Goal: Task Accomplishment & Management: Use online tool/utility

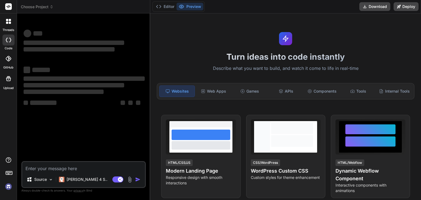
click at [68, 168] on textarea at bounding box center [83, 167] width 123 height 10
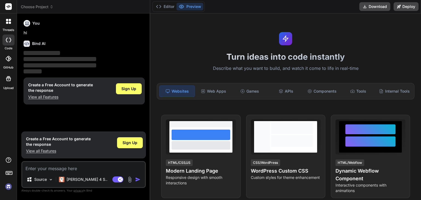
type textarea "x"
drag, startPoint x: 68, startPoint y: 168, endPoint x: 50, endPoint y: 166, distance: 18.4
click at [49, 166] on textarea at bounding box center [83, 167] width 123 height 10
click at [54, 166] on textarea at bounding box center [83, 167] width 123 height 10
type textarea "h"
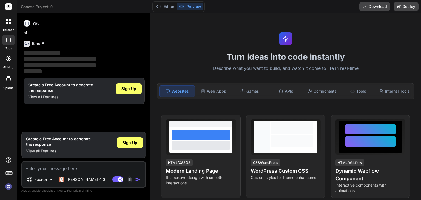
type textarea "x"
type textarea "hl"
type textarea "x"
type textarea "hlo"
type textarea "x"
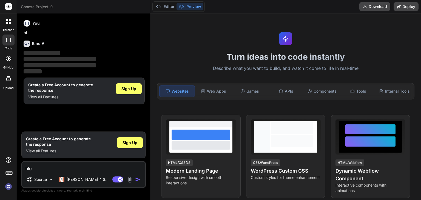
type textarea "hlo"
click at [139, 179] on img "button" at bounding box center [137, 179] width 5 height 5
click at [136, 180] on img "button" at bounding box center [137, 179] width 5 height 5
click at [129, 89] on span "Sign Up" at bounding box center [129, 88] width 15 height 5
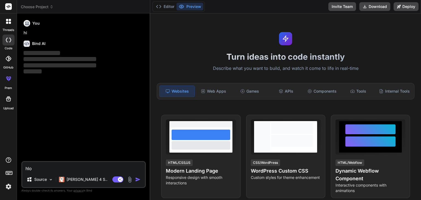
click at [48, 170] on textarea "hlo" at bounding box center [83, 167] width 123 height 10
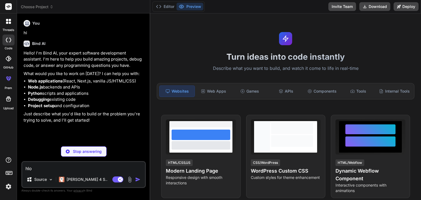
type textarea "x"
type textarea "hlo"
type textarea "x"
type textarea "hlo a"
type textarea "x"
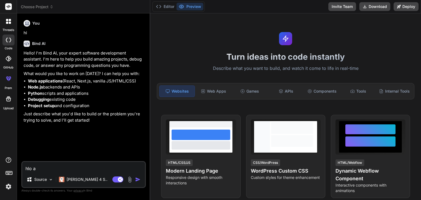
type textarea "hlo ar"
type textarea "x"
type textarea "hlo are"
type textarea "x"
type textarea "hlo are"
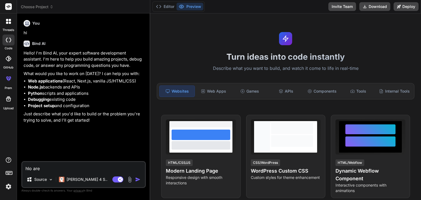
type textarea "x"
type textarea "hlo are y"
type textarea "x"
type textarea "hlo are yo"
type textarea "x"
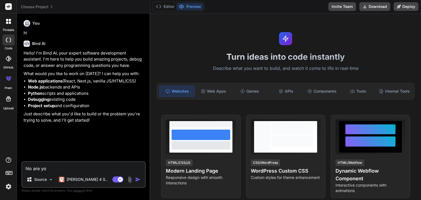
type textarea "hlo are you"
type textarea "x"
type textarea "hlo are you"
type textarea "x"
type textarea "hlo are you"
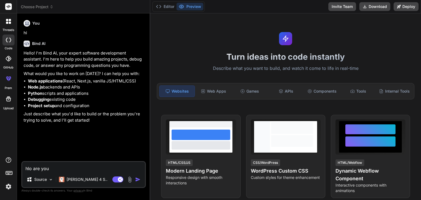
type textarea "x"
type textarea "hlo are yo"
type textarea "x"
type textarea "hlo are y"
type textarea "x"
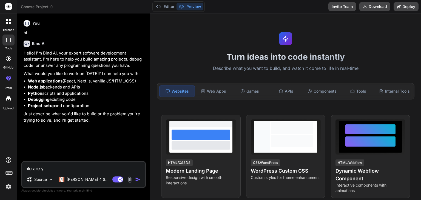
type textarea "hlo are"
type textarea "x"
type textarea "hlo are"
type textarea "x"
type textarea "hlo ar"
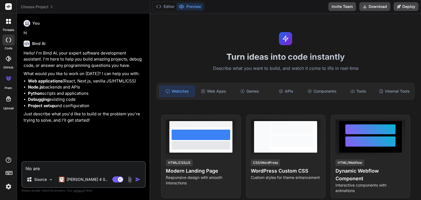
type textarea "x"
type textarea "hlo a"
type textarea "x"
type textarea "hlo"
type textarea "x"
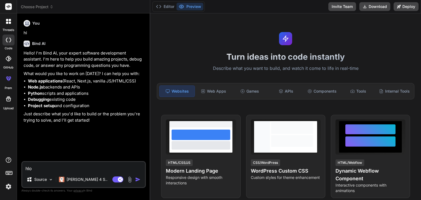
type textarea "hlo c"
type textarea "x"
type textarea "hlo ca"
type textarea "x"
type textarea "hlo can"
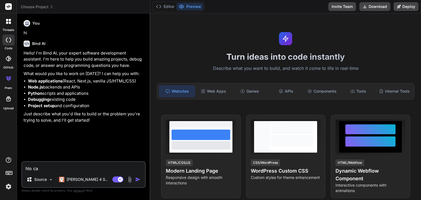
type textarea "x"
type textarea "hlo can"
type textarea "x"
type textarea "hlo can y"
type textarea "x"
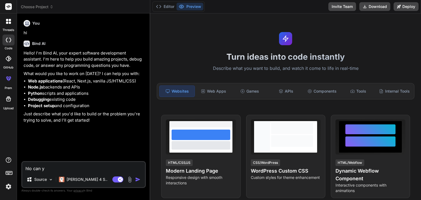
type textarea "hlo can yo"
type textarea "x"
type textarea "hlo can you"
type textarea "x"
type textarea "hlo can you"
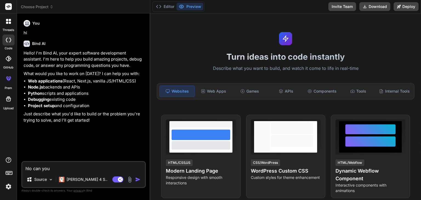
type textarea "x"
type textarea "hlo can you s"
type textarea "x"
type textarea "hlo can you sp"
type textarea "x"
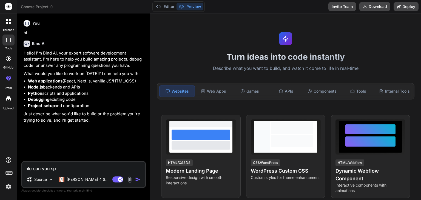
type textarea "hlo can you spe"
type textarea "x"
type textarea "hlo can you spea"
type textarea "x"
type textarea "hlo can you speak"
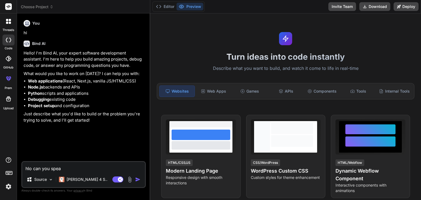
type textarea "x"
type textarea "hlo can you speak"
type textarea "x"
type textarea "hlo can you speak i"
type textarea "x"
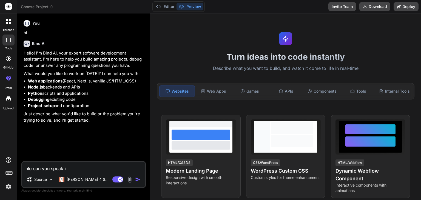
type textarea "hlo can you speak in"
type textarea "x"
type textarea "hlo can you speak in"
type textarea "x"
type textarea "hlo can you speak in h"
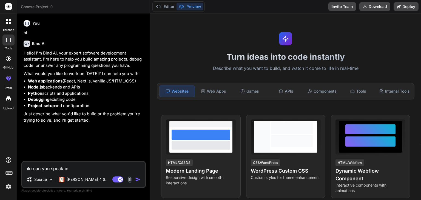
type textarea "x"
type textarea "hlo can you speak in hi"
type textarea "x"
type textarea "hlo can you speak in hin"
type textarea "x"
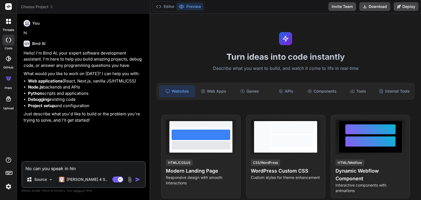
type textarea "hlo can you speak in hind"
type textarea "x"
type textarea "hlo can you speak in hindi"
type textarea "x"
type textarea "hlo can you speak in hindi"
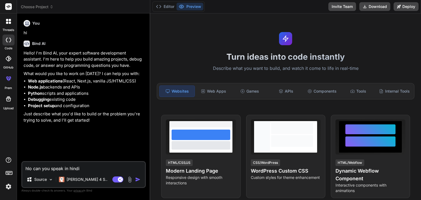
click at [138, 180] on img "button" at bounding box center [137, 179] width 5 height 5
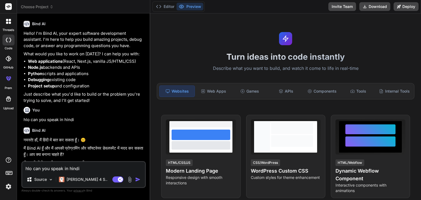
scroll to position [47, 0]
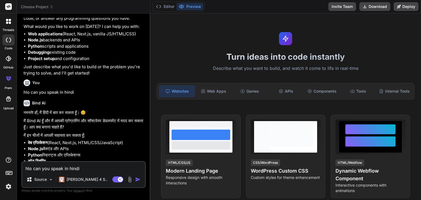
type textarea "x"
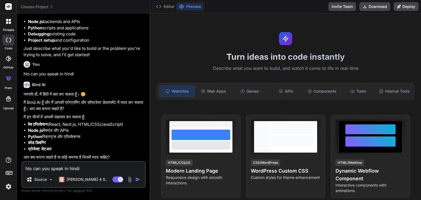
paste textarea "mujhe meaning chahiye table formate me 2600 'A se Z' tak har lettar ki 100 mean…"
type textarea "mujhe meaning chahiye table formate me 2600 'A se Z' tak har lettar ki 100 mean…"
type textarea "x"
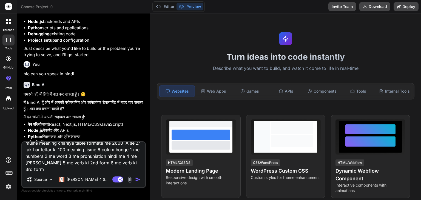
type textarea "mujhe meaning chahiye table formate me 2600 'A se Z' tak har lettar ki 100 mean…"
click at [136, 179] on img "button" at bounding box center [137, 179] width 5 height 5
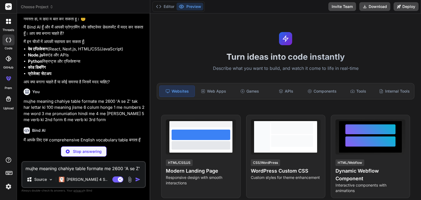
scroll to position [168, 0]
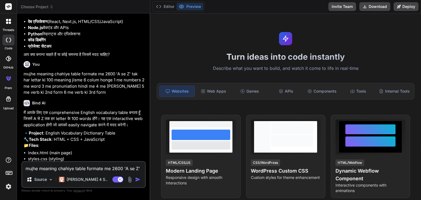
type textarea "x"
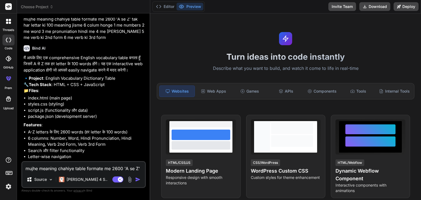
scroll to position [256, 0]
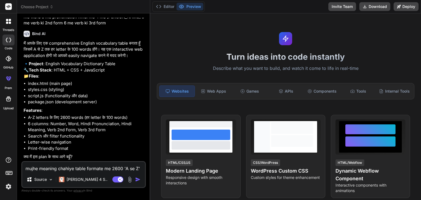
click at [52, 169] on textarea "mujhe meaning chahiye table formate me 2600 'A se Z' tak har lettar ki 100 mean…" at bounding box center [83, 167] width 123 height 10
type textarea "h"
type textarea "x"
type textarea "ha"
type textarea "x"
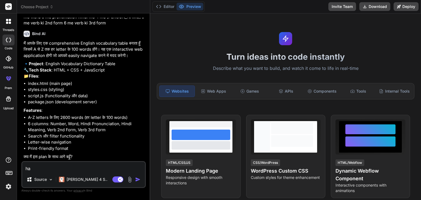
type textarea "ha"
click at [138, 179] on img "button" at bounding box center [137, 179] width 5 height 5
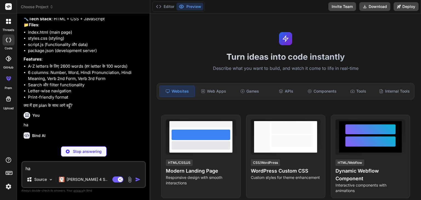
scroll to position [313, 0]
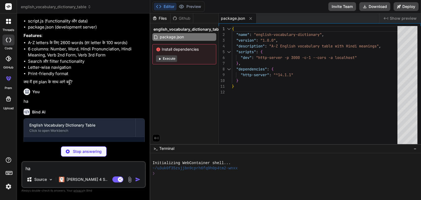
type textarea "x"
type textarea "</html>"
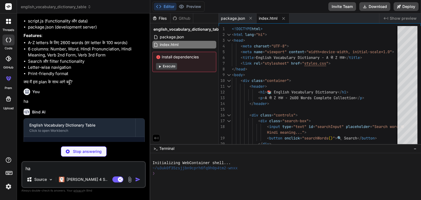
scroll to position [360, 0]
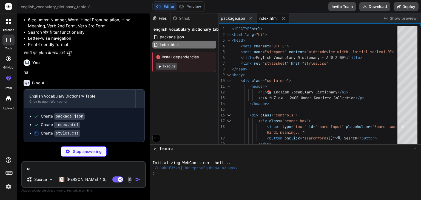
type textarea "x"
type textarea "}"
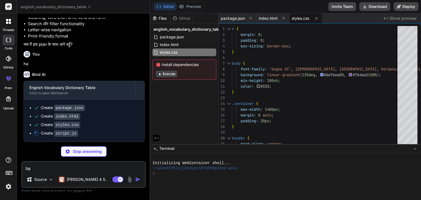
scroll to position [368, 0]
click at [238, 16] on span "package.json" at bounding box center [233, 18] width 24 height 5
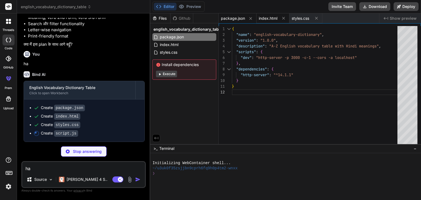
click at [270, 16] on span "index.html" at bounding box center [268, 18] width 19 height 5
type textarea "x"
type textarea "</html>"
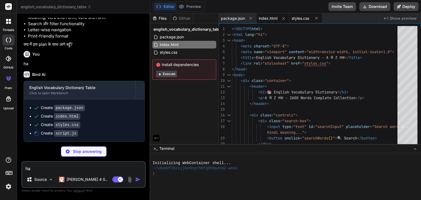
type textarea "x"
click at [295, 16] on span "styles.css" at bounding box center [301, 18] width 18 height 5
type textarea "}"
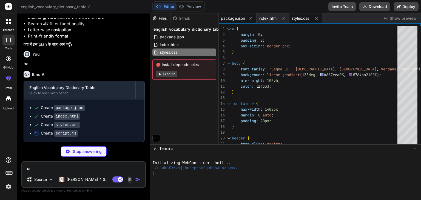
click at [235, 16] on span "package.json" at bounding box center [233, 18] width 24 height 5
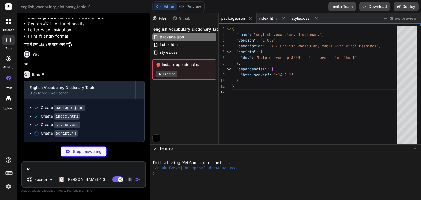
click at [168, 74] on button "Execute" at bounding box center [166, 74] width 21 height 7
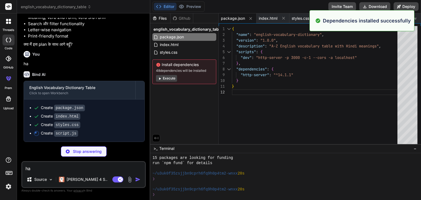
scroll to position [58, 0]
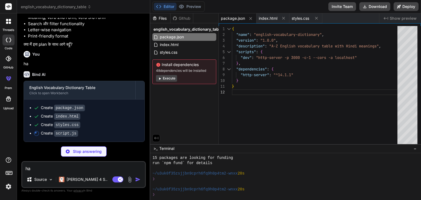
click at [172, 78] on button "Execute" at bounding box center [166, 78] width 21 height 7
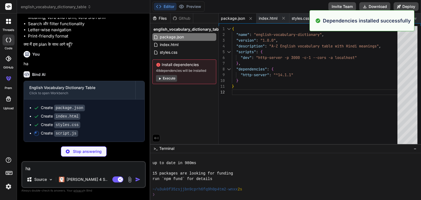
scroll to position [137, 0]
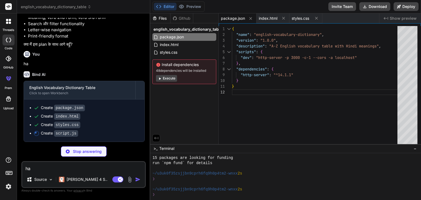
click at [172, 79] on button "Execute" at bounding box center [166, 78] width 21 height 7
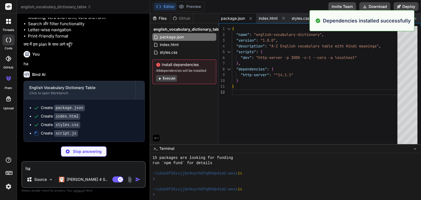
scroll to position [216, 0]
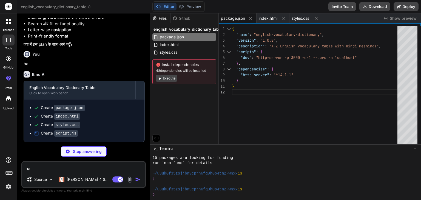
click at [54, 170] on textarea "ha" at bounding box center [83, 167] width 123 height 10
click at [170, 78] on button "Execute" at bounding box center [166, 78] width 21 height 7
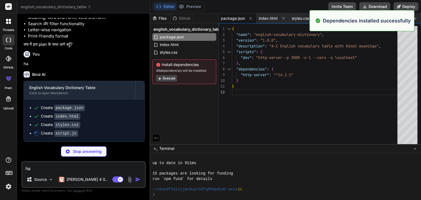
scroll to position [295, 0]
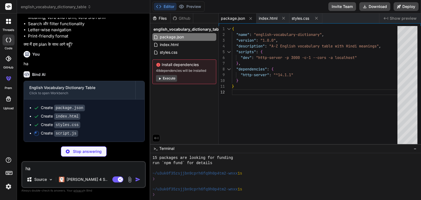
click at [68, 169] on textarea "ha" at bounding box center [83, 167] width 123 height 10
click at [73, 165] on textarea "ha" at bounding box center [83, 167] width 123 height 10
type textarea "x"
type textarea "k"
type textarea "x"
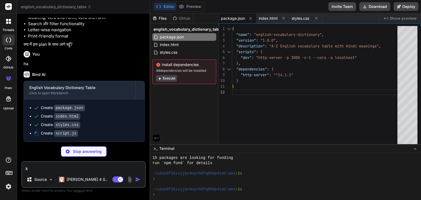
type textarea "ki"
type textarea "x"
type textarea "kit"
type textarea "x"
type textarea "kitn"
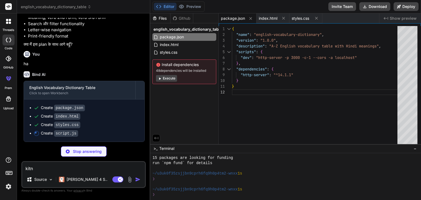
type textarea "x"
type textarea "kitna"
type textarea "x"
type textarea "kitna"
type textarea "x"
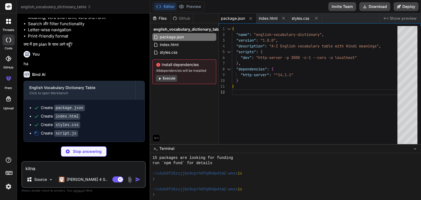
type textarea "kitna t"
type textarea "x"
type textarea "kitna ti"
type textarea "x"
type textarea "[PERSON_NAME]"
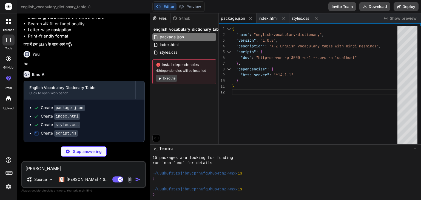
type textarea "x"
type textarea "kitna time"
type textarea "x"
type textarea "kitna time"
type textarea "x"
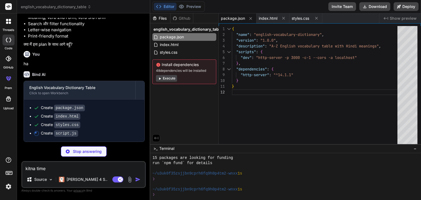
type textarea "kitna time l"
type textarea "x"
type textarea "kitna time la"
type textarea "x"
type textarea "kitna time lag"
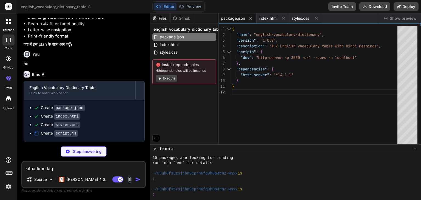
type textarea "x"
type textarea "kitna time lage"
type textarea "x"
type textarea "kitna time lageg"
type textarea "x"
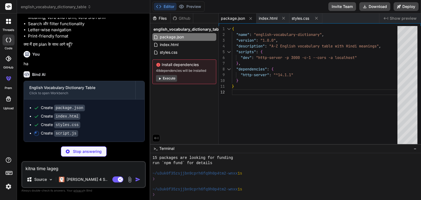
type textarea "kitna time lagega"
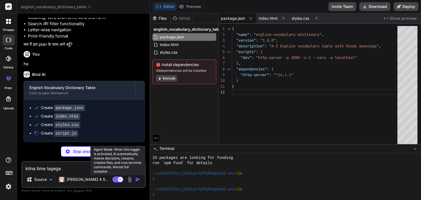
type textarea "x"
type textarea "kitna time lagega?"
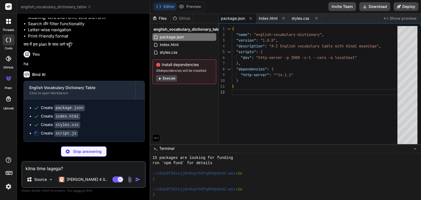
type textarea "x"
type textarea "kitna time lagega?"
click at [119, 168] on textarea "kitna time lagega?" at bounding box center [83, 167] width 123 height 10
click at [72, 151] on div "Stop answering" at bounding box center [84, 152] width 46 height 10
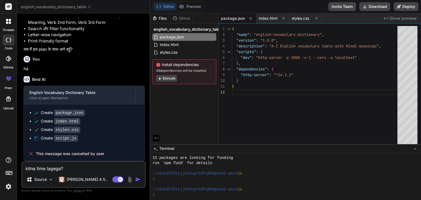
scroll to position [363, 0]
click at [137, 181] on img "button" at bounding box center [137, 179] width 5 height 5
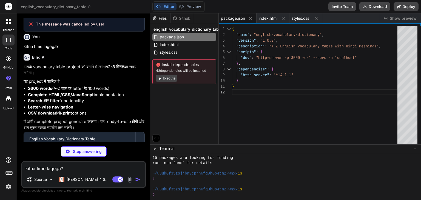
scroll to position [503, 0]
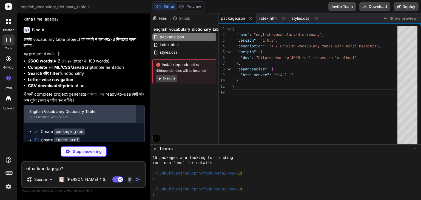
type textarea "x"
type textarea "</html>"
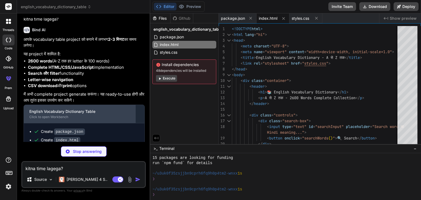
click at [71, 114] on div "English Vocabulary Dictionary Table" at bounding box center [79, 111] width 101 height 5
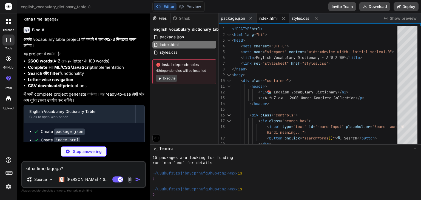
click at [169, 78] on button "Execute" at bounding box center [166, 78] width 21 height 7
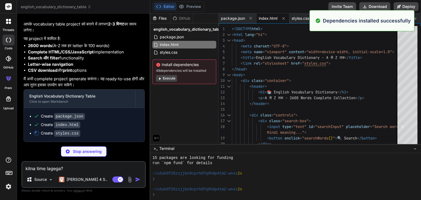
scroll to position [374, 0]
click at [67, 169] on textarea "kitna time lagega?" at bounding box center [83, 167] width 123 height 10
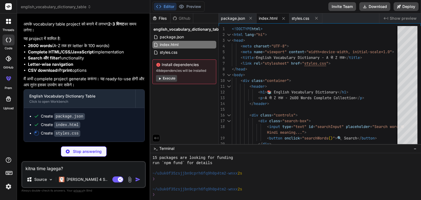
type textarea "x"
type textarea "p"
type textarea "x"
type textarea "pa"
type textarea "x"
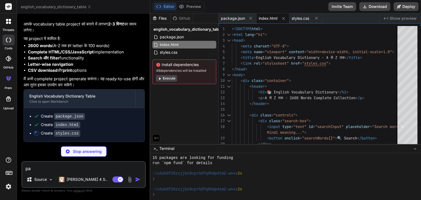
type textarea "pah"
type textarea "x"
type textarea "pahl"
type textarea "x"
type textarea "pahle"
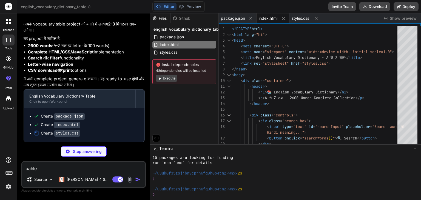
type textarea "x"
type textarea "}"
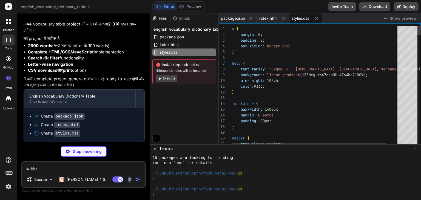
type textarea "pahle"
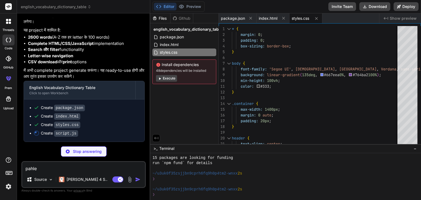
type textarea "x"
type textarea "pahle s"
type textarea "x"
type textarea "pahle sa"
type textarea "x"
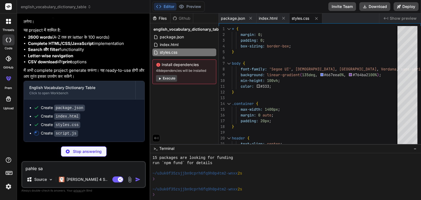
type textarea "pahle sam"
type textarea "x"
type textarea "pahle samp"
type textarea "x"
type textarea "pahle sampl"
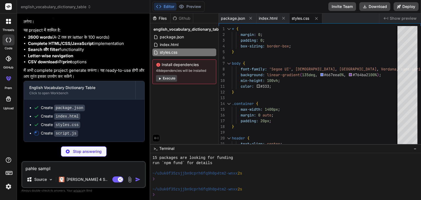
type textarea "x"
type textarea "pahle sample"
type textarea "x"
type textarea "pahle sample"
type textarea "x"
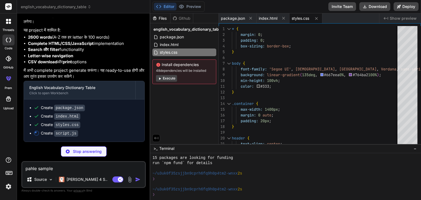
type textarea "pahle sample t"
type textarea "x"
type textarea "pahle sample to"
type textarea "x"
type textarea "pahle sample to"
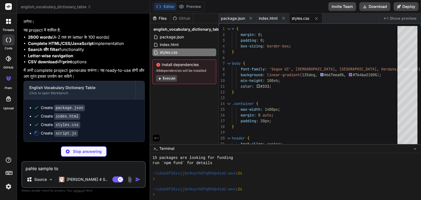
type textarea "x"
type textarea "pahle sample to d"
type textarea "x"
type textarea "pahle sample to di"
type textarea "x"
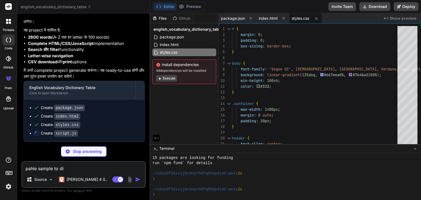
type textarea "pahle sample to dik"
type textarea "x"
type textarea "pahle sample to dikh"
type textarea "x"
type textarea "pahle sample to dikha"
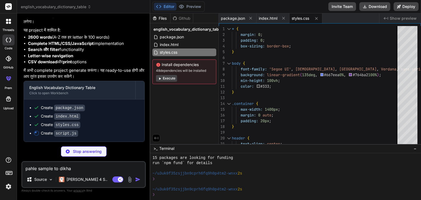
type textarea "x"
type textarea "pahle sample to dikha"
type textarea "x"
type textarea "pahle sample to dikha d"
type textarea "x"
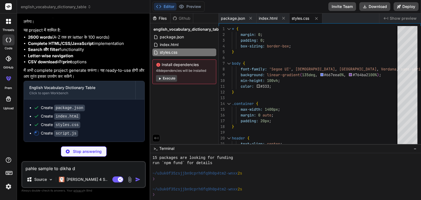
type textarea "pahle sample to dikha do"
type textarea "x"
type textarea "pahle sample to dikha do"
click at [80, 152] on p "Stop answering" at bounding box center [87, 151] width 29 height 5
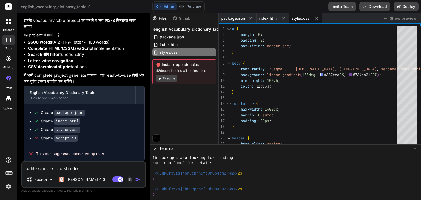
click at [138, 180] on img "button" at bounding box center [137, 179] width 5 height 5
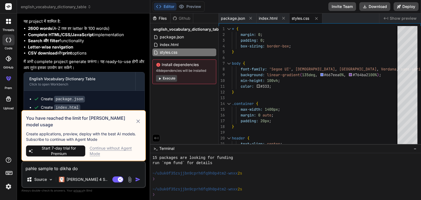
click at [136, 123] on icon at bounding box center [138, 121] width 6 height 7
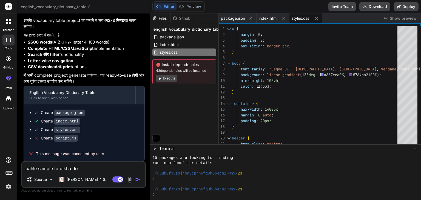
click at [50, 157] on span "This message was cancelled by user" at bounding box center [70, 153] width 68 height 5
click at [96, 168] on textarea "pahle sample to dikha do" at bounding box center [83, 167] width 123 height 10
click at [136, 179] on img "button" at bounding box center [137, 179] width 5 height 5
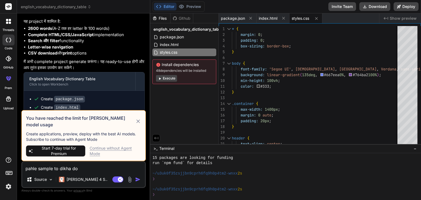
click at [115, 148] on div "Continue without Agent Mode" at bounding box center [116, 151] width 52 height 11
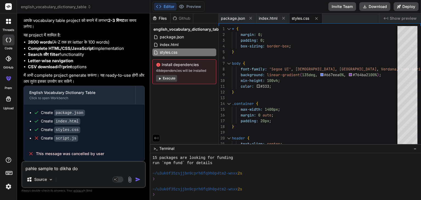
click at [139, 179] on img "button" at bounding box center [137, 179] width 5 height 5
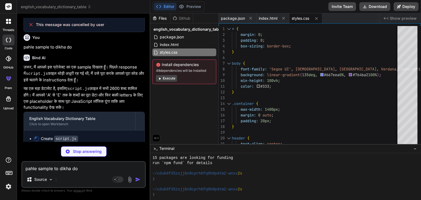
scroll to position [672, 0]
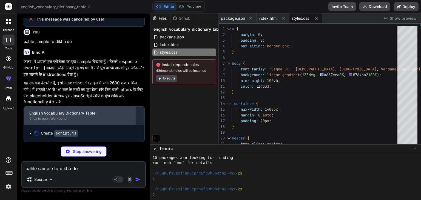
click at [83, 119] on div "Click to open Workbench" at bounding box center [79, 119] width 101 height 4
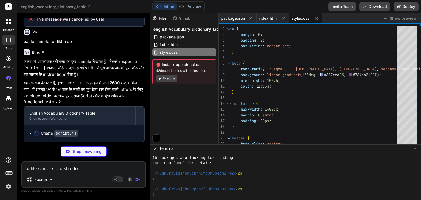
click at [166, 78] on button "Execute" at bounding box center [166, 78] width 21 height 7
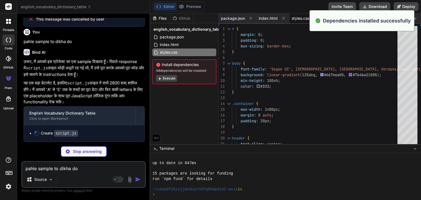
scroll to position [453, 0]
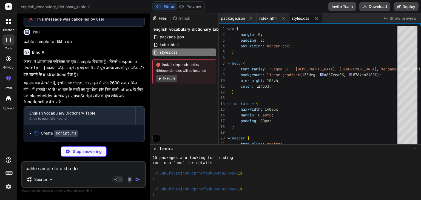
click at [91, 168] on textarea "pahle sample to dikha do" at bounding box center [83, 167] width 123 height 10
click at [70, 150] on div "Stop answering" at bounding box center [84, 152] width 46 height 10
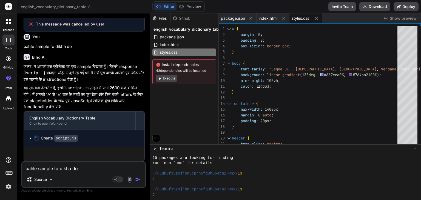
type textarea "x"
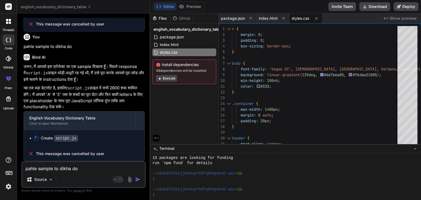
scroll to position [667, 0]
click at [67, 168] on textarea "pahle sample to dikha do" at bounding box center [83, 167] width 123 height 10
type textarea "p"
type textarea "x"
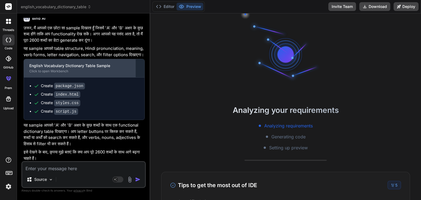
scroll to position [479, 0]
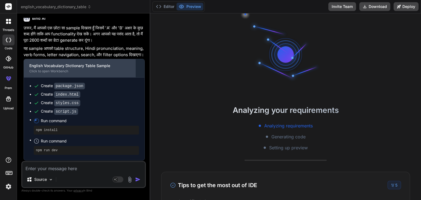
click at [92, 74] on div "Click to open Workbench" at bounding box center [79, 71] width 101 height 4
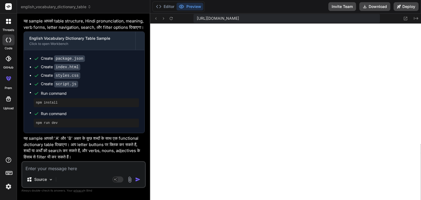
scroll to position [732, 0]
click at [89, 167] on textarea at bounding box center [83, 167] width 123 height 10
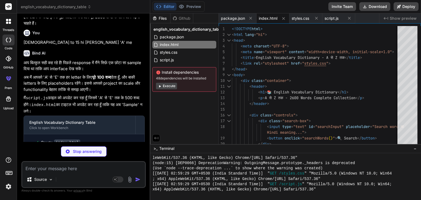
scroll to position [1041, 0]
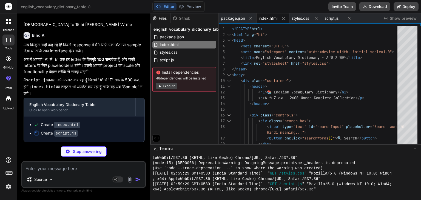
click at [69, 148] on div "Stop answering" at bounding box center [84, 152] width 46 height 10
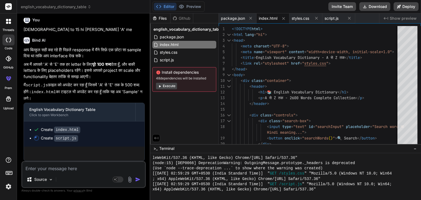
scroll to position [1036, 0]
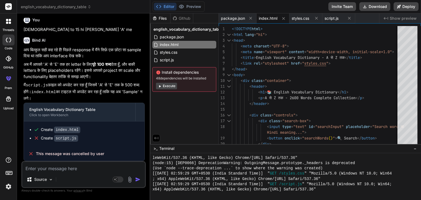
click at [65, 167] on textarea at bounding box center [83, 167] width 123 height 10
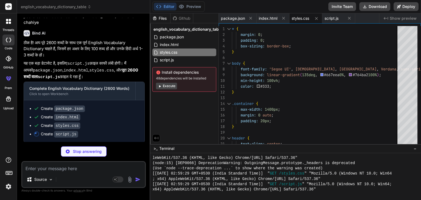
scroll to position [1188, 0]
click at [84, 170] on textarea at bounding box center [83, 167] width 123 height 10
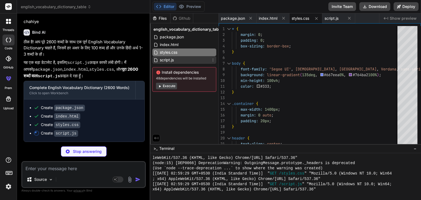
click at [161, 61] on span "script.js" at bounding box center [166, 60] width 15 height 7
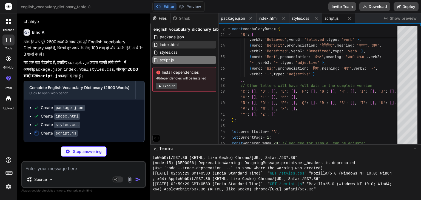
click at [170, 45] on span "index.html" at bounding box center [169, 44] width 20 height 7
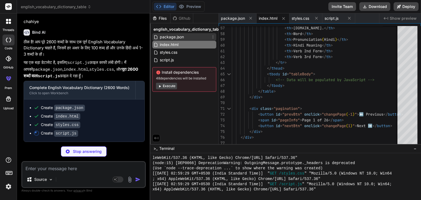
click at [170, 38] on span "package.json" at bounding box center [171, 37] width 25 height 7
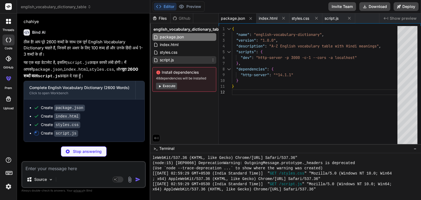
click at [175, 62] on div "script.js" at bounding box center [185, 60] width 64 height 8
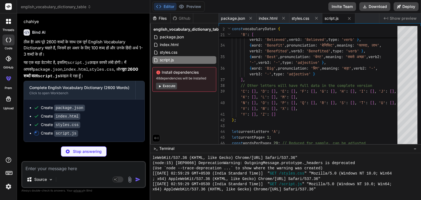
click at [167, 85] on button "Execute" at bounding box center [166, 86] width 21 height 7
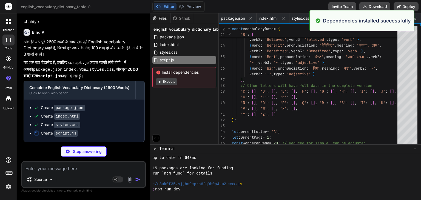
scroll to position [832, 0]
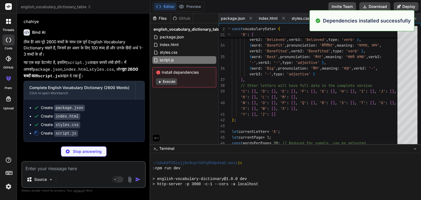
click at [167, 81] on button "Execute" at bounding box center [166, 81] width 21 height 7
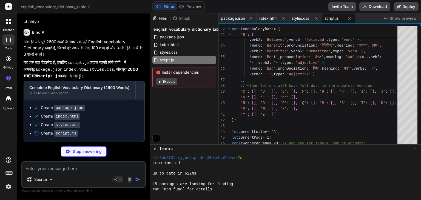
scroll to position [1022, 0]
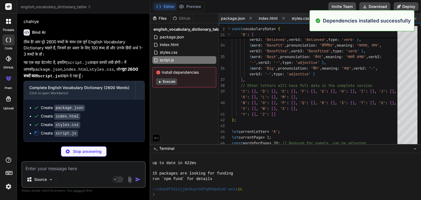
click at [167, 81] on button "Execute" at bounding box center [166, 81] width 21 height 7
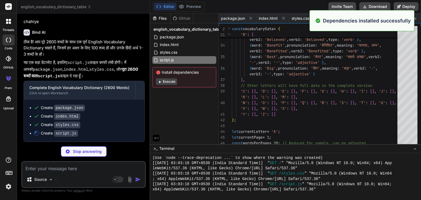
scroll to position [1270, 0]
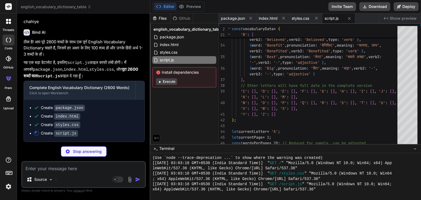
click at [89, 168] on textarea at bounding box center [83, 167] width 123 height 10
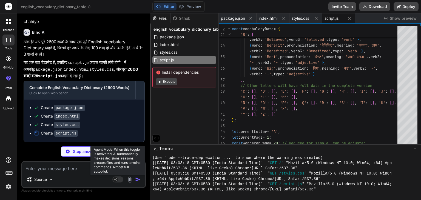
click at [116, 180] on rect at bounding box center [115, 179] width 5 height 5
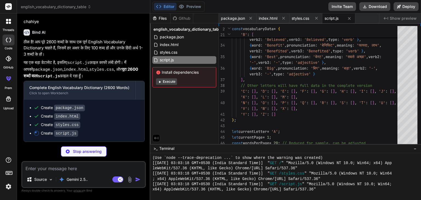
click at [91, 165] on textarea at bounding box center [83, 167] width 123 height 10
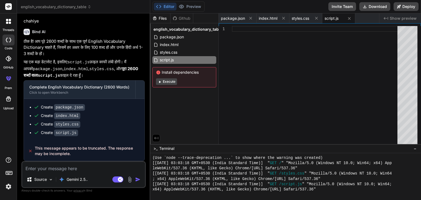
scroll to position [1189, 0]
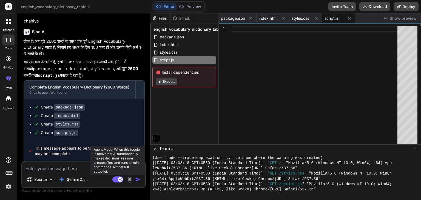
click at [117, 179] on rect at bounding box center [118, 180] width 11 height 6
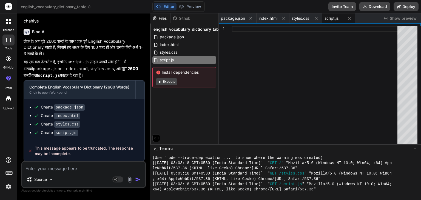
click at [68, 170] on textarea at bounding box center [83, 167] width 123 height 10
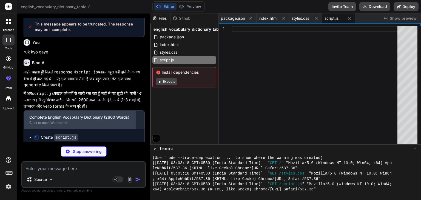
scroll to position [1316, 0]
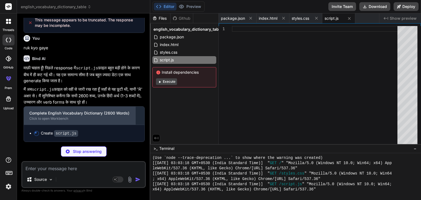
click at [80, 115] on div "Complete English Vocabulary Dictionary (2600 Words)" at bounding box center [79, 113] width 101 height 5
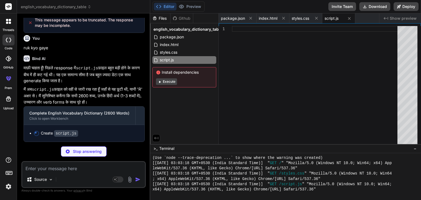
click at [37, 133] on icon at bounding box center [36, 133] width 5 height 5
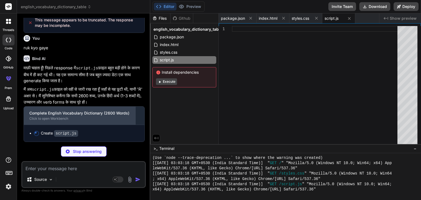
click at [86, 109] on div "Complete English Vocabulary Dictionary (2600 Words) Click to open Workbench" at bounding box center [80, 116] width 112 height 18
click at [132, 112] on div "Complete English Vocabulary Dictionary (2600 Words) Click to open Workbench" at bounding box center [80, 116] width 112 height 18
click at [78, 122] on div "Complete English Vocabulary Dictionary (2600 Words) Click to open Workbench" at bounding box center [80, 116] width 112 height 18
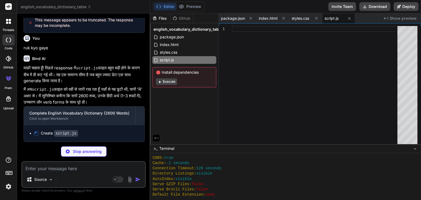
scroll to position [1270, 0]
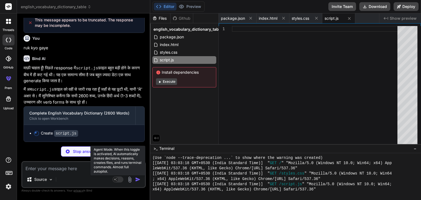
click at [114, 180] on rect at bounding box center [115, 179] width 5 height 5
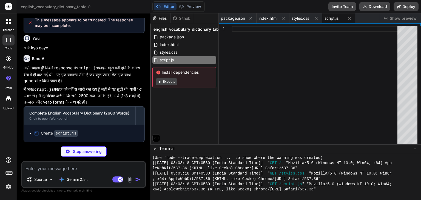
click at [76, 165] on textarea at bounding box center [83, 167] width 123 height 10
click at [175, 83] on button "Execute" at bounding box center [166, 81] width 21 height 7
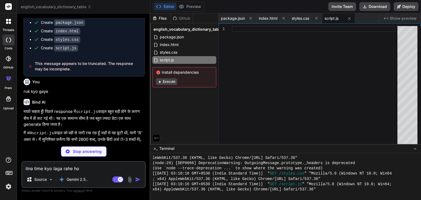
scroll to position [1316, 0]
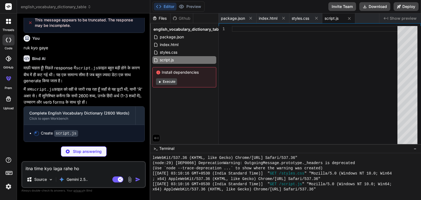
click at [175, 80] on button "Execute" at bounding box center [166, 81] width 21 height 7
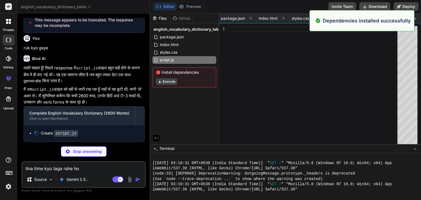
scroll to position [1744, 0]
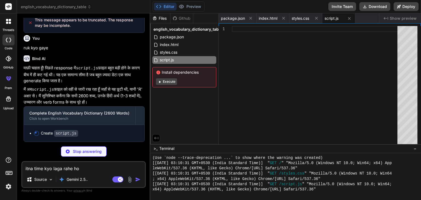
click at [170, 81] on button "Execute" at bounding box center [166, 81] width 21 height 7
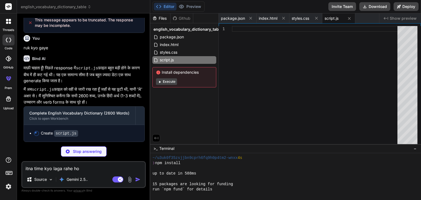
scroll to position [1818, 0]
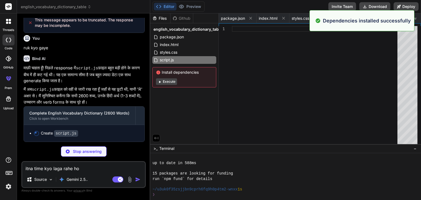
click at [191, 78] on div "Install dependencies Execute" at bounding box center [185, 77] width 64 height 20
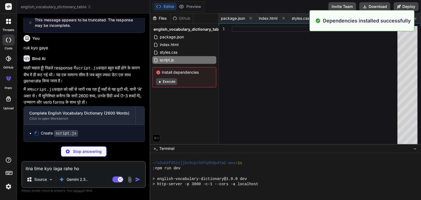
scroll to position [1844, 0]
click at [191, 78] on div "Install dependencies Execute" at bounding box center [185, 77] width 64 height 20
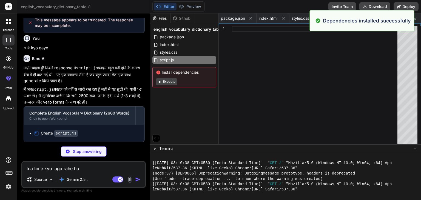
click at [191, 78] on div "Install dependencies Execute" at bounding box center [185, 77] width 64 height 20
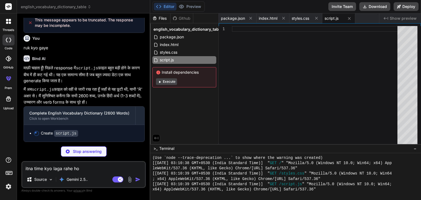
click at [191, 78] on div "Install dependencies Execute" at bounding box center [185, 77] width 64 height 20
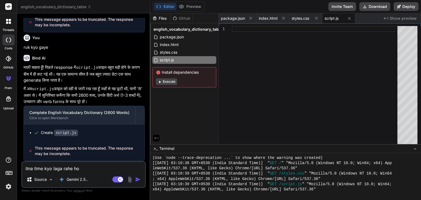
scroll to position [1317, 0]
click at [168, 83] on button "Execute" at bounding box center [166, 81] width 21 height 7
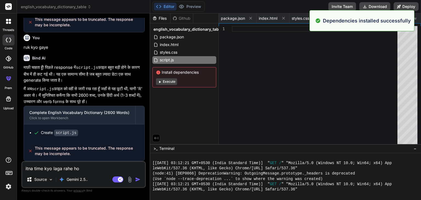
scroll to position [2239, 0]
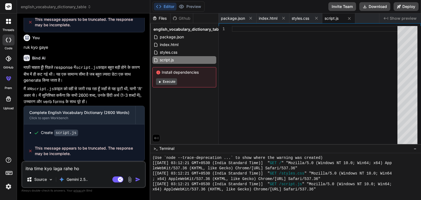
click at [124, 166] on textarea "itna time kyo laga rahe ho" at bounding box center [83, 167] width 123 height 10
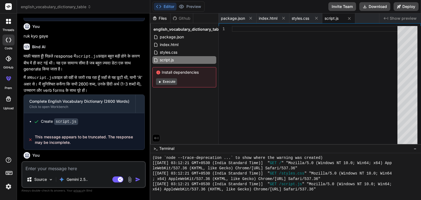
scroll to position [1374, 0]
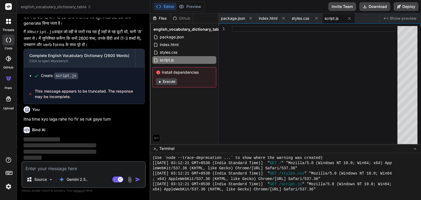
click at [172, 82] on button "Execute" at bounding box center [166, 81] width 21 height 7
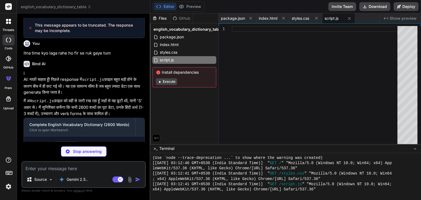
scroll to position [1456, 0]
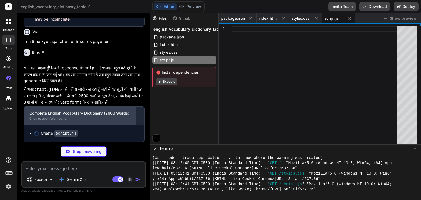
click at [76, 116] on div "Complete English Vocabulary Dictionary (2600 Words)" at bounding box center [79, 113] width 101 height 5
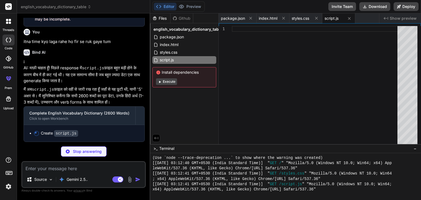
click at [81, 164] on textarea at bounding box center [83, 167] width 123 height 10
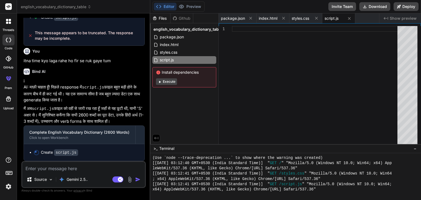
click at [175, 83] on button "Execute" at bounding box center [166, 81] width 21 height 7
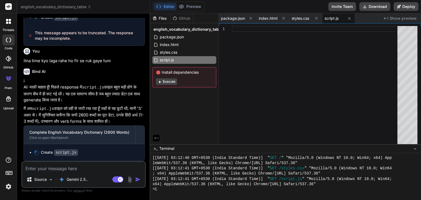
scroll to position [2523, 0]
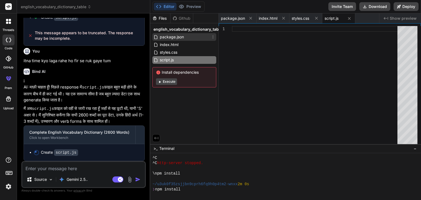
click at [168, 33] on div "package.json" at bounding box center [185, 37] width 64 height 8
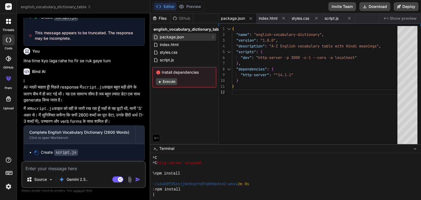
scroll to position [2561, 0]
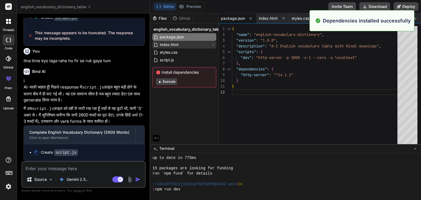
click at [170, 46] on span "index.html" at bounding box center [169, 44] width 20 height 7
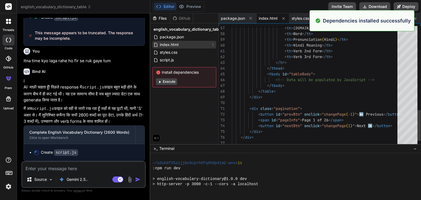
scroll to position [2587, 0]
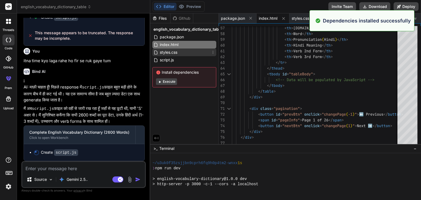
click at [171, 54] on span "styles.css" at bounding box center [168, 52] width 19 height 7
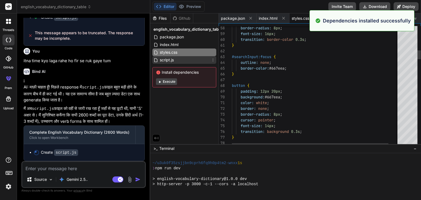
click at [172, 58] on span "script.js" at bounding box center [166, 60] width 15 height 7
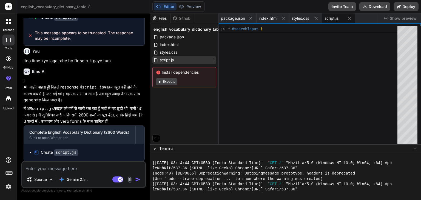
scroll to position [2734, 0]
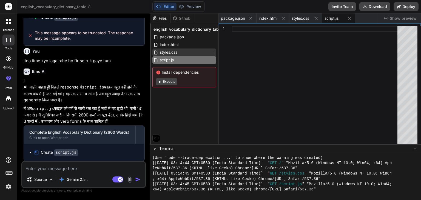
click at [172, 51] on span "styles.css" at bounding box center [168, 52] width 19 height 7
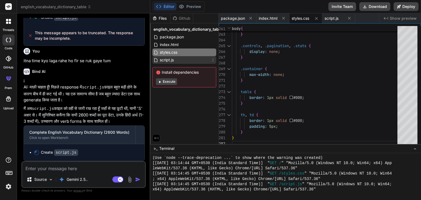
click at [186, 63] on div "script.js" at bounding box center [185, 60] width 64 height 8
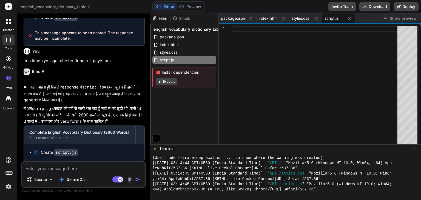
scroll to position [0, 0]
click at [234, 31] on div at bounding box center [316, 86] width 169 height 121
click at [254, 31] on div at bounding box center [316, 86] width 169 height 121
click at [258, 43] on div at bounding box center [316, 86] width 169 height 121
click at [175, 82] on button "Execute" at bounding box center [166, 81] width 21 height 7
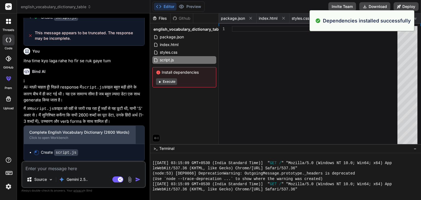
scroll to position [2982, 0]
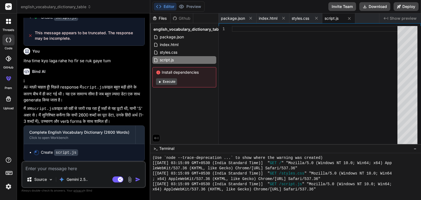
click at [70, 171] on textarea at bounding box center [83, 167] width 123 height 10
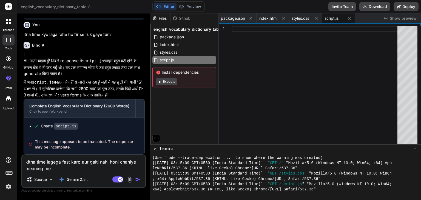
scroll to position [1463, 0]
click at [137, 179] on img "button" at bounding box center [137, 179] width 5 height 5
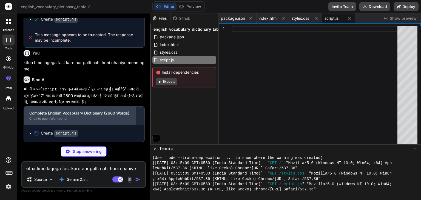
scroll to position [1550, 0]
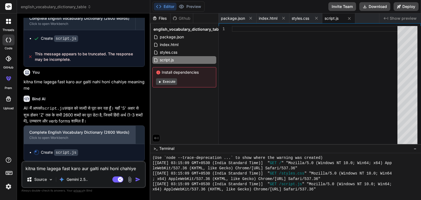
click at [80, 133] on div "Complete English Vocabulary Dictionary (2600 Words)" at bounding box center [79, 132] width 101 height 5
click at [84, 139] on div "Click to open Workbench" at bounding box center [79, 138] width 101 height 4
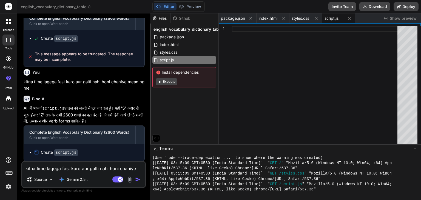
click at [63, 151] on code "script.js" at bounding box center [66, 153] width 24 height 7
click at [81, 151] on div "Create script.js" at bounding box center [86, 153] width 105 height 6
click at [47, 153] on div "Create script.js" at bounding box center [59, 153] width 37 height 6
click at [34, 154] on div at bounding box center [36, 152] width 5 height 5
click at [161, 80] on icon at bounding box center [160, 82] width 4 height 4
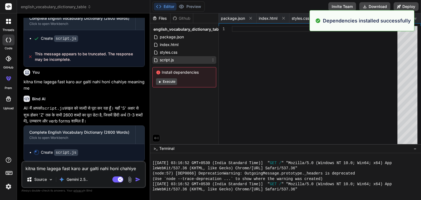
scroll to position [3229, 0]
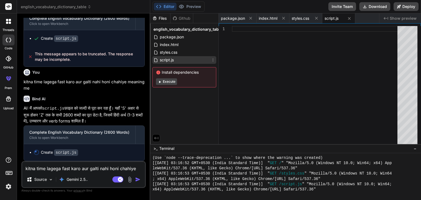
click at [212, 61] on icon at bounding box center [213, 60] width 4 height 4
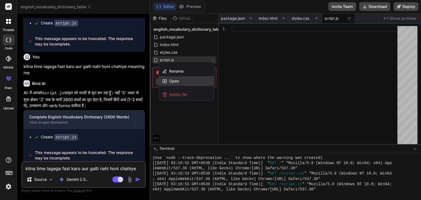
click at [188, 81] on div "Open" at bounding box center [186, 81] width 55 height 10
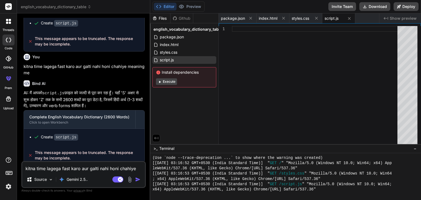
click at [227, 30] on div at bounding box center [225, 29] width 13 height 6
click at [200, 60] on div "script.js" at bounding box center [185, 60] width 64 height 8
click at [173, 81] on button "Execute" at bounding box center [166, 81] width 21 height 7
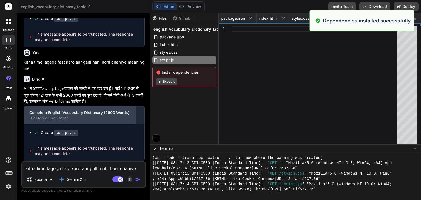
scroll to position [3477, 0]
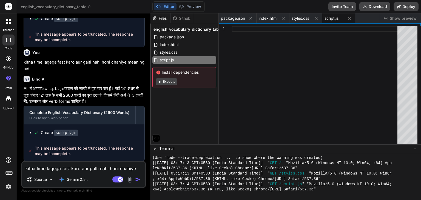
click at [82, 165] on textarea "kitna time lagega fast karo aur galti nahi honi chahiye meaning me" at bounding box center [83, 167] width 123 height 10
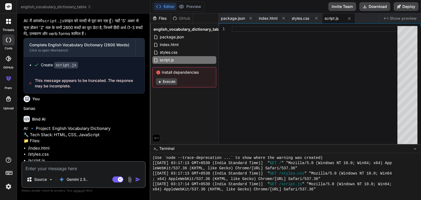
scroll to position [1650, 0]
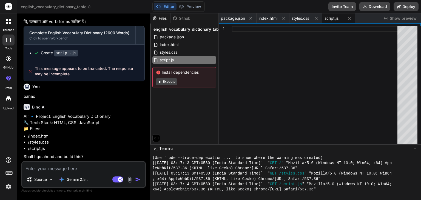
click at [66, 167] on textarea at bounding box center [83, 167] width 123 height 10
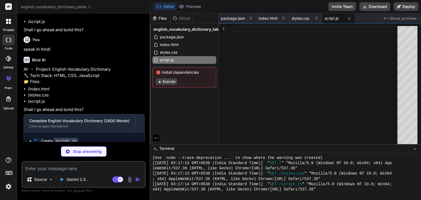
scroll to position [1785, 0]
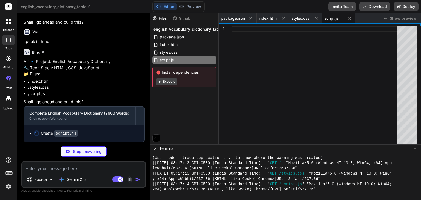
click at [68, 168] on textarea at bounding box center [83, 167] width 123 height 10
drag, startPoint x: 43, startPoint y: 104, endPoint x: 93, endPoint y: 101, distance: 50.3
click at [93, 101] on p "Shall I go ahead and build this?" at bounding box center [84, 102] width 121 height 6
click at [161, 83] on icon at bounding box center [160, 82] width 4 height 4
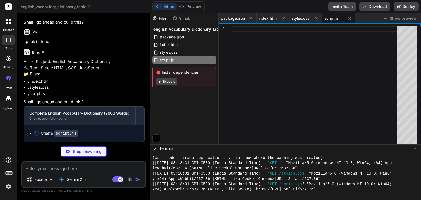
scroll to position [3720, 0]
click at [154, 137] on icon at bounding box center [156, 138] width 5 height 5
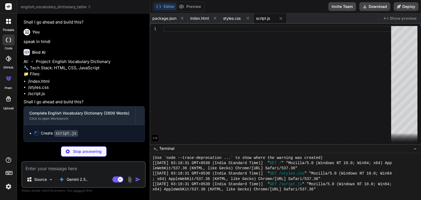
click at [154, 139] on icon at bounding box center [155, 138] width 5 height 5
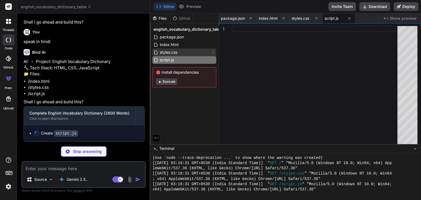
click at [182, 52] on div "styles.css" at bounding box center [185, 53] width 64 height 8
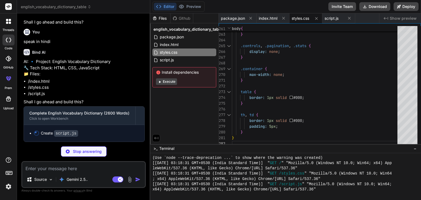
click at [168, 83] on button "Execute" at bounding box center [166, 81] width 21 height 7
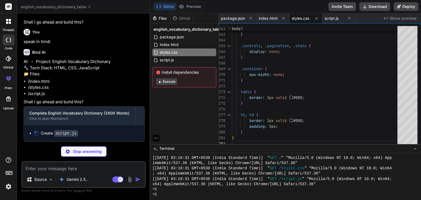
scroll to position [3756, 0]
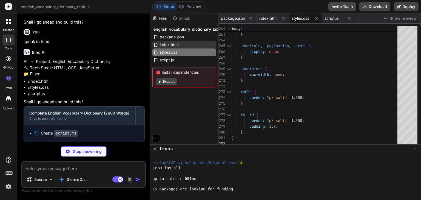
click at [176, 41] on div "index.html" at bounding box center [185, 45] width 64 height 8
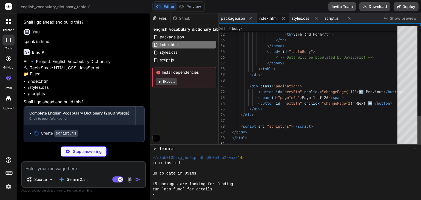
scroll to position [3793, 0]
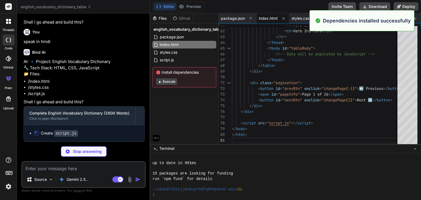
click at [171, 82] on button "Execute" at bounding box center [166, 81] width 21 height 7
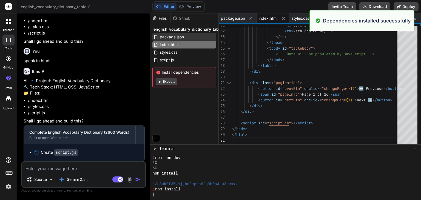
scroll to position [3867, 0]
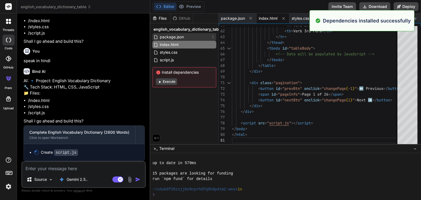
click at [178, 35] on span "package.json" at bounding box center [171, 37] width 25 height 7
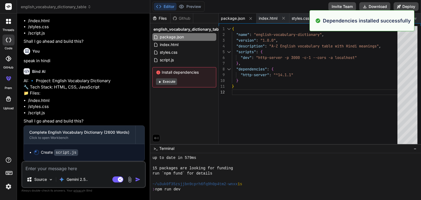
click at [175, 79] on button "Execute" at bounding box center [166, 81] width 21 height 7
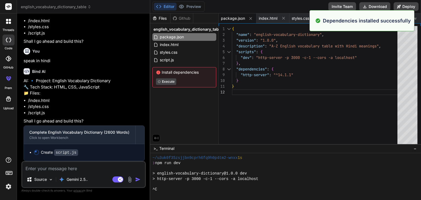
scroll to position [3925, 0]
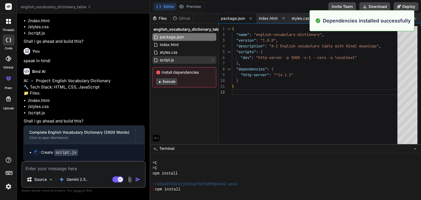
click at [175, 61] on div "script.js" at bounding box center [185, 60] width 64 height 8
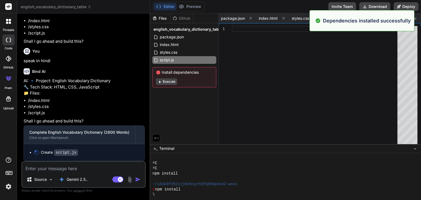
click at [173, 83] on button "Execute" at bounding box center [166, 81] width 21 height 7
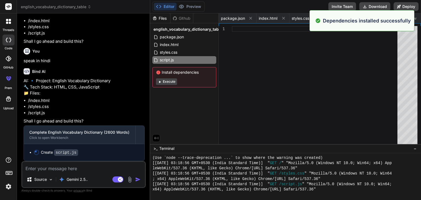
scroll to position [4209, 0]
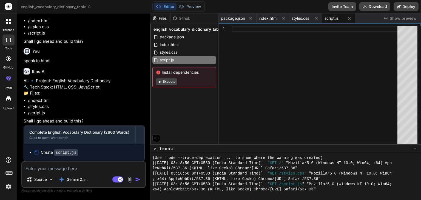
click at [82, 166] on textarea at bounding box center [83, 167] width 123 height 10
click at [78, 171] on textarea at bounding box center [83, 167] width 123 height 10
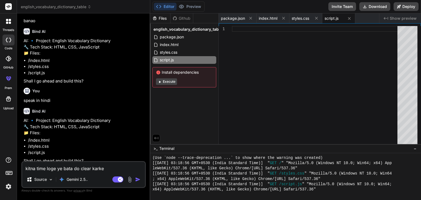
scroll to position [1765, 0]
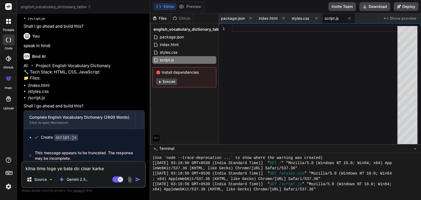
click at [137, 179] on img "button" at bounding box center [137, 179] width 5 height 5
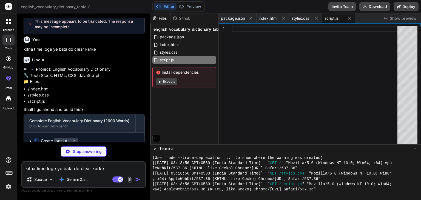
scroll to position [1920, 0]
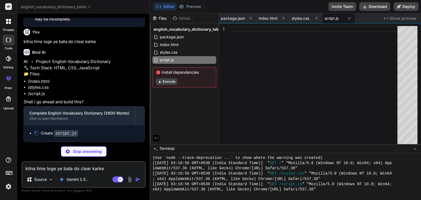
click at [70, 169] on textarea "kitna time loge ye bata do clear karke" at bounding box center [83, 167] width 123 height 10
click at [84, 150] on p "Stop answering" at bounding box center [87, 151] width 29 height 5
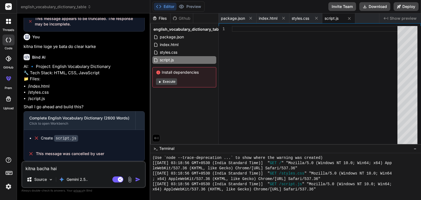
click at [138, 181] on img "button" at bounding box center [137, 179] width 5 height 5
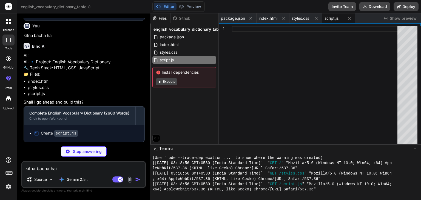
scroll to position [2056, 0]
click at [82, 166] on textarea "kitna bacha hai" at bounding box center [83, 167] width 123 height 10
click at [83, 155] on div "Stop answering" at bounding box center [84, 152] width 46 height 10
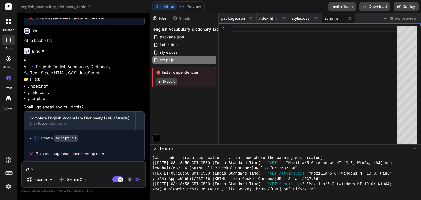
scroll to position [2051, 0]
click at [137, 181] on img "button" at bounding box center [137, 179] width 5 height 5
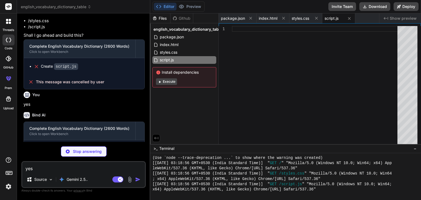
scroll to position [2137, 0]
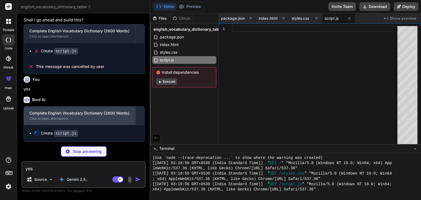
click at [97, 120] on div "Click to open Workbench" at bounding box center [79, 119] width 101 height 4
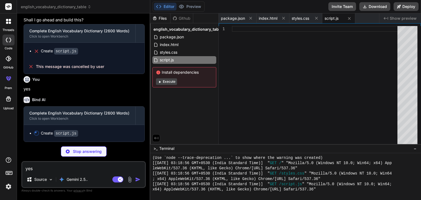
click at [170, 82] on button "Execute" at bounding box center [166, 81] width 21 height 7
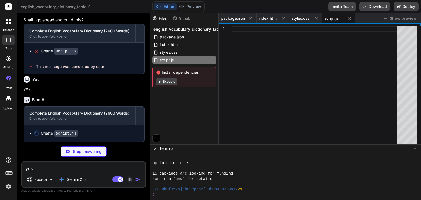
scroll to position [4278, 0]
click at [260, 150] on div ">_ Terminal −" at bounding box center [285, 148] width 271 height 9
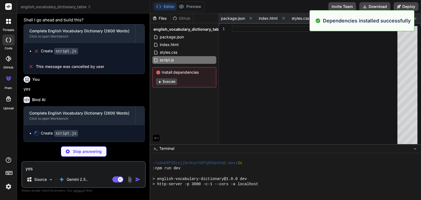
scroll to position [4304, 0]
click at [168, 147] on span "Terminal" at bounding box center [166, 148] width 15 height 5
click at [154, 147] on span ">_" at bounding box center [156, 148] width 4 height 5
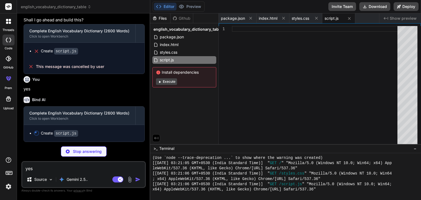
scroll to position [4452, 0]
click at [415, 151] on span "−" at bounding box center [415, 148] width 3 height 5
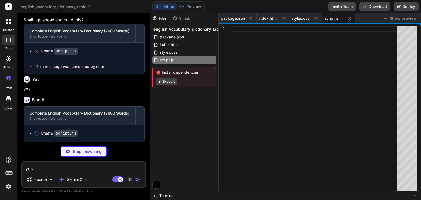
click at [175, 82] on button "Execute" at bounding box center [166, 81] width 21 height 7
click at [156, 198] on span ">_" at bounding box center [156, 195] width 4 height 5
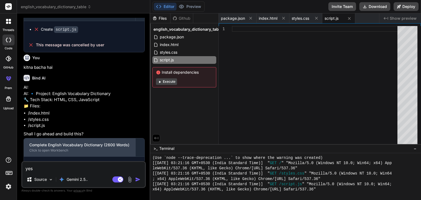
scroll to position [2118, 0]
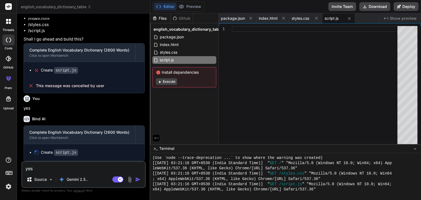
click at [91, 164] on textarea "yes" at bounding box center [83, 167] width 123 height 10
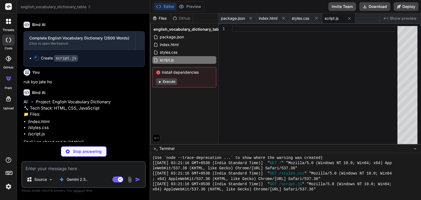
scroll to position [2253, 0]
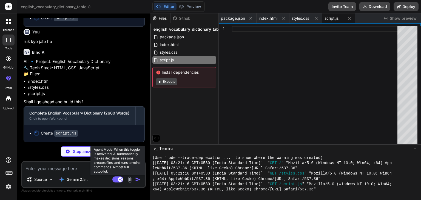
click at [119, 180] on rect at bounding box center [120, 179] width 5 height 5
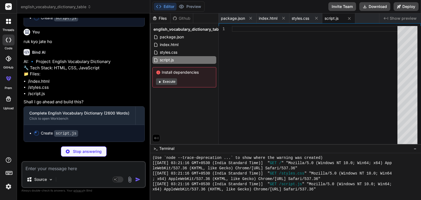
click at [67, 168] on textarea at bounding box center [83, 167] width 123 height 10
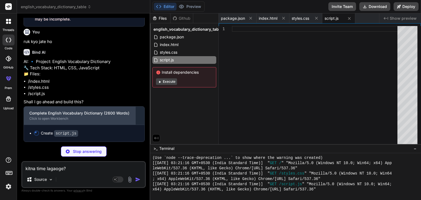
scroll to position [2253, 0]
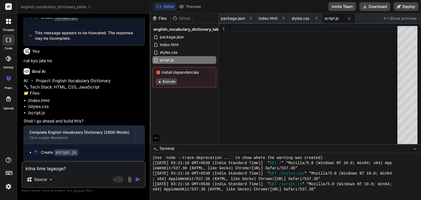
drag, startPoint x: 72, startPoint y: 117, endPoint x: 72, endPoint y: 124, distance: 7.1
click at [72, 123] on div "AI: 🔹 Project: English Vocabulary Dictionary 🔧 Tech Stack: HTML, CSS, JavaScrip…" at bounding box center [84, 119] width 121 height 83
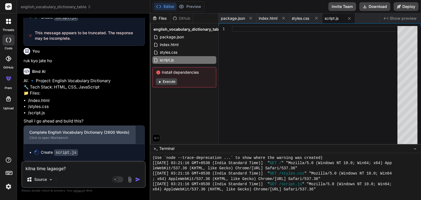
click at [84, 142] on div "Complete English Vocabulary Dictionary (2600 Words) Click to open Workbench" at bounding box center [80, 135] width 112 height 18
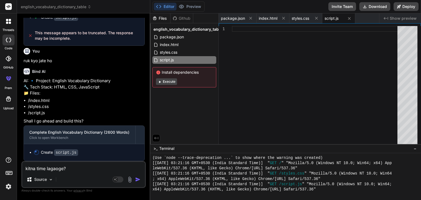
click at [138, 182] on img "button" at bounding box center [137, 179] width 5 height 5
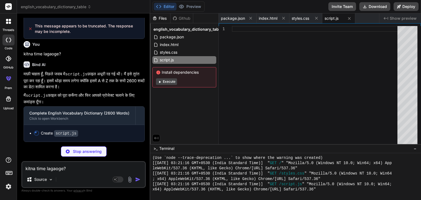
scroll to position [2394, 0]
click at [70, 169] on textarea "kitna time lagaoge?" at bounding box center [83, 167] width 123 height 10
click at [85, 152] on p "Stop answering" at bounding box center [87, 151] width 29 height 5
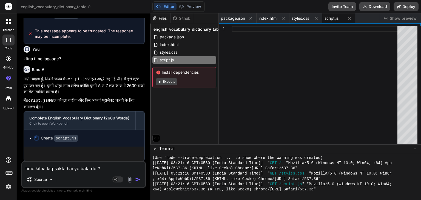
scroll to position [2390, 0]
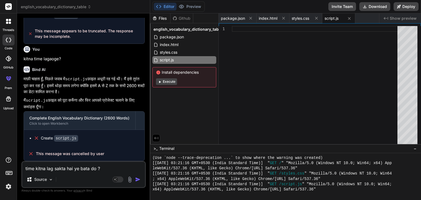
click at [136, 181] on img "button" at bounding box center [137, 179] width 5 height 5
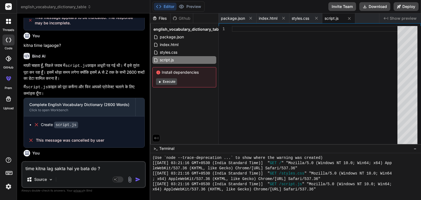
scroll to position [2446, 0]
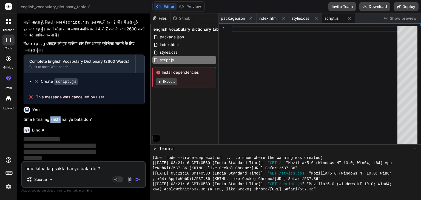
drag, startPoint x: 61, startPoint y: 120, endPoint x: 50, endPoint y: 120, distance: 10.7
click at [50, 120] on p "time kitna lag sakta hai ye bata do ?" at bounding box center [84, 120] width 121 height 6
drag, startPoint x: 91, startPoint y: 120, endPoint x: 99, endPoint y: 120, distance: 8.0
click at [99, 120] on p "time kitna lag sakta hai ye bata do ?" at bounding box center [84, 120] width 121 height 6
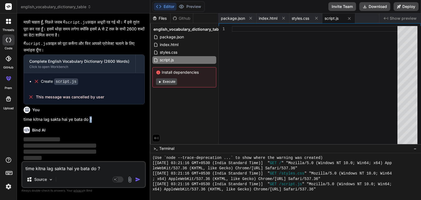
click at [97, 118] on p "time kitna lag sakta hai ye bata do ?" at bounding box center [84, 120] width 121 height 6
drag, startPoint x: 92, startPoint y: 120, endPoint x: 99, endPoint y: 119, distance: 6.9
click at [99, 119] on p "time kitna lag sakta hai ye bata do ?" at bounding box center [84, 120] width 121 height 6
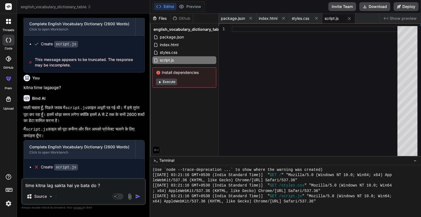
scroll to position [2430, 0]
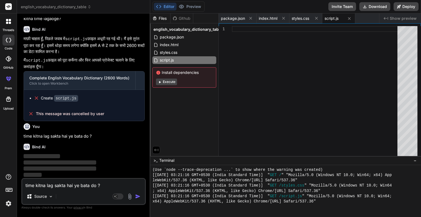
click at [54, 184] on textarea "time kitna lag sakta hai ye bata do ?" at bounding box center [83, 184] width 123 height 10
click at [49, 187] on textarea at bounding box center [83, 184] width 123 height 10
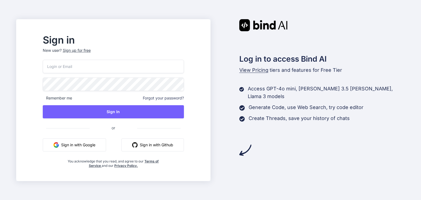
click at [85, 143] on button "Sign in with Google" at bounding box center [74, 145] width 63 height 13
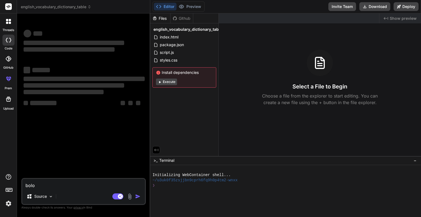
type textarea "x"
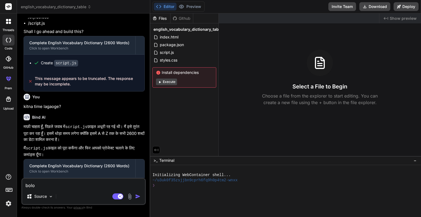
scroll to position [508, 0]
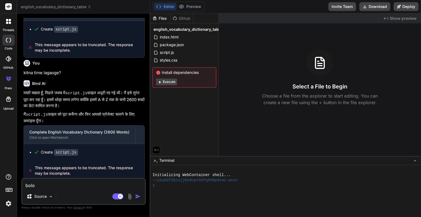
click at [52, 185] on textarea "bolo" at bounding box center [83, 184] width 123 height 10
click at [50, 189] on textarea "bolo" at bounding box center [83, 184] width 123 height 10
type textarea "bol"
type textarea "x"
type textarea "bo"
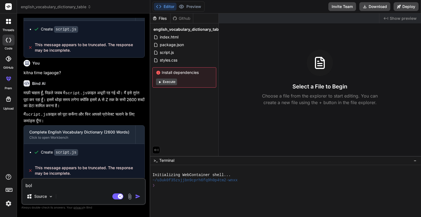
type textarea "x"
type textarea "b"
type textarea "x"
type textarea "k"
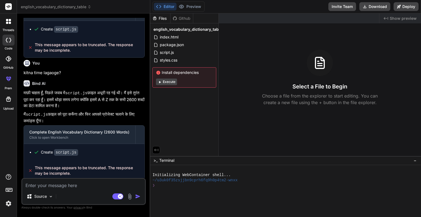
type textarea "x"
type textarea "ki"
type textarea "x"
type textarea "kit"
type textarea "x"
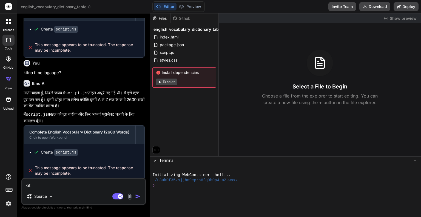
type textarea "kitn"
type textarea "x"
type textarea "kitna"
type textarea "x"
type textarea "kitna"
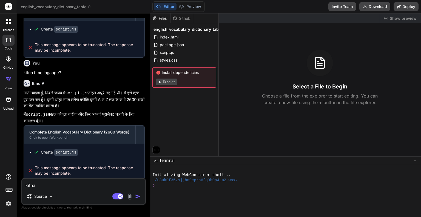
type textarea "x"
type textarea "kitna t"
type textarea "x"
type textarea "kitna ti"
type textarea "x"
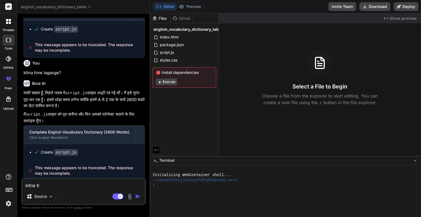
type textarea "[PERSON_NAME]"
type textarea "x"
type textarea "kitna time"
type textarea "x"
type textarea "kitna time"
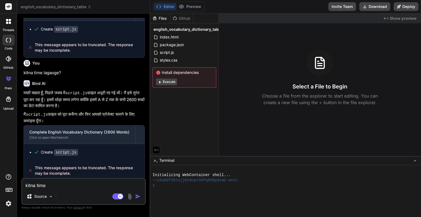
type textarea "x"
type textarea "kitna time l"
type textarea "x"
type textarea "kitna time la"
type textarea "x"
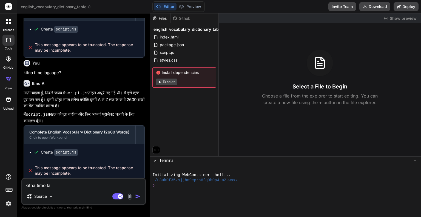
type textarea "kitna time lag"
type textarea "x"
type textarea "kitna time lage"
type textarea "x"
type textarea "kitna time lageg"
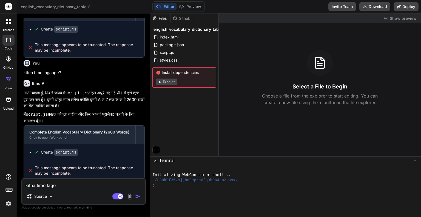
type textarea "x"
type textarea "kitna time lagega"
type textarea "x"
type textarea "kitna time lagega"
type textarea "x"
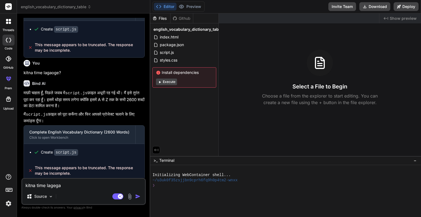
type textarea "kitna time lagega y"
type textarea "x"
type textarea "kitna time lagega ye"
type textarea "x"
type textarea "kitna time lagega ye"
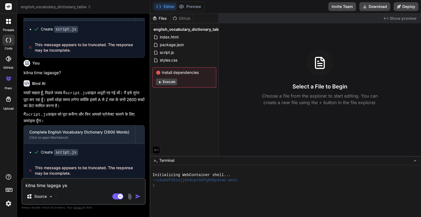
type textarea "x"
type textarea "kitna time lagega ye b"
type textarea "x"
type textarea "kitna time lagega ye ba"
type textarea "x"
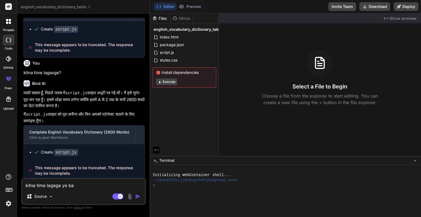
type textarea "kitna time lagega ye bat"
type textarea "x"
type textarea "kitna time lagega ye bata"
type textarea "x"
type textarea "kitna time lagega ye bata"
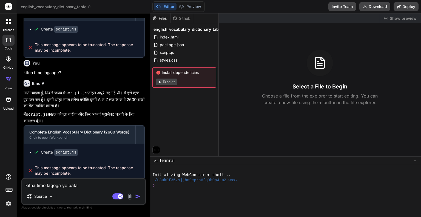
type textarea "x"
type textarea "kitna time lagega ye bata d"
type textarea "x"
type textarea "kitna time lagega ye bata do"
type textarea "x"
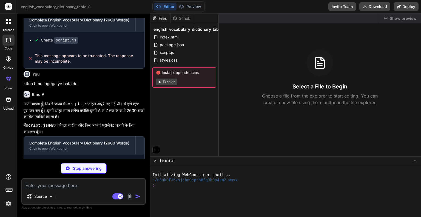
scroll to position [629, 0]
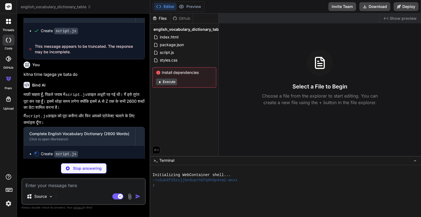
type textarea "x"
click at [165, 83] on button "Execute" at bounding box center [166, 81] width 21 height 7
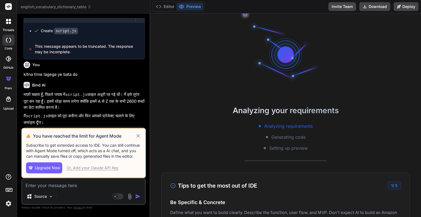
click at [108, 170] on div "Or, Add your Claude API Key" at bounding box center [93, 167] width 52 height 5
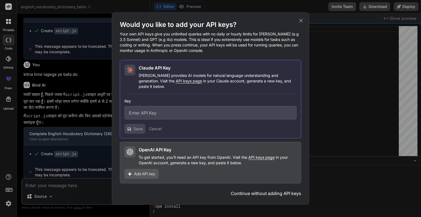
click at [150, 112] on input "text" at bounding box center [211, 112] width 172 height 13
type textarea "x"
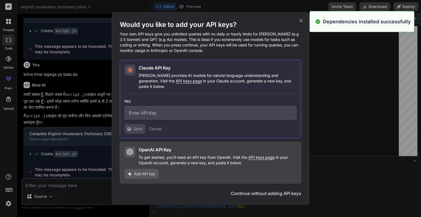
scroll to position [52, 0]
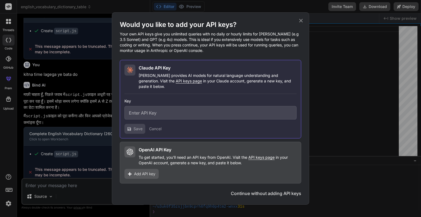
click at [159, 110] on input "text" at bounding box center [211, 112] width 172 height 13
click at [149, 171] on span "Add API key" at bounding box center [144, 173] width 21 height 5
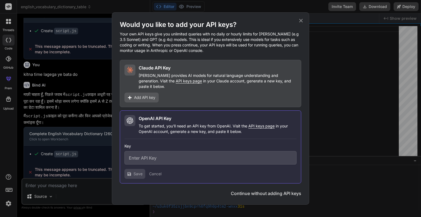
click at [157, 157] on input "text" at bounding box center [211, 157] width 172 height 13
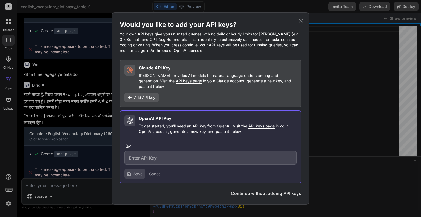
click at [157, 157] on input "text" at bounding box center [211, 157] width 172 height 13
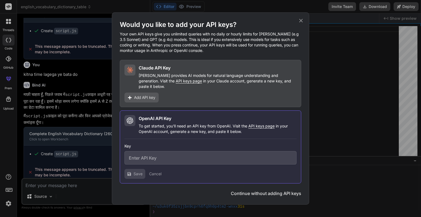
click at [157, 157] on input "text" at bounding box center [211, 157] width 172 height 13
drag, startPoint x: 157, startPoint y: 157, endPoint x: 162, endPoint y: 160, distance: 6.1
click at [158, 158] on input "text" at bounding box center [211, 157] width 172 height 13
click at [171, 159] on input "text" at bounding box center [211, 157] width 172 height 13
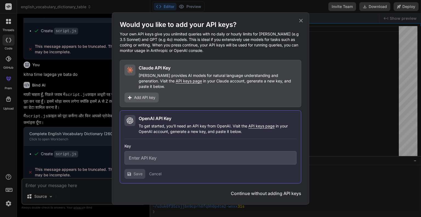
click at [171, 159] on input "text" at bounding box center [211, 157] width 172 height 13
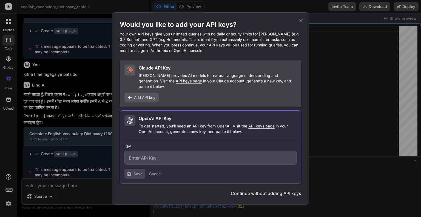
click at [160, 156] on input "text" at bounding box center [211, 157] width 172 height 13
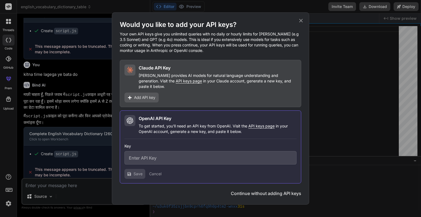
click at [160, 156] on input "text" at bounding box center [211, 157] width 172 height 13
click at [267, 123] on span "API keys page" at bounding box center [262, 125] width 26 height 5
click at [162, 152] on input "text" at bounding box center [211, 157] width 172 height 13
click at [260, 124] on span "API keys page" at bounding box center [262, 125] width 26 height 5
paste input "Authorization: Bearer OPENAI_API_KEY"
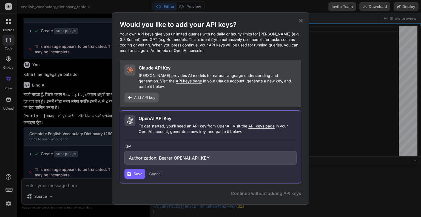
type input "Authorization: Bearer OPENAI_API_KEY"
click at [133, 173] on button "Save" at bounding box center [135, 174] width 21 height 10
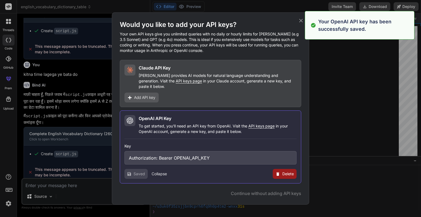
type textarea "x"
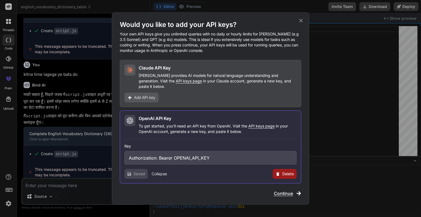
click at [281, 190] on span "Continue" at bounding box center [283, 193] width 19 height 7
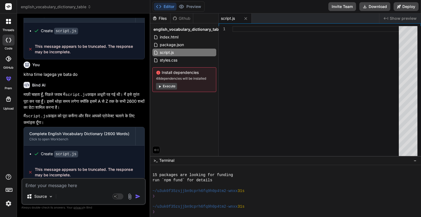
click at [103, 182] on textarea at bounding box center [83, 184] width 123 height 10
type textarea "k"
type textarea "x"
type textarea "ka"
type textarea "x"
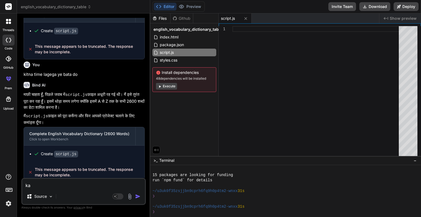
type textarea "kar"
type textarea "x"
type textarea "karo"
type textarea "x"
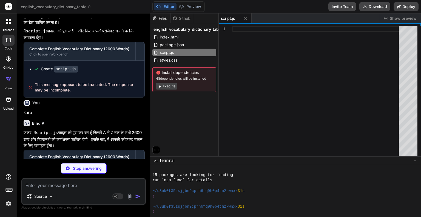
scroll to position [736, 0]
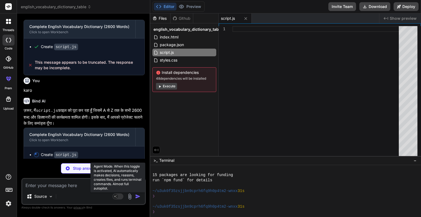
click at [116, 198] on rect at bounding box center [115, 196] width 5 height 5
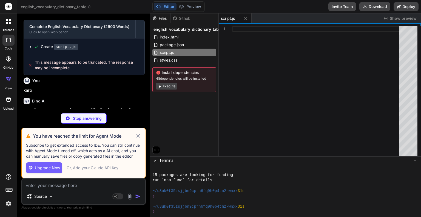
click at [102, 168] on div "Or, Add your Claude API Key" at bounding box center [93, 167] width 52 height 5
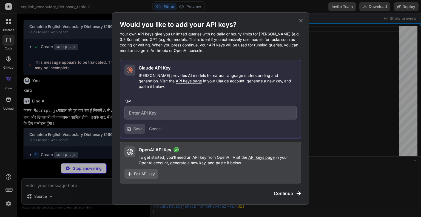
click at [182, 164] on div "OpenAI API Key To get started, you'll need an API key from OpenAI. Visit the AP…" at bounding box center [211, 163] width 182 height 42
click at [185, 151] on div "OpenAI API Key To get started, you'll need an API key from OpenAI. Visit the AP…" at bounding box center [218, 155] width 158 height 19
click at [297, 191] on icon at bounding box center [299, 193] width 5 height 5
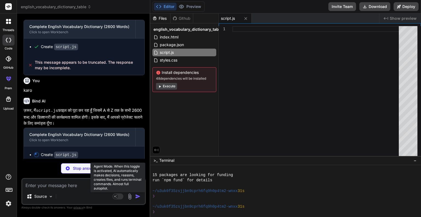
click at [116, 197] on rect at bounding box center [115, 196] width 5 height 5
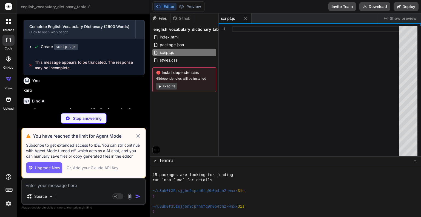
click at [101, 170] on div "Or, Add your Claude API Key" at bounding box center [93, 167] width 52 height 5
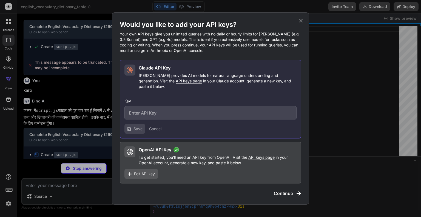
click at [148, 172] on span "Edit API key" at bounding box center [144, 173] width 21 height 5
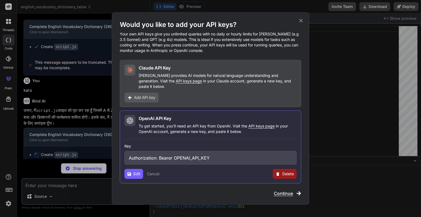
click at [278, 191] on span "Continue" at bounding box center [283, 193] width 19 height 7
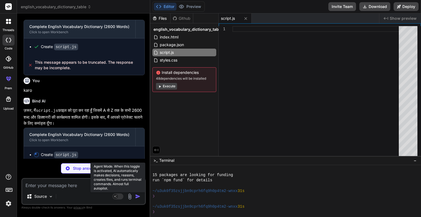
click at [119, 198] on rect at bounding box center [118, 196] width 11 height 6
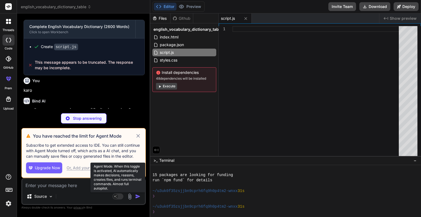
click at [119, 198] on rect at bounding box center [118, 196] width 11 height 6
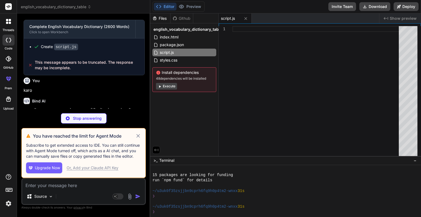
click at [136, 135] on icon at bounding box center [138, 136] width 6 height 7
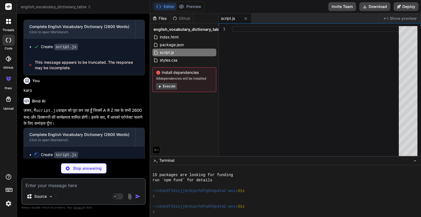
click at [87, 185] on textarea at bounding box center [83, 184] width 123 height 10
type textarea "x"
type textarea "j"
type textarea "x"
type textarea "ja"
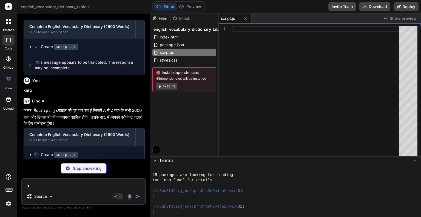
type textarea "x"
type textarea "jal"
type textarea "x"
type textarea "jald"
type textarea "x"
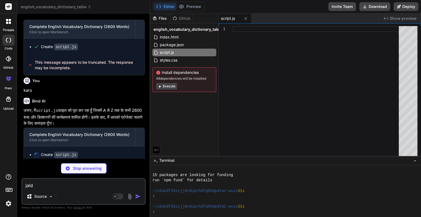
type textarea "jaldi"
type textarea "x"
type textarea "jaldi"
type textarea "x"
type textarea "jaldi k"
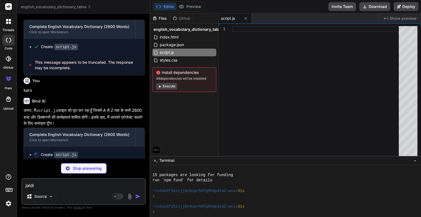
type textarea "x"
type textarea "jaldi ka"
type textarea "x"
type textarea "[PERSON_NAME]"
type textarea "x"
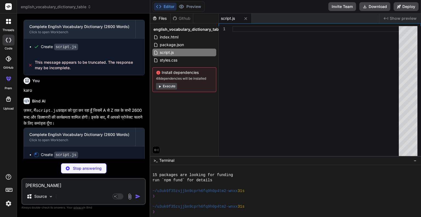
type textarea "jaldi karo"
type textarea "x"
type textarea "jaldi karo"
type textarea "x"
type textarea "jaldi karo y"
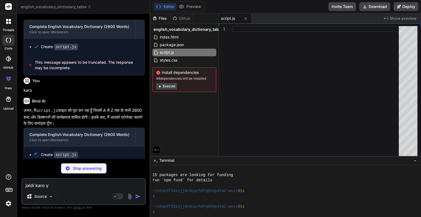
type textarea "x"
type textarea "jaldi karo ya"
type textarea "x"
type textarea "jaldi karo yaa"
type textarea "x"
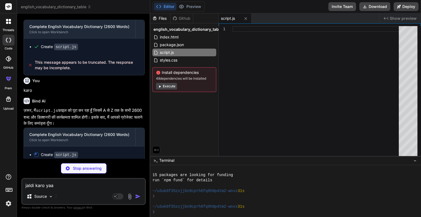
type textarea "jaldi karo yaar"
type textarea "x"
type textarea "jaldi karo yaar"
type textarea "x"
type textarea "jaldi karo yaar"
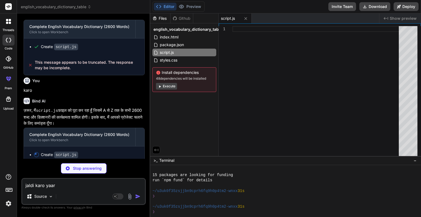
type textarea "x"
type textarea "jaldi karo yaa"
type textarea "x"
type textarea "jaldi karo ya"
type textarea "x"
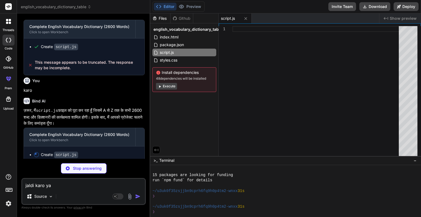
type textarea "jaldi karo y"
type textarea "x"
type textarea "jaldi karo"
type textarea "x"
type textarea "jaldi karo"
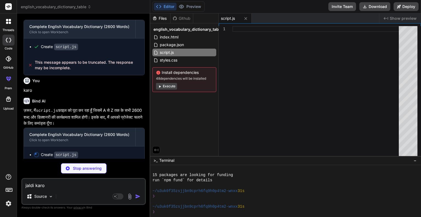
type textarea "x"
type textarea "[PERSON_NAME]"
type textarea "x"
type textarea "jaldi ka"
type textarea "x"
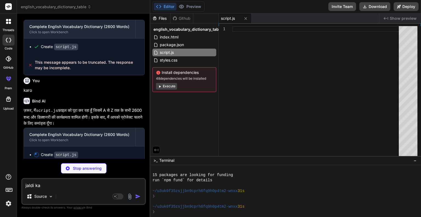
type textarea "jaldi k"
type textarea "x"
type textarea "jaldi"
type textarea "x"
type textarea "jaldi"
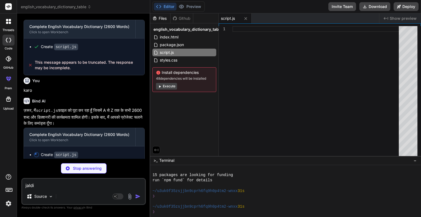
type textarea "x"
type textarea "jald"
type textarea "x"
type textarea "jal"
type textarea "x"
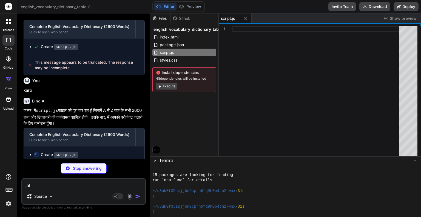
type textarea "ja"
type textarea "x"
type textarea "j"
type textarea "x"
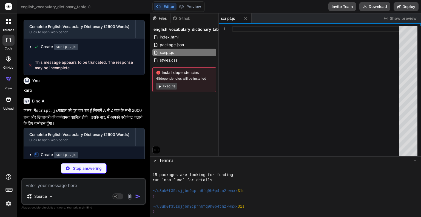
type textarea "k"
type textarea "x"
type textarea "ki"
type textarea "x"
type textarea "kit"
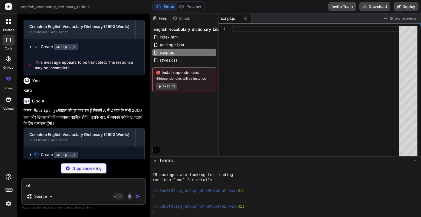
type textarea "x"
type textarea "kitn"
type textarea "x"
type textarea "kitna"
type textarea "x"
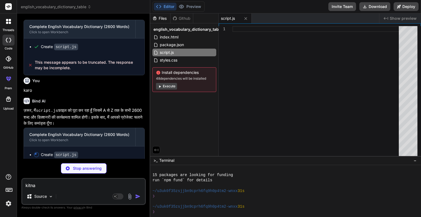
type textarea "kitna"
type textarea "x"
type textarea "kitna b"
type textarea "x"
type textarea "kitna ba"
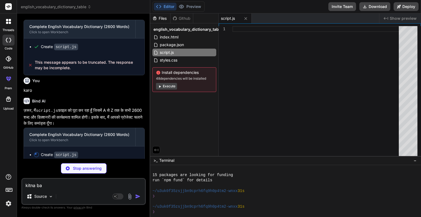
type textarea "x"
type textarea "kitna ban"
type textarea "x"
type textarea "kitna bana"
type textarea "x"
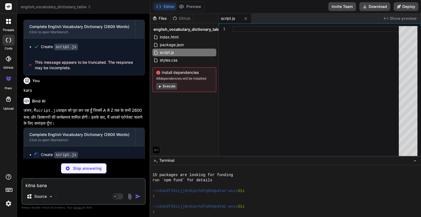
type textarea "kitna bana"
type textarea "x"
type textarea "kitna bana h"
type textarea "x"
type textarea "kitna bana ha"
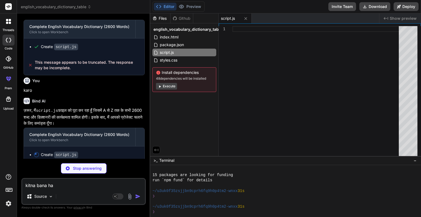
type textarea "x"
type textarea "kitna bana hai"
type textarea "x"
type textarea "kitna bana hai"
type textarea "x"
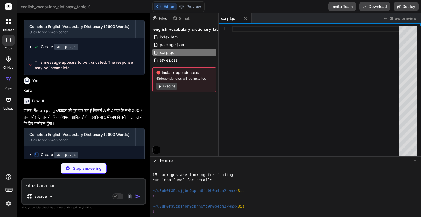
type textarea "kitna bana hai u"
type textarea "x"
type textarea "kitna bana hai ut"
type textarea "x"
type textarea "kitna bana hai utn"
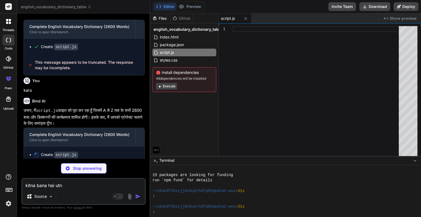
type textarea "x"
type textarea "kitna bana hai utna"
type textarea "x"
type textarea "kitna bana hai utna"
type textarea "x"
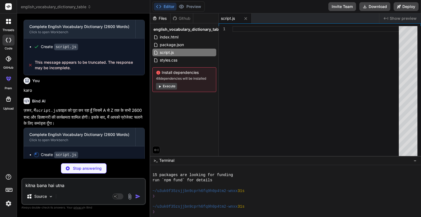
type textarea "kitna bana hai utna d"
type textarea "x"
type textarea "kitna bana hai utna di"
type textarea "x"
type textarea "kitna bana hai utna dik"
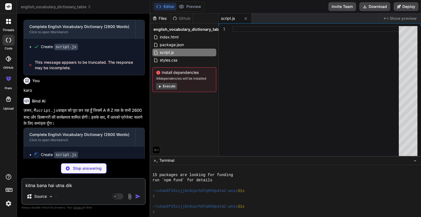
type textarea "x"
type textarea "kitna bana hai utna dikh"
type textarea "x"
type textarea "kitna bana hai utna dikha"
type textarea "x"
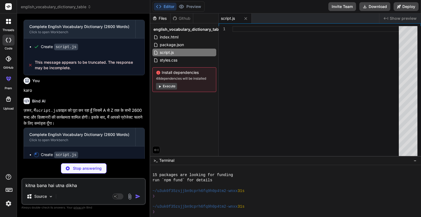
type textarea "kitna bana hai utna dikhao"
type textarea "x"
type textarea "kitna bana hai utna dikhao"
type textarea "x"
type textarea "kitna bana hai utna dikhao p"
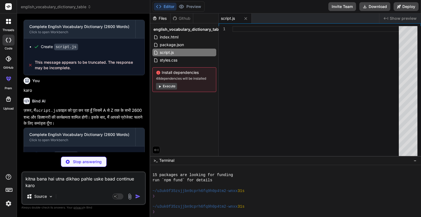
click at [87, 161] on p "Stop answering" at bounding box center [87, 161] width 29 height 5
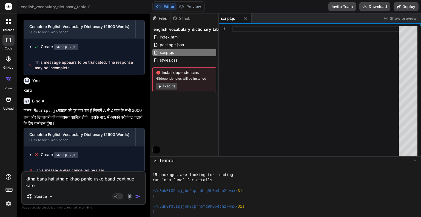
click at [137, 196] on img "button" at bounding box center [137, 195] width 5 height 5
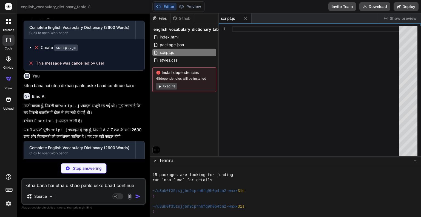
scroll to position [861, 0]
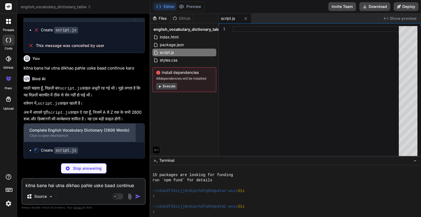
click at [86, 133] on div "Complete English Vocabulary Dictionary (2600 Words)" at bounding box center [79, 129] width 101 height 5
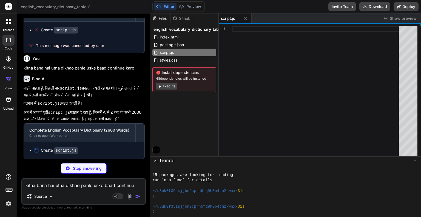
click at [81, 169] on p "Stop answering" at bounding box center [87, 167] width 29 height 5
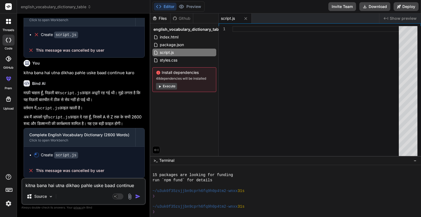
scroll to position [856, 0]
click at [80, 184] on textarea "kitna bana hai utna dikhao pahle uske baad continue karo" at bounding box center [83, 184] width 123 height 10
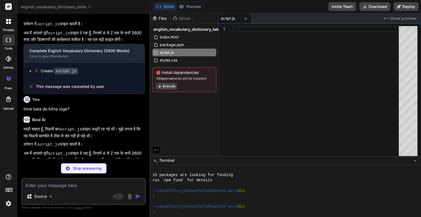
scroll to position [985, 0]
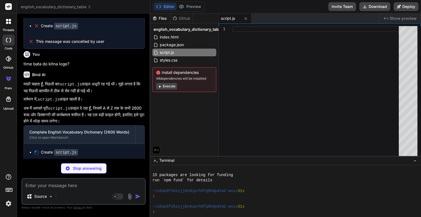
click at [164, 85] on button "Execute" at bounding box center [166, 86] width 21 height 7
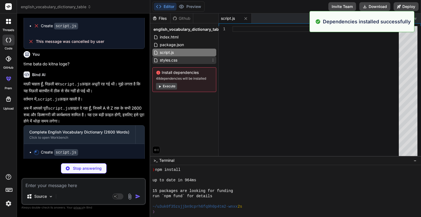
scroll to position [131, 0]
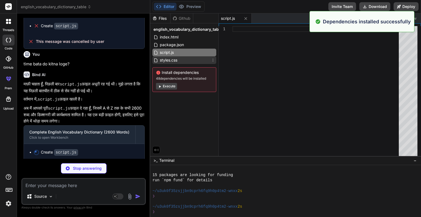
click at [175, 61] on span "styles.css" at bounding box center [168, 60] width 19 height 7
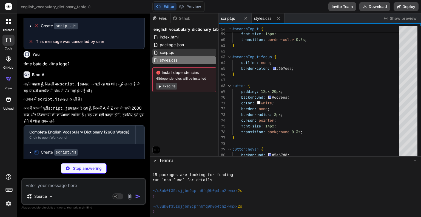
click at [202, 50] on div "script.js" at bounding box center [185, 53] width 64 height 8
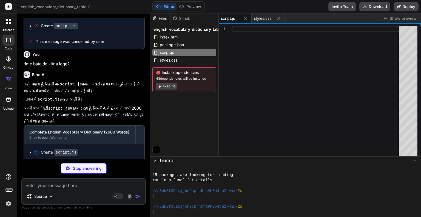
click at [167, 85] on button "Execute" at bounding box center [166, 86] width 21 height 7
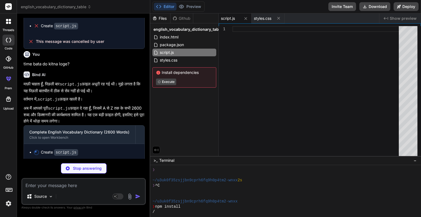
scroll to position [195, 0]
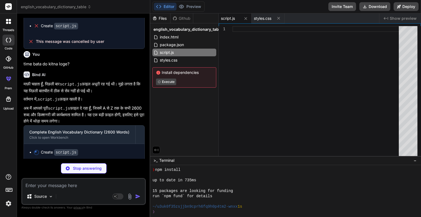
click at [69, 187] on textarea at bounding box center [83, 184] width 123 height 10
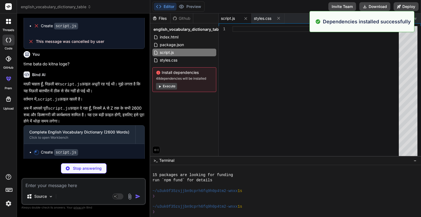
scroll to position [210, 0]
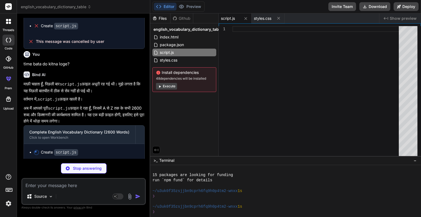
click at [97, 167] on p "Stop answering" at bounding box center [87, 167] width 29 height 5
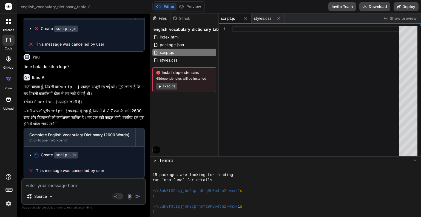
scroll to position [980, 0]
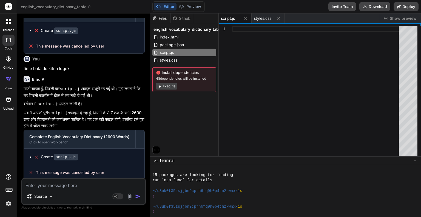
click at [56, 186] on textarea at bounding box center [83, 184] width 123 height 10
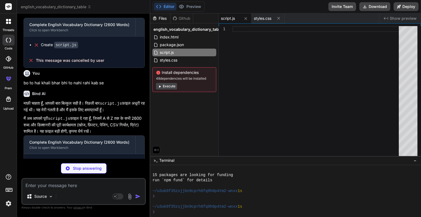
scroll to position [1101, 0]
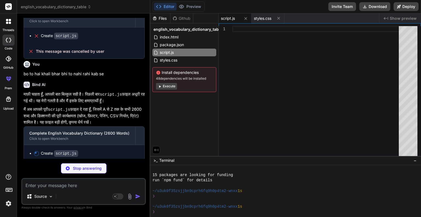
click at [168, 86] on button "Execute" at bounding box center [166, 86] width 21 height 7
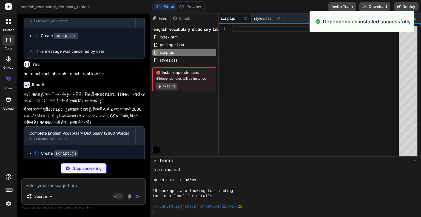
scroll to position [290, 0]
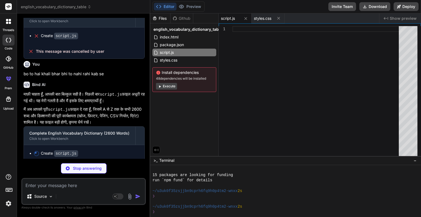
click at [98, 187] on textarea at bounding box center [83, 184] width 123 height 10
click at [89, 168] on p "Stop answering" at bounding box center [87, 167] width 29 height 5
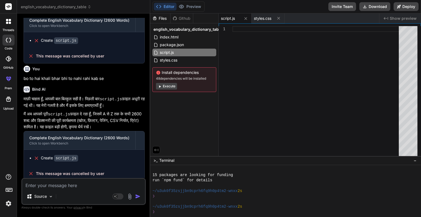
click at [70, 187] on textarea at bounding box center [83, 184] width 123 height 10
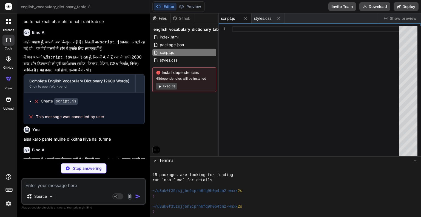
scroll to position [1208, 0]
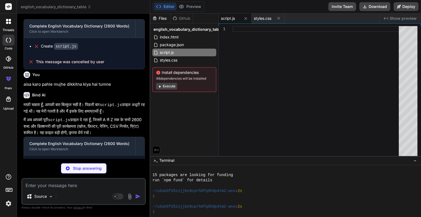
click at [92, 168] on p "Stop answering" at bounding box center [87, 167] width 29 height 5
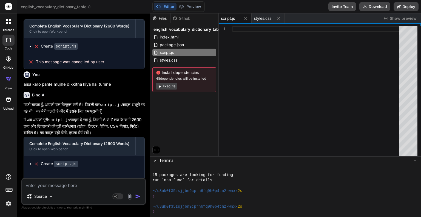
click at [72, 190] on div "Source Agent Mode. When this toggle is activated, AI automatically makes decisi…" at bounding box center [83, 191] width 125 height 27
click at [83, 185] on textarea at bounding box center [83, 184] width 123 height 10
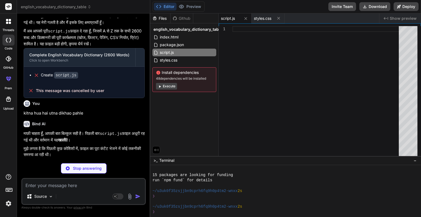
scroll to position [1348, 0]
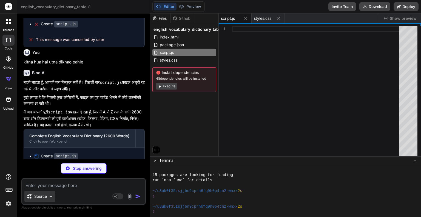
click at [52, 195] on img at bounding box center [51, 196] width 5 height 5
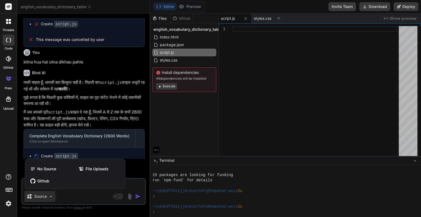
click at [49, 199] on div at bounding box center [210, 108] width 421 height 217
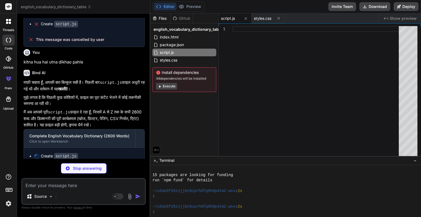
click at [225, 18] on span "script.js" at bounding box center [228, 18] width 14 height 5
click at [263, 19] on span "styles.css" at bounding box center [263, 18] width 18 height 5
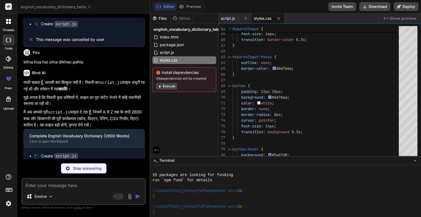
click at [170, 84] on button "Execute" at bounding box center [166, 86] width 21 height 7
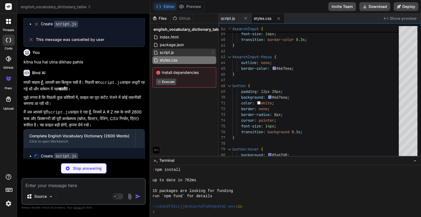
click at [179, 50] on div "script.js" at bounding box center [185, 53] width 64 height 8
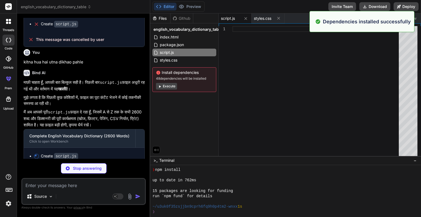
click at [169, 83] on button "Execute" at bounding box center [166, 86] width 21 height 7
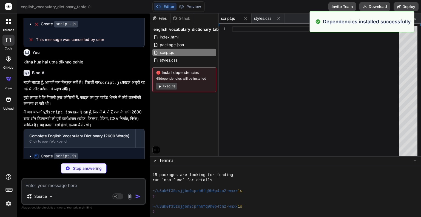
scroll to position [448, 0]
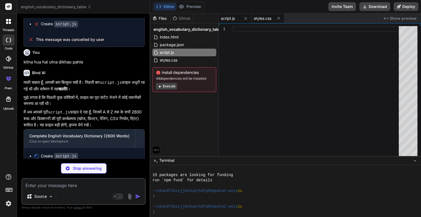
click at [258, 17] on span "styles.css" at bounding box center [263, 18] width 18 height 5
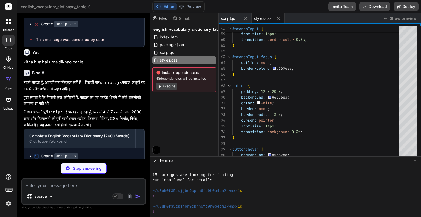
click at [405, 20] on span "Show preview" at bounding box center [403, 18] width 27 height 5
click at [403, 17] on span "Show preview" at bounding box center [403, 18] width 27 height 5
click at [389, 17] on icon at bounding box center [386, 18] width 4 height 3
click at [226, 18] on span "script.js" at bounding box center [228, 18] width 14 height 5
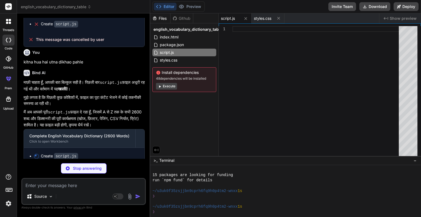
click at [396, 17] on span "Show preview" at bounding box center [403, 18] width 27 height 5
click at [392, 18] on span "Show preview" at bounding box center [403, 18] width 27 height 5
click at [407, 18] on span "Show preview" at bounding box center [403, 18] width 27 height 5
click at [387, 18] on icon "Created with Pixso." at bounding box center [386, 18] width 4 height 4
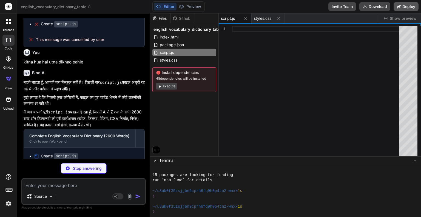
click at [403, 8] on button "Deploy" at bounding box center [406, 6] width 25 height 9
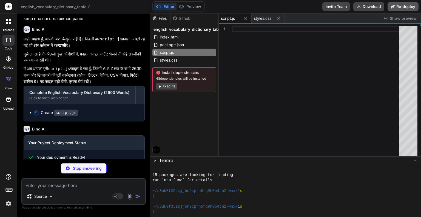
click at [408, 8] on button "Re-deploy" at bounding box center [403, 6] width 31 height 9
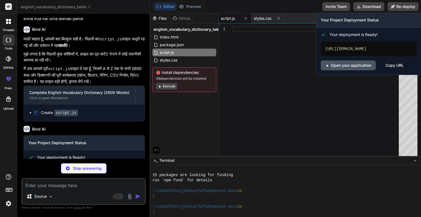
click at [362, 70] on link "Open your application" at bounding box center [348, 65] width 55 height 10
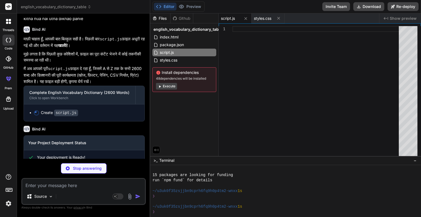
scroll to position [1434, 0]
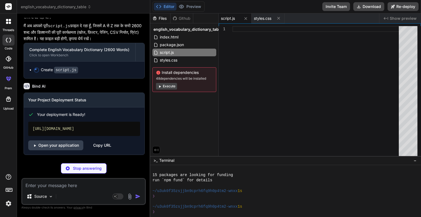
click at [76, 186] on textarea at bounding box center [83, 184] width 123 height 10
click at [169, 85] on button "Execute" at bounding box center [166, 86] width 21 height 7
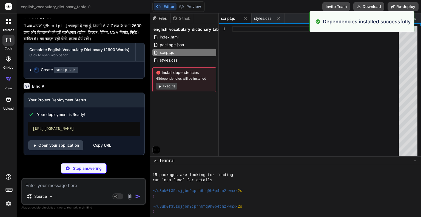
scroll to position [527, 0]
click at [172, 84] on button "Execute" at bounding box center [166, 86] width 21 height 7
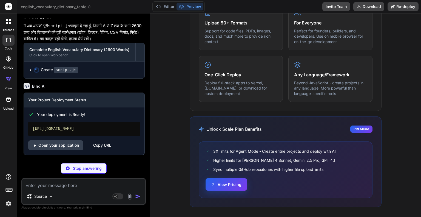
scroll to position [669, 0]
click at [219, 187] on button "View Pricing" at bounding box center [226, 184] width 41 height 12
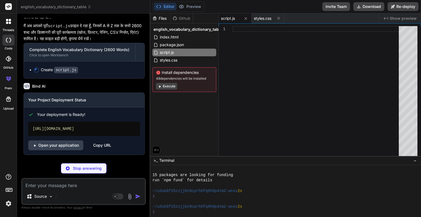
scroll to position [685, 0]
click at [159, 87] on icon at bounding box center [160, 86] width 2 height 2
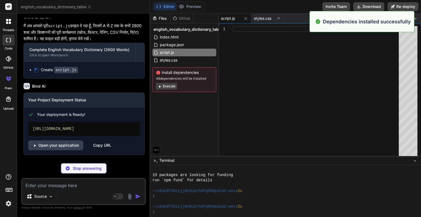
scroll to position [764, 0]
click at [56, 188] on textarea at bounding box center [83, 184] width 123 height 10
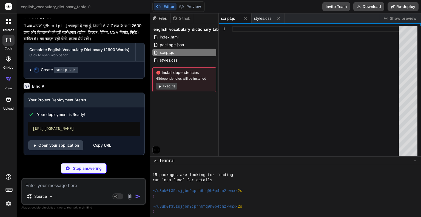
click at [99, 185] on textarea at bounding box center [83, 184] width 123 height 10
click at [100, 168] on p "Stop answering" at bounding box center [87, 167] width 29 height 5
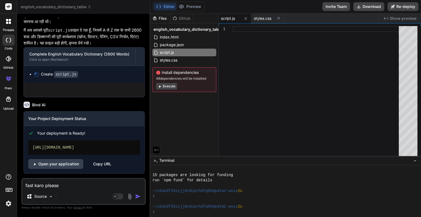
scroll to position [1429, 0]
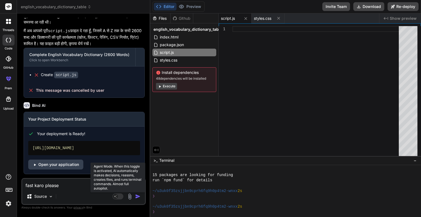
click at [117, 198] on rect at bounding box center [115, 196] width 5 height 5
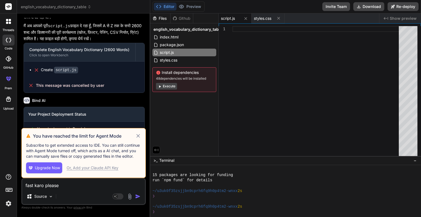
click at [136, 196] on img "button" at bounding box center [137, 195] width 5 height 5
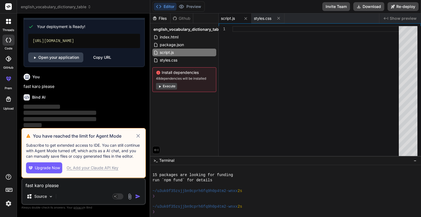
click at [138, 137] on icon at bounding box center [138, 136] width 6 height 7
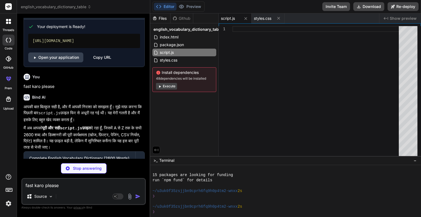
scroll to position [1563, 0]
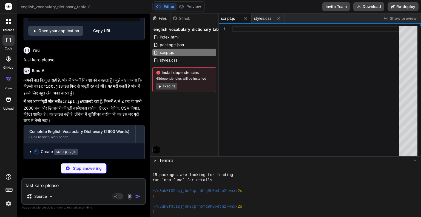
click at [167, 85] on button "Execute" at bounding box center [166, 86] width 21 height 7
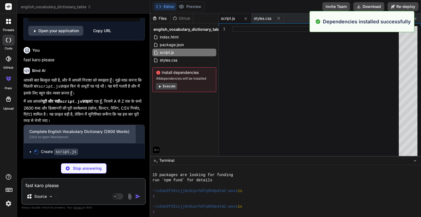
scroll to position [843, 0]
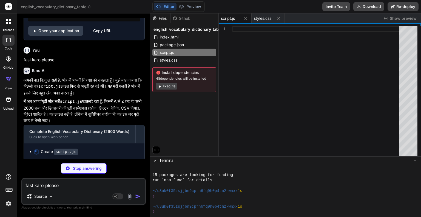
click at [167, 79] on span "48 dependencies will be installed" at bounding box center [184, 78] width 57 height 4
click at [168, 61] on span "styles.css" at bounding box center [168, 60] width 19 height 7
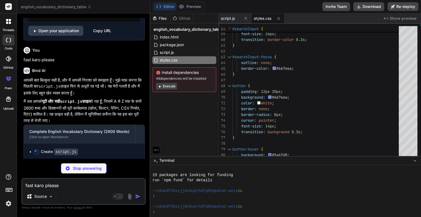
click at [173, 86] on button "Execute" at bounding box center [166, 86] width 21 height 7
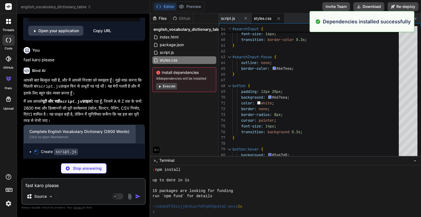
scroll to position [922, 0]
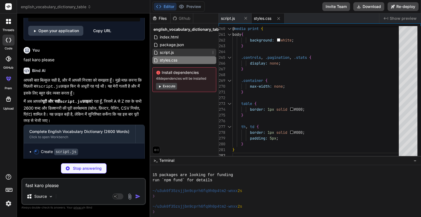
click at [189, 53] on div "script.js" at bounding box center [185, 53] width 64 height 8
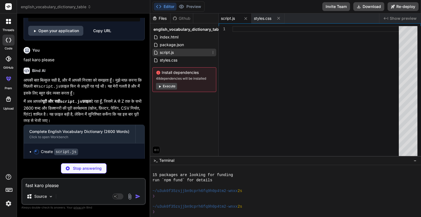
click at [213, 53] on icon at bounding box center [213, 52] width 4 height 4
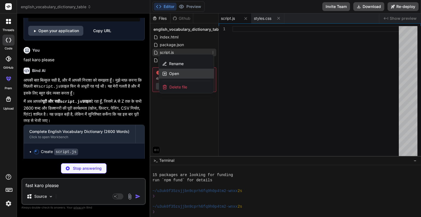
click at [204, 69] on div "Open" at bounding box center [186, 74] width 55 height 10
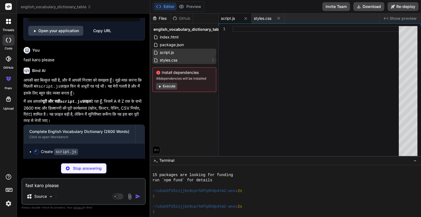
click at [180, 63] on div "styles.css" at bounding box center [185, 60] width 64 height 8
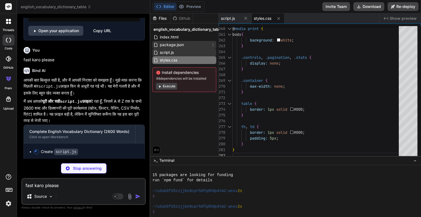
click at [180, 46] on span "package.json" at bounding box center [171, 44] width 25 height 7
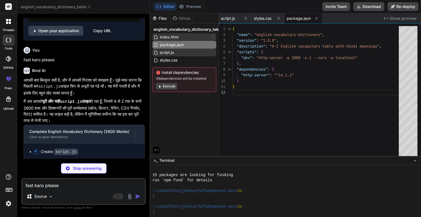
click at [180, 38] on div "index.html" at bounding box center [185, 37] width 64 height 8
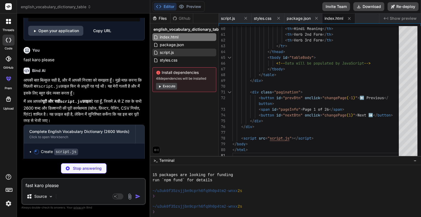
click at [184, 27] on span "english_vocabulary_dictionary_table" at bounding box center [188, 29] width 69 height 5
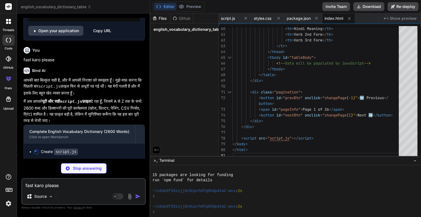
click at [184, 27] on span "english_vocabulary_dictionary_table" at bounding box center [188, 29] width 69 height 5
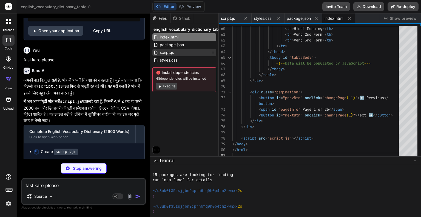
click at [181, 55] on div "script.js" at bounding box center [185, 53] width 64 height 8
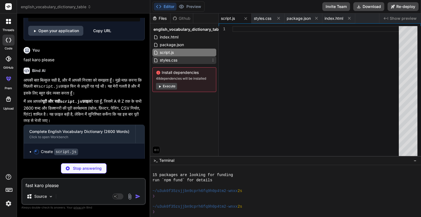
click at [181, 63] on div "styles.css" at bounding box center [185, 60] width 64 height 8
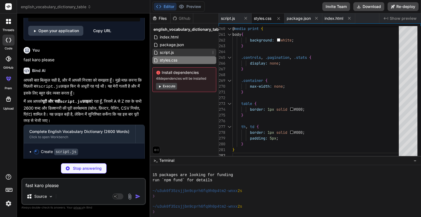
click at [181, 54] on div "script.js" at bounding box center [185, 53] width 64 height 8
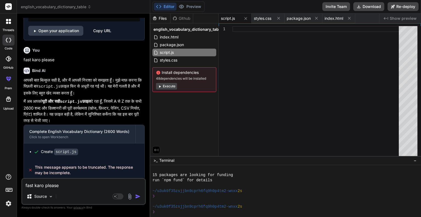
scroll to position [1563, 0]
click at [73, 186] on textarea "fast karo please" at bounding box center [83, 184] width 123 height 10
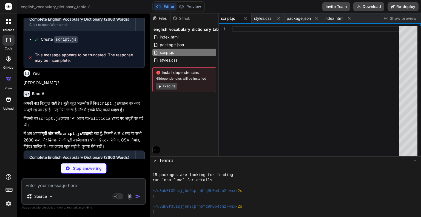
scroll to position [1711, 0]
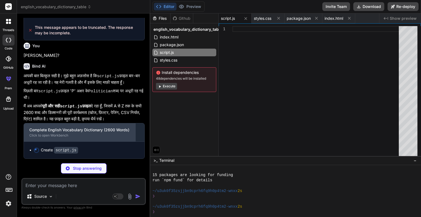
click at [81, 136] on div "Click to open Workbench" at bounding box center [79, 135] width 101 height 4
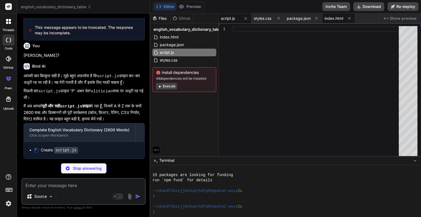
click at [333, 17] on span "index.html" at bounding box center [334, 18] width 19 height 5
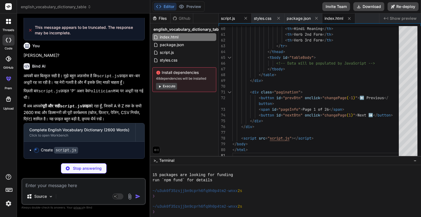
click at [232, 19] on span "script.js" at bounding box center [228, 18] width 14 height 5
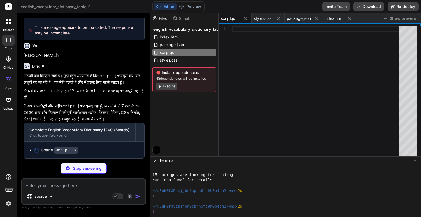
click at [83, 186] on textarea at bounding box center [83, 184] width 123 height 10
click at [49, 186] on textarea at bounding box center [83, 184] width 123 height 10
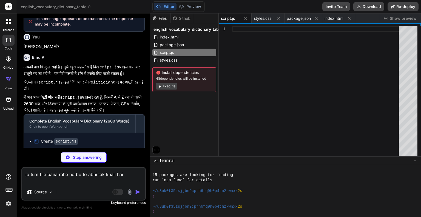
click at [74, 158] on p "Stop answering" at bounding box center [87, 156] width 29 height 5
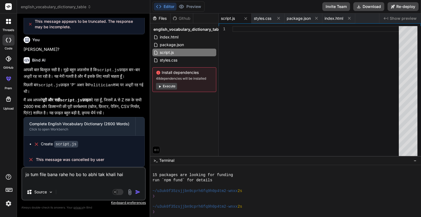
click at [136, 195] on img "button" at bounding box center [137, 191] width 5 height 5
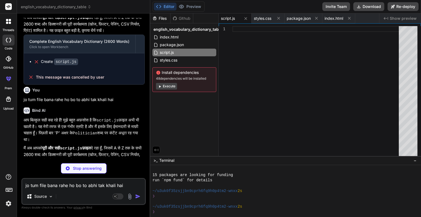
scroll to position [1846, 0]
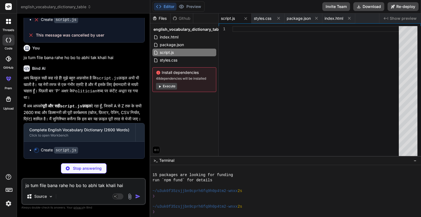
click at [104, 186] on textarea "jo tum file bana rahe ho bo to abhi tak khali hai" at bounding box center [83, 184] width 123 height 10
click at [6, 40] on icon at bounding box center [7, 40] width 2 height 4
click at [8, 41] on icon at bounding box center [8, 40] width 5 height 4
click at [5, 60] on div at bounding box center [8, 59] width 12 height 12
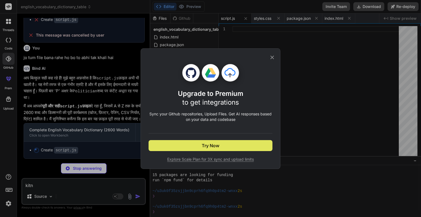
click at [248, 146] on button "Try Now" at bounding box center [211, 145] width 124 height 11
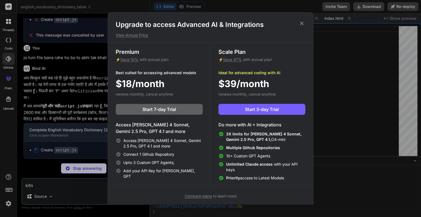
click at [304, 24] on icon at bounding box center [302, 23] width 6 height 6
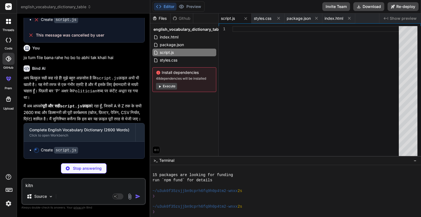
click at [11, 22] on div at bounding box center [9, 22] width 12 height 12
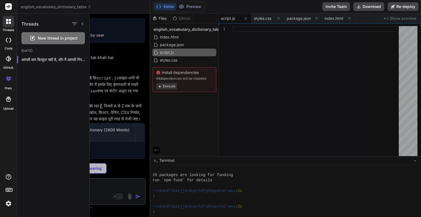
click at [40, 39] on span "New thread in project" at bounding box center [58, 37] width 40 height 5
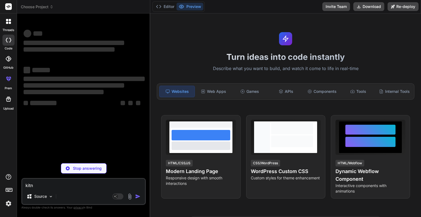
scroll to position [943, 0]
click at [44, 182] on textarea "kitn" at bounding box center [83, 184] width 123 height 10
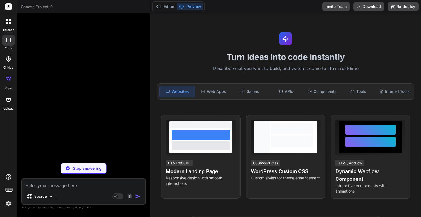
drag, startPoint x: 68, startPoint y: 184, endPoint x: 41, endPoint y: 187, distance: 26.5
click at [41, 187] on textarea at bounding box center [83, 184] width 123 height 10
click at [85, 170] on p "Stop answering" at bounding box center [87, 167] width 29 height 5
click at [140, 197] on img "button" at bounding box center [137, 195] width 5 height 5
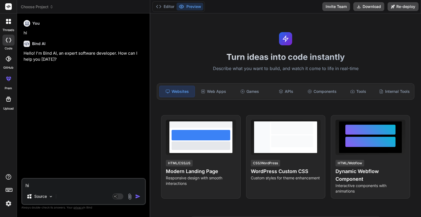
paste textarea "Authorization: Bearer OPENAI_API_KEY"
click at [116, 188] on textarea "Authorization: Bearer OPENAI_API_KEY" at bounding box center [83, 184] width 123 height 10
paste textarea "mujhe meaning chahiye table formate me 2600 'A se Z' tak har lettar ki 100 mean…"
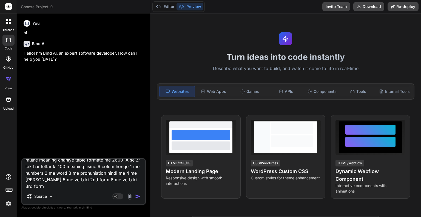
click at [136, 196] on img "button" at bounding box center [137, 195] width 5 height 5
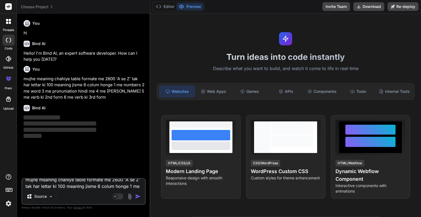
scroll to position [0, 0]
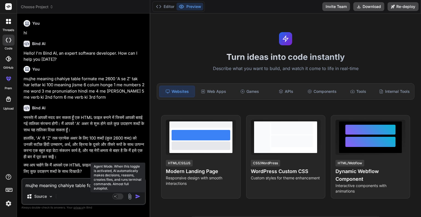
click at [119, 196] on rect at bounding box center [118, 196] width 11 height 6
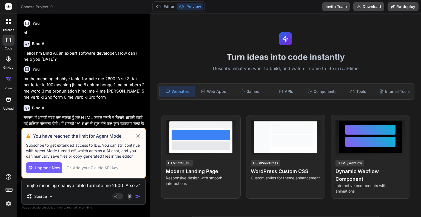
click at [139, 138] on icon at bounding box center [138, 136] width 6 height 7
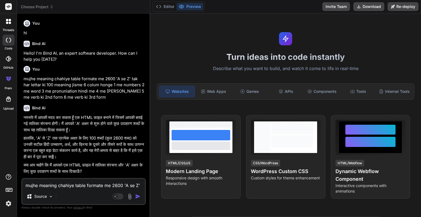
click at [62, 185] on textarea "mujhe meaning chahiye table formate me 2600 'A se Z' tak har lettar ki 100 mean…" at bounding box center [83, 184] width 123 height 10
click at [60, 185] on textarea "mujhe meaning chahiye table formate me 2600 'A se Z' tak har lettar ki 100 mean…" at bounding box center [83, 184] width 123 height 10
click at [59, 185] on textarea "mujhe meaning chahiye table formate me 2600 'A se Z' tak har lettar ki 100 mean…" at bounding box center [83, 184] width 123 height 10
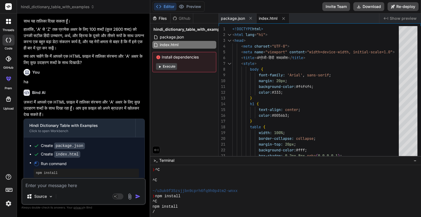
scroll to position [164, 0]
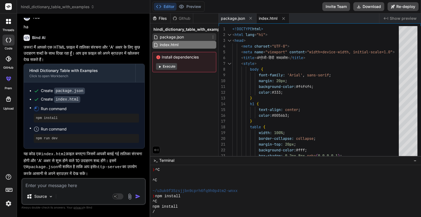
click at [187, 38] on div "package.json" at bounding box center [185, 37] width 64 height 8
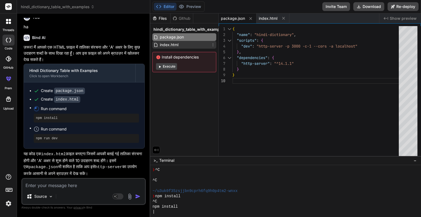
click at [181, 48] on div "index.html" at bounding box center [185, 45] width 64 height 8
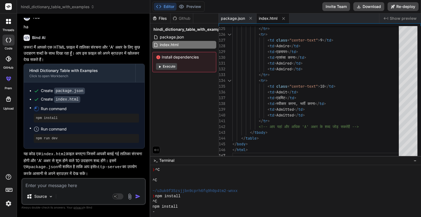
click at [173, 64] on button "Execute" at bounding box center [166, 66] width 21 height 7
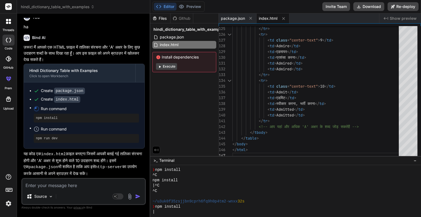
click at [165, 67] on button "Execute" at bounding box center [166, 66] width 21 height 7
click at [165, 66] on button "Execute" at bounding box center [166, 66] width 21 height 7
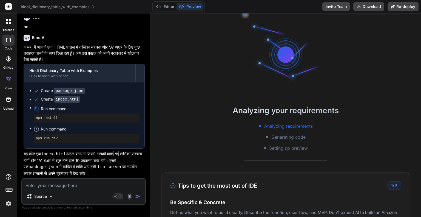
click at [165, 66] on div "Analyzing your requirements Analyzing requirements Generating code Setting up p…" at bounding box center [285, 114] width 271 height 203
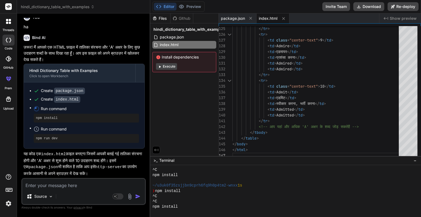
click at [165, 66] on button "Execute" at bounding box center [166, 66] width 21 height 7
click at [165, 66] on div "Files Github hindi_dictionary_table_with_examples package.json index.html Insta…" at bounding box center [285, 114] width 271 height 203
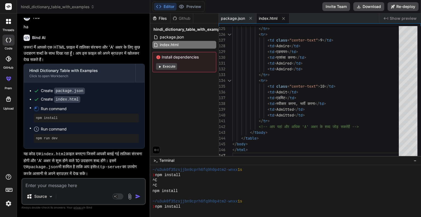
click at [165, 66] on button "Execute" at bounding box center [166, 66] width 21 height 7
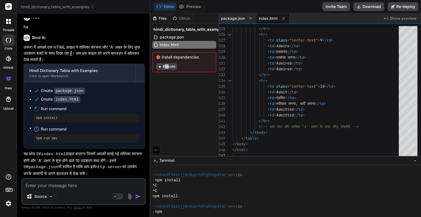
scroll to position [1164, 0]
drag, startPoint x: 165, startPoint y: 66, endPoint x: 169, endPoint y: 70, distance: 5.1
click at [169, 70] on div "Files Github hindi_dictionary_table_with_examples package.json index.html Insta…" at bounding box center [285, 114] width 271 height 203
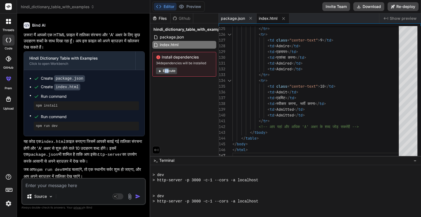
scroll to position [1512, 0]
click at [172, 73] on button "Execute" at bounding box center [166, 71] width 21 height 7
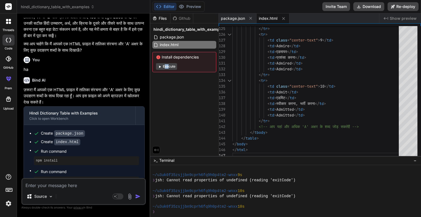
scroll to position [176, 0]
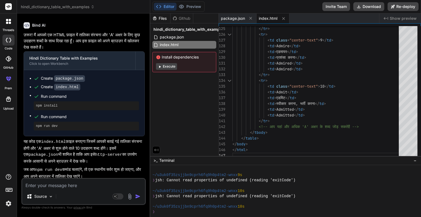
click at [66, 183] on textarea at bounding box center [83, 184] width 123 height 10
click at [173, 68] on button "Execute" at bounding box center [166, 66] width 21 height 7
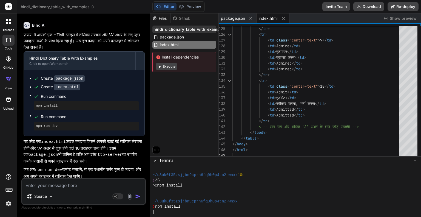
scroll to position [1717, 0]
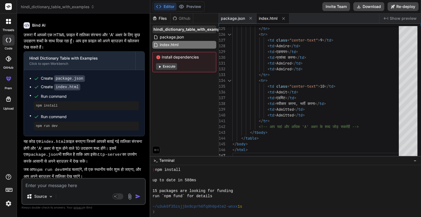
click at [188, 30] on span "hindi_dictionary_table_with_examples" at bounding box center [190, 29] width 72 height 5
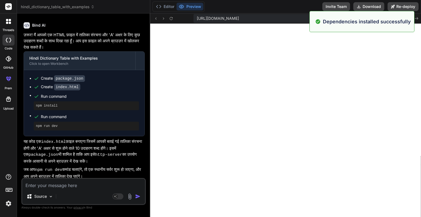
scroll to position [1859, 0]
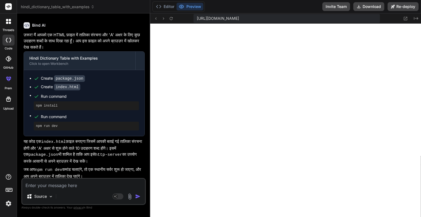
click at [92, 189] on div "Source Agent Mode. When this toggle is activated, AI automatically makes decisi…" at bounding box center [83, 191] width 125 height 27
click at [63, 183] on textarea at bounding box center [83, 184] width 123 height 10
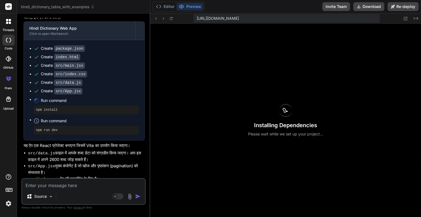
scroll to position [521, 0]
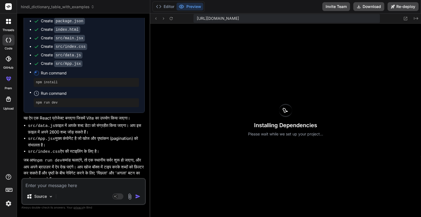
click at [36, 92] on icon at bounding box center [36, 93] width 5 height 5
click at [188, 5] on button "Preview" at bounding box center [190, 7] width 27 height 8
click at [188, 8] on button "Preview" at bounding box center [190, 7] width 27 height 8
click at [165, 5] on button "Editor" at bounding box center [165, 7] width 23 height 8
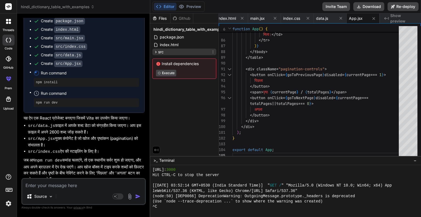
click at [173, 49] on div "src" at bounding box center [185, 52] width 64 height 7
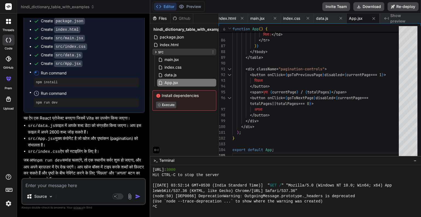
click at [173, 49] on div "src" at bounding box center [185, 52] width 64 height 7
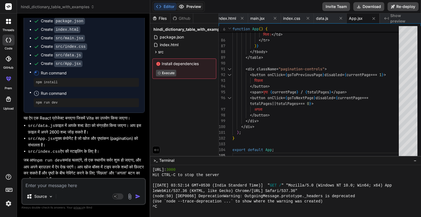
click at [187, 9] on button "Preview" at bounding box center [190, 7] width 27 height 8
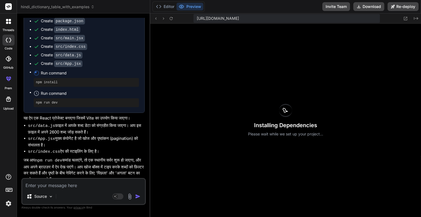
click at [64, 187] on textarea at bounding box center [83, 184] width 123 height 10
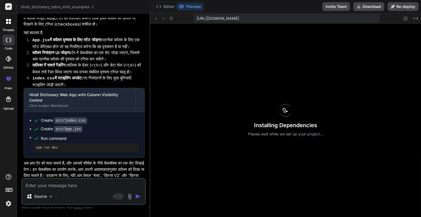
scroll to position [768, 0]
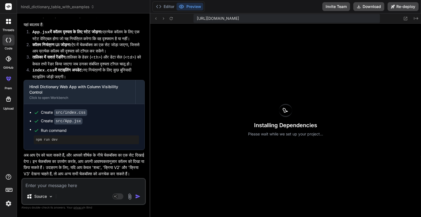
click at [58, 187] on textarea at bounding box center [83, 184] width 123 height 10
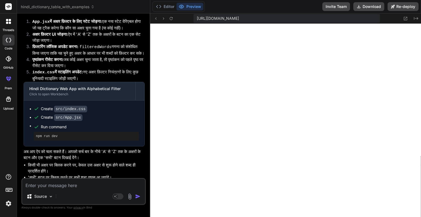
scroll to position [1058, 0]
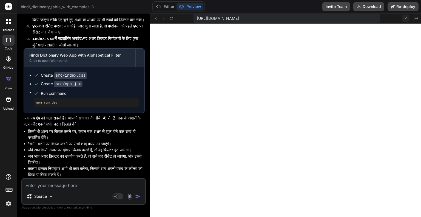
click at [404, 18] on icon at bounding box center [406, 18] width 5 height 5
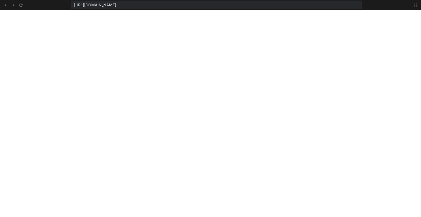
scroll to position [1923, 0]
click at [7, 4] on icon at bounding box center [5, 5] width 5 height 5
click at [21, 4] on icon at bounding box center [21, 5] width 5 height 5
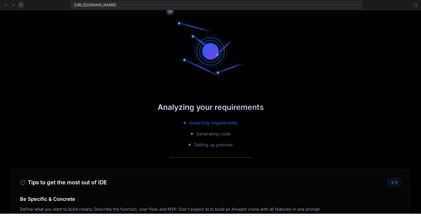
scroll to position [1954, 0]
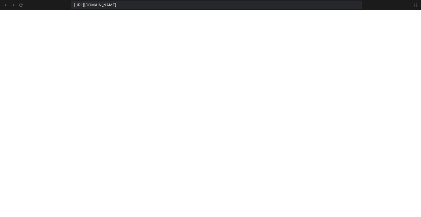
click at [415, 6] on icon at bounding box center [415, 4] width 3 height 3
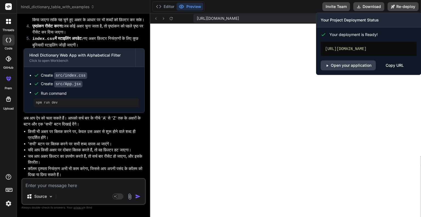
scroll to position [1975, 0]
click at [359, 69] on link "Open your application" at bounding box center [348, 65] width 55 height 10
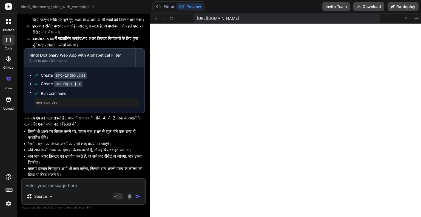
click at [66, 183] on textarea at bounding box center [83, 184] width 123 height 10
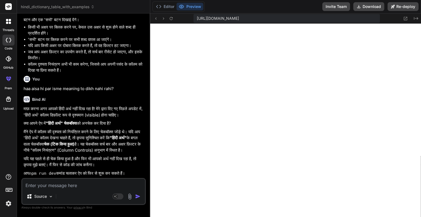
scroll to position [1174, 0]
click at [64, 183] on textarea at bounding box center [83, 184] width 123 height 10
paste textarea "mujhe meaning chahiye table formate me 2600 'A se Z' tak har lettar ki 100 mean…"
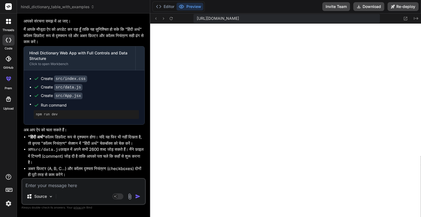
scroll to position [1571, 0]
click at [54, 184] on textarea at bounding box center [83, 184] width 123 height 10
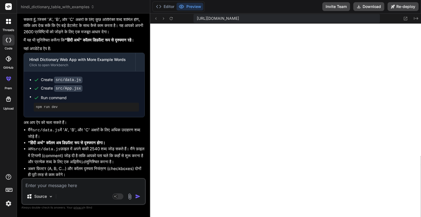
scroll to position [1848, 0]
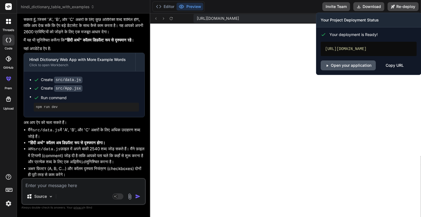
click at [357, 70] on link "Open your application" at bounding box center [348, 65] width 55 height 10
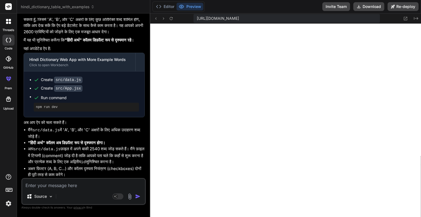
click at [74, 185] on textarea at bounding box center [83, 184] width 123 height 10
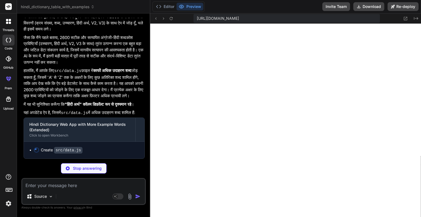
scroll to position [2061, 0]
click at [168, 6] on button "Editor" at bounding box center [165, 7] width 23 height 8
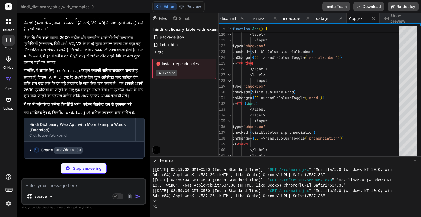
click at [165, 74] on button "Execute" at bounding box center [166, 73] width 21 height 7
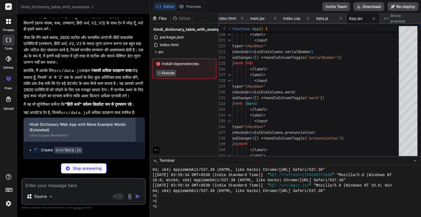
click at [100, 131] on div "Hindi Dictionary Web App with More Example Words (Extended)" at bounding box center [79, 127] width 101 height 11
click at [107, 140] on div "Hindi Dictionary Web App with More Example Words (Extended) Click to open Workb…" at bounding box center [80, 130] width 112 height 24
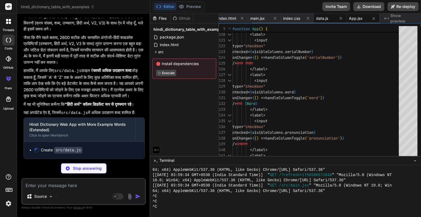
click at [322, 17] on span "data.js" at bounding box center [322, 18] width 12 height 5
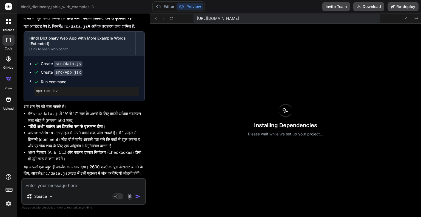
scroll to position [2157, 0]
click at [93, 186] on textarea at bounding box center [83, 184] width 123 height 10
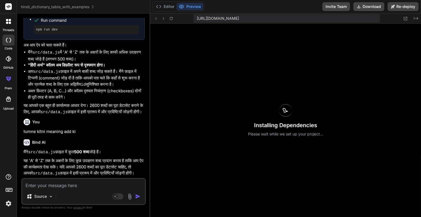
scroll to position [2224, 0]
click at [64, 184] on textarea at bounding box center [83, 184] width 123 height 10
click at [77, 185] on textarea at bounding box center [83, 184] width 123 height 10
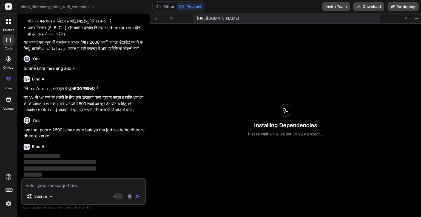
scroll to position [2287, 0]
click at [291, 107] on div at bounding box center [285, 110] width 13 height 13
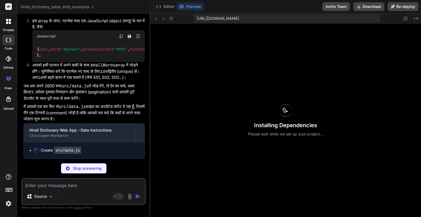
scroll to position [2599, 0]
click at [81, 169] on p "Stop answering" at bounding box center [87, 167] width 29 height 5
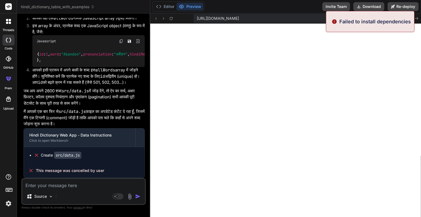
scroll to position [2017, 0]
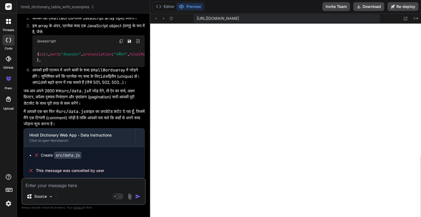
click at [83, 186] on textarea at bounding box center [83, 184] width 123 height 10
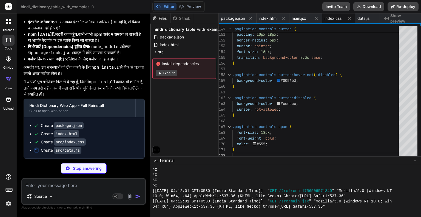
scroll to position [2804, 0]
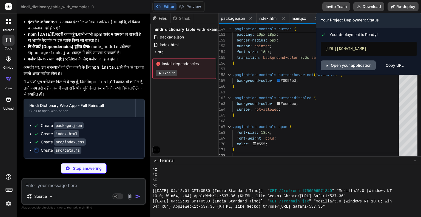
click at [344, 70] on link "Open your application" at bounding box center [348, 65] width 55 height 10
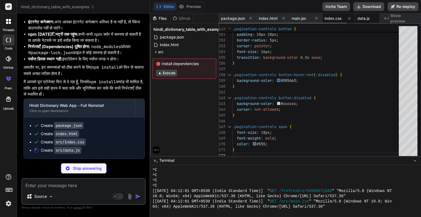
click at [366, 16] on span "data.js" at bounding box center [364, 18] width 12 height 5
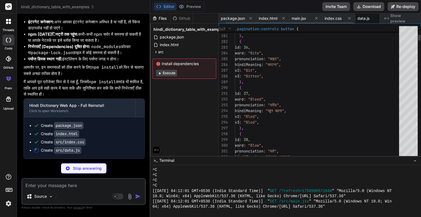
scroll to position [0, 9]
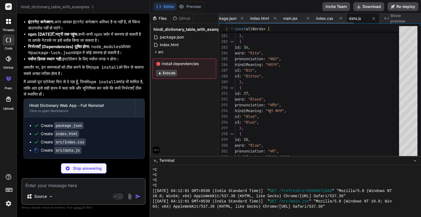
click at [356, 19] on span "data.js" at bounding box center [355, 18] width 12 height 5
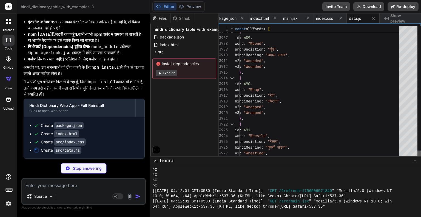
click at [421, 154] on div at bounding box center [419, 152] width 3 height 5
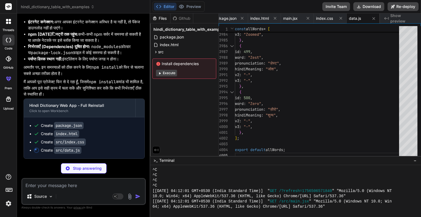
click at [77, 184] on textarea at bounding box center [83, 184] width 123 height 10
click at [171, 74] on button "Execute" at bounding box center [166, 73] width 21 height 7
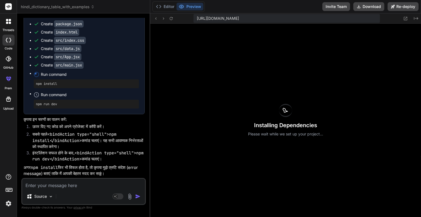
scroll to position [2912, 0]
click at [77, 183] on textarea at bounding box center [83, 184] width 123 height 10
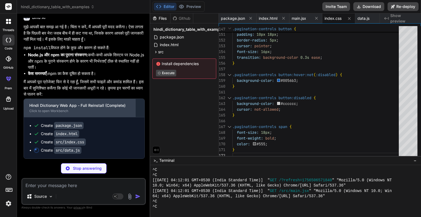
scroll to position [3098, 0]
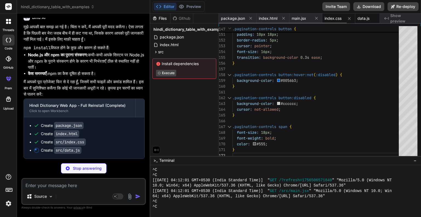
click at [367, 17] on span "data.js" at bounding box center [364, 18] width 12 height 5
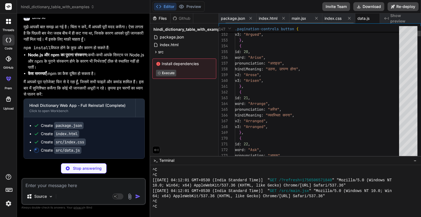
scroll to position [0, 9]
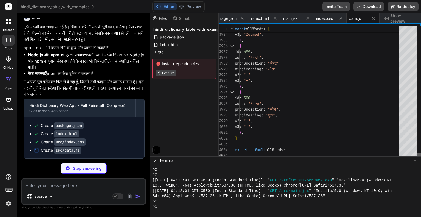
click at [421, 158] on div at bounding box center [419, 155] width 3 height 5
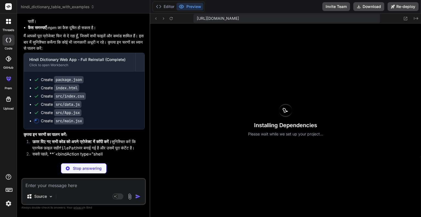
scroll to position [2033, 0]
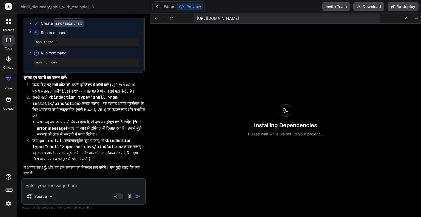
click at [284, 110] on icon at bounding box center [285, 110] width 5 height 4
click at [408, 19] on icon at bounding box center [406, 18] width 5 height 5
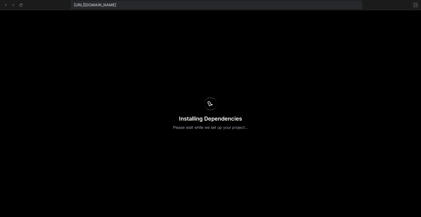
click at [414, 8] on button at bounding box center [416, 5] width 7 height 7
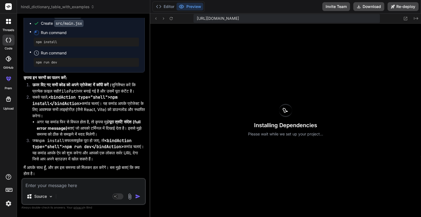
click at [387, 93] on div "Installing Dependencies Please wait while we set up your project..." at bounding box center [285, 120] width 271 height 193
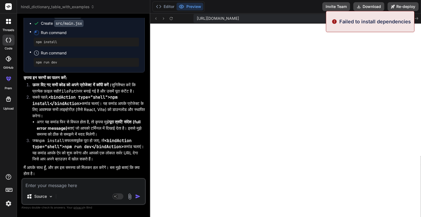
scroll to position [2055, 0]
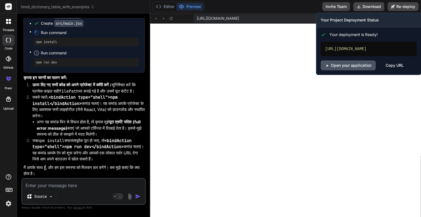
click at [359, 70] on link "Open your application" at bounding box center [348, 65] width 55 height 10
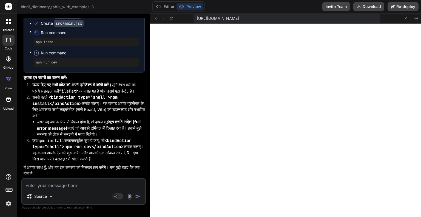
scroll to position [3220, 0]
click at [49, 44] on pre "npm install" at bounding box center [86, 42] width 101 height 4
click at [74, 27] on code "src/main.jsx" at bounding box center [69, 23] width 30 height 7
click at [68, 27] on code "src/main.jsx" at bounding box center [69, 23] width 30 height 7
click at [169, 7] on button "Editor" at bounding box center [165, 7] width 23 height 8
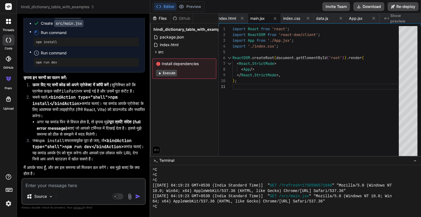
click at [173, 74] on button "Execute" at bounding box center [166, 73] width 21 height 7
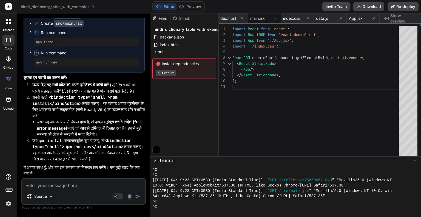
scroll to position [2065, 0]
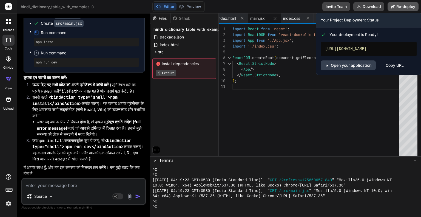
click at [407, 7] on button "Re-deploy" at bounding box center [403, 6] width 31 height 9
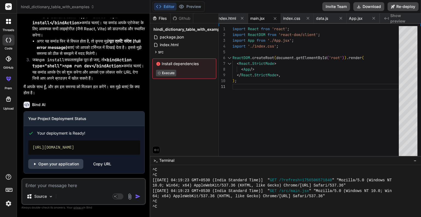
scroll to position [3334, 0]
click at [55, 162] on link "Open your application" at bounding box center [55, 164] width 55 height 10
click at [84, 187] on textarea at bounding box center [83, 184] width 123 height 10
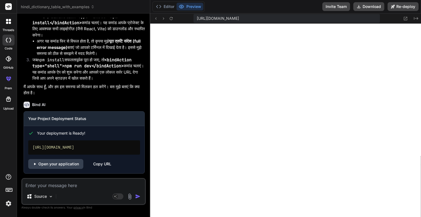
scroll to position [2091, 0]
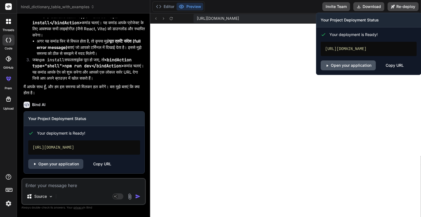
click at [353, 70] on link "Open your application" at bounding box center [348, 65] width 55 height 10
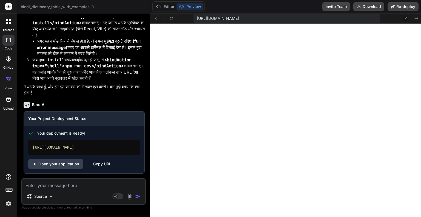
click at [68, 185] on textarea at bounding box center [83, 184] width 123 height 10
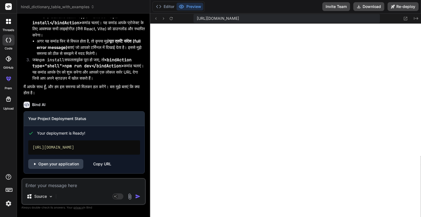
click at [68, 185] on textarea at bounding box center [83, 184] width 123 height 10
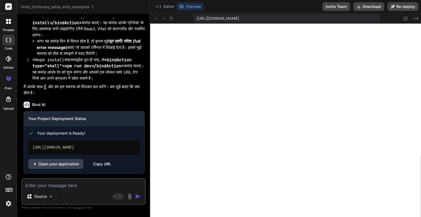
click at [68, 185] on textarea at bounding box center [83, 184] width 123 height 10
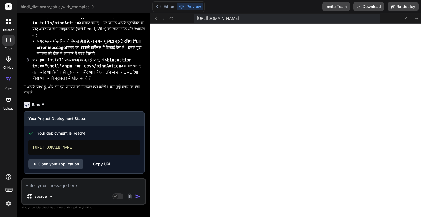
click at [68, 185] on textarea at bounding box center [83, 184] width 123 height 10
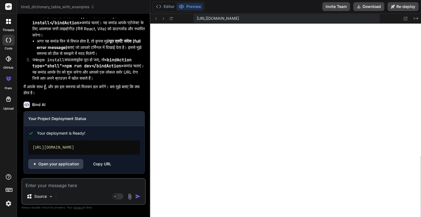
click at [68, 185] on textarea at bounding box center [83, 184] width 123 height 10
click at [65, 188] on textarea at bounding box center [83, 184] width 123 height 10
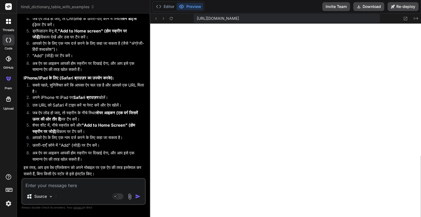
scroll to position [3911, 0]
click at [57, 187] on textarea at bounding box center [83, 184] width 123 height 10
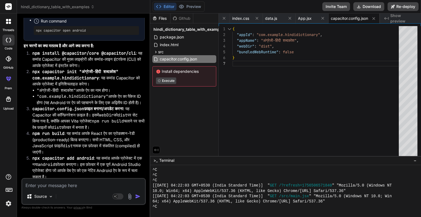
scroll to position [4132, 0]
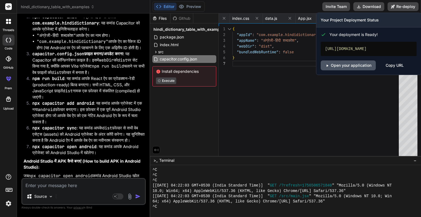
click at [357, 70] on link "Open your application" at bounding box center [348, 65] width 55 height 10
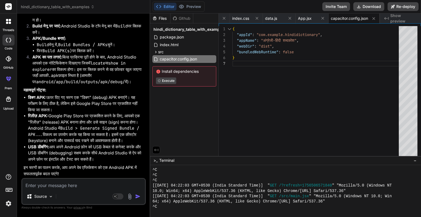
scroll to position [4553, 0]
click at [68, 183] on textarea at bounding box center [83, 184] width 123 height 10
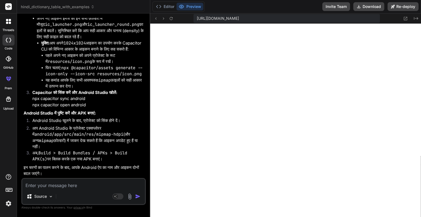
scroll to position [5172, 0]
click at [404, 5] on button "Re-deploy" at bounding box center [403, 6] width 31 height 9
click at [70, 187] on textarea at bounding box center [83, 184] width 123 height 10
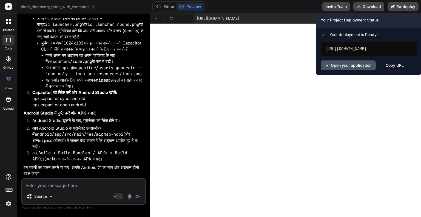
click at [353, 70] on link "Open your application" at bounding box center [348, 65] width 55 height 10
click at [356, 70] on link "Open your application" at bounding box center [348, 65] width 55 height 10
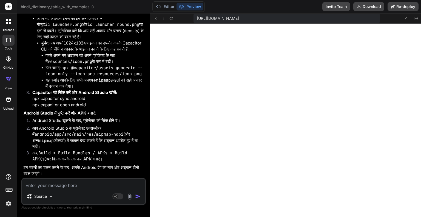
click at [69, 185] on textarea at bounding box center [83, 184] width 123 height 10
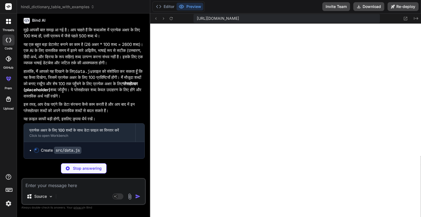
scroll to position [5367, 0]
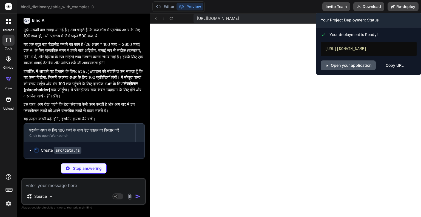
click at [337, 70] on link "Open your application" at bounding box center [348, 65] width 55 height 10
click at [393, 69] on div "Copy URL" at bounding box center [395, 65] width 18 height 10
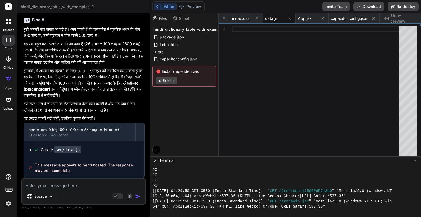
click at [85, 182] on textarea at bounding box center [83, 184] width 123 height 10
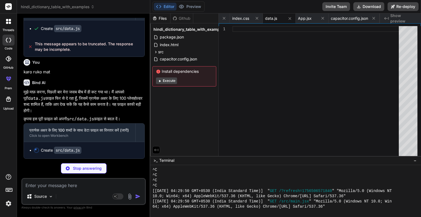
scroll to position [5494, 0]
click at [190, 77] on span "Execute" at bounding box center [184, 80] width 57 height 7
click at [356, 20] on span "capacitor.config.json" at bounding box center [349, 18] width 37 height 5
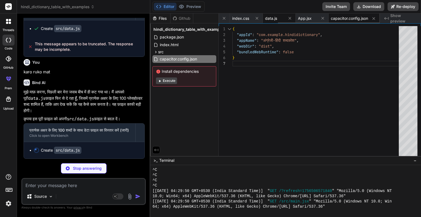
click at [271, 19] on span "data.js" at bounding box center [271, 18] width 12 height 5
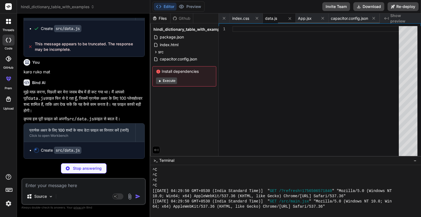
click at [271, 19] on span "data.js" at bounding box center [271, 18] width 12 height 5
click at [175, 80] on button "Execute" at bounding box center [166, 80] width 21 height 7
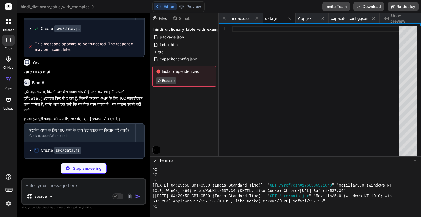
scroll to position [2165, 0]
click at [79, 169] on p "Stop answering" at bounding box center [87, 167] width 29 height 5
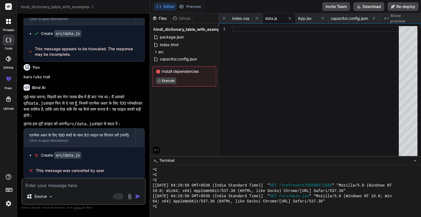
click at [65, 184] on textarea at bounding box center [83, 184] width 123 height 10
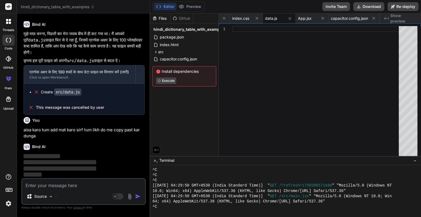
scroll to position [5552, 0]
click at [239, 35] on div at bounding box center [318, 92] width 170 height 132
click at [164, 50] on span "src" at bounding box center [160, 51] width 5 height 5
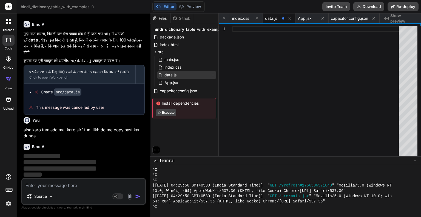
click at [175, 74] on span "data.js" at bounding box center [170, 75] width 13 height 7
click at [60, 184] on textarea at bounding box center [83, 184] width 123 height 10
click at [53, 132] on p "aisa karo tum add mat karo sirf tum likh do me copy past kar dunga" at bounding box center [84, 133] width 121 height 12
drag, startPoint x: 53, startPoint y: 132, endPoint x: 45, endPoint y: 132, distance: 8.0
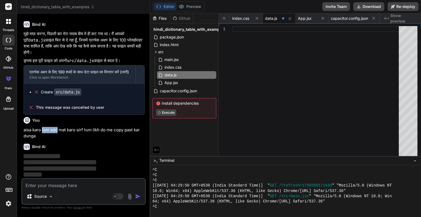
click at [45, 132] on p "aisa karo tum add mat karo sirf tum likh do me copy past kar dunga" at bounding box center [84, 133] width 121 height 12
click at [34, 134] on p "aisa karo tum add mat karo sirf tum likh do me copy past kar dunga" at bounding box center [84, 133] width 121 height 12
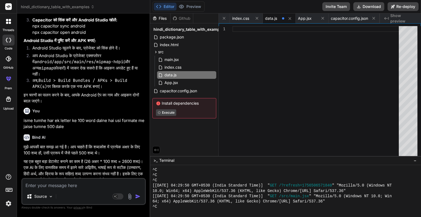
scroll to position [5003, 0]
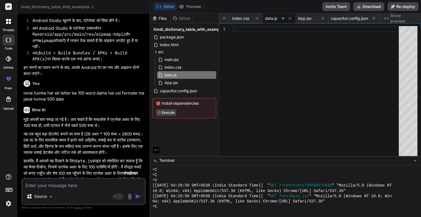
click at [171, 145] on div "Files Github hindi_dictionary_table_with_examples package.json index.html src m…" at bounding box center [184, 84] width 69 height 142
click at [172, 37] on span "package.json" at bounding box center [171, 37] width 25 height 7
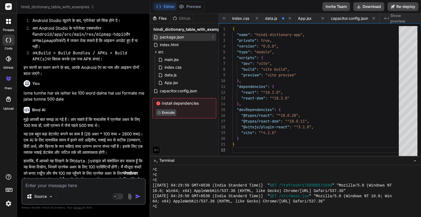
scroll to position [0, 0]
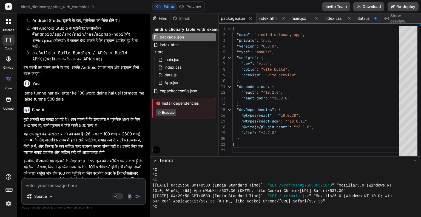
click at [237, 17] on span "package.json" at bounding box center [233, 18] width 24 height 5
click at [184, 47] on div "index.html" at bounding box center [185, 45] width 64 height 8
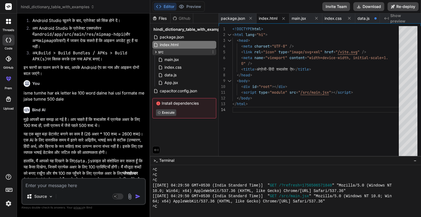
click at [186, 52] on div "src" at bounding box center [185, 52] width 64 height 7
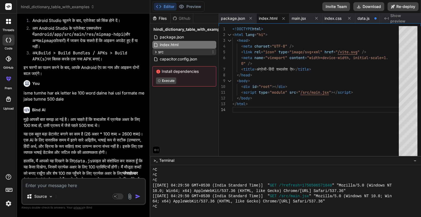
click at [186, 52] on div "src" at bounding box center [185, 52] width 64 height 7
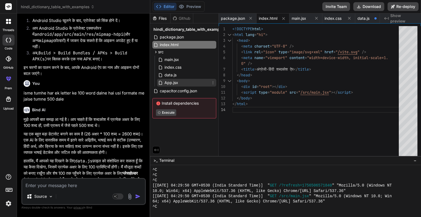
click at [183, 82] on div "App.jsx" at bounding box center [186, 83] width 59 height 8
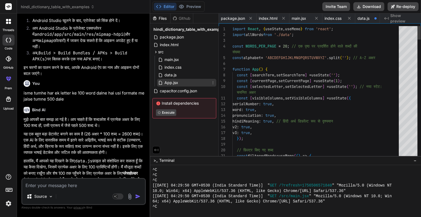
scroll to position [0, 41]
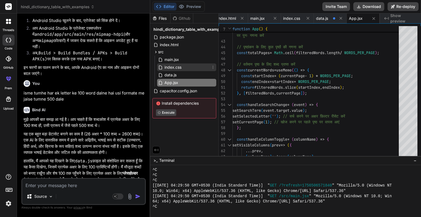
click at [192, 71] on div "index.css" at bounding box center [186, 67] width 59 height 8
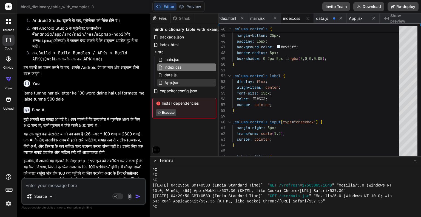
click at [187, 84] on div "App.jsx" at bounding box center [186, 83] width 59 height 8
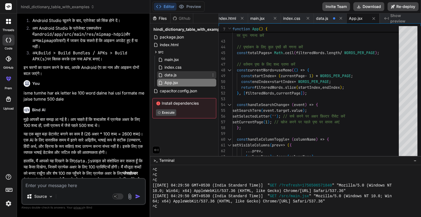
click at [186, 76] on div "data.js" at bounding box center [186, 75] width 59 height 8
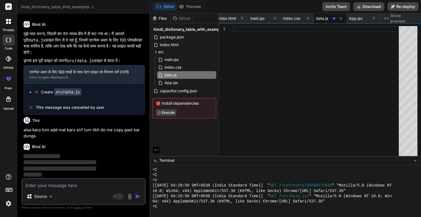
scroll to position [5552, 0]
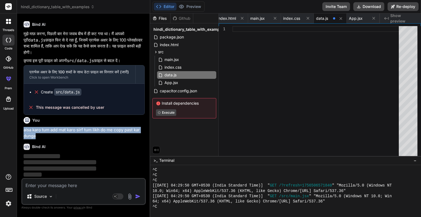
drag, startPoint x: 24, startPoint y: 131, endPoint x: 103, endPoint y: 138, distance: 79.1
click at [103, 138] on p "aisa karo tum add mat karo sirf tum likh do me copy past kar dunga" at bounding box center [84, 133] width 121 height 12
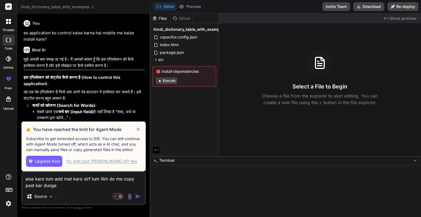
click at [136, 130] on icon at bounding box center [138, 129] width 6 height 7
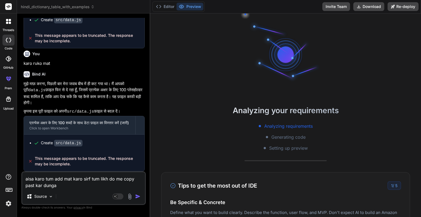
scroll to position [1995, 0]
click at [137, 195] on img "button" at bounding box center [137, 195] width 5 height 5
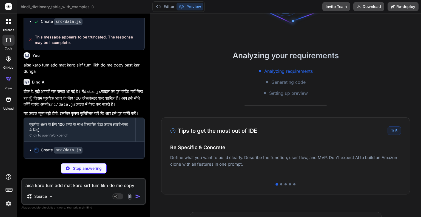
scroll to position [2128, 0]
click at [168, 6] on button "Editor" at bounding box center [165, 7] width 23 height 8
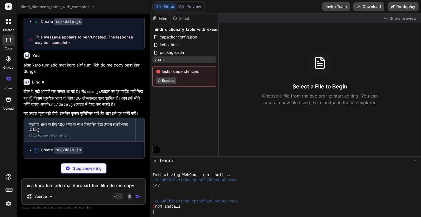
click at [176, 56] on div "src" at bounding box center [185, 59] width 64 height 7
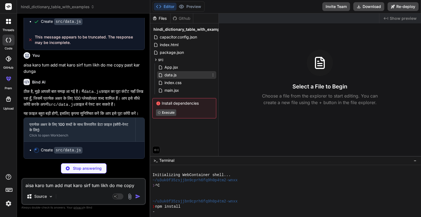
click at [179, 73] on div "data.js" at bounding box center [186, 75] width 59 height 8
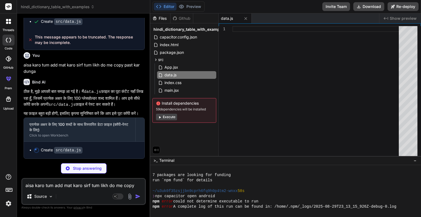
scroll to position [63, 0]
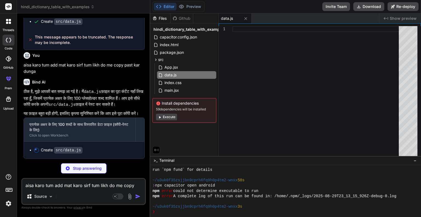
drag, startPoint x: 24, startPoint y: 81, endPoint x: 41, endPoint y: 97, distance: 23.5
click at [41, 97] on p "ठीक है, मुझे आपकी बात समझ आ गई है। मैं data.js फ़ाइल का पूरा कंटेंट यहाँ लिख रह…" at bounding box center [84, 98] width 121 height 20
copy p "ठीक है, मुझे आपकी बात समझ आ गई है। मैं data.js फ़ाइल का पूरा कंटेंट यहाँ लिख रह…"
click at [52, 94] on p "ठीक है, मुझे आपकी बात समझ आ गई है। मैं data.js फ़ाइल का पूरा कंटेंट यहाँ लिख रह…" at bounding box center [84, 98] width 121 height 20
type textarea "x"
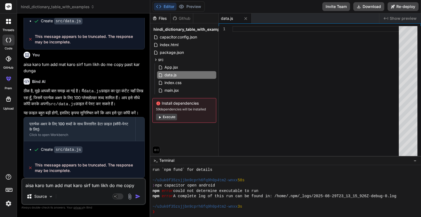
click at [65, 186] on textarea "aisa karo tum add mat karo sirf tum likh do me copy past kar dunga" at bounding box center [83, 184] width 123 height 10
type textarea "p"
type textarea "x"
type textarea "po"
type textarea "x"
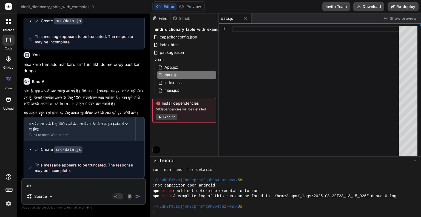
type textarea "poo"
type textarea "x"
type textarea "poor"
type textarea "x"
type textarea "poora"
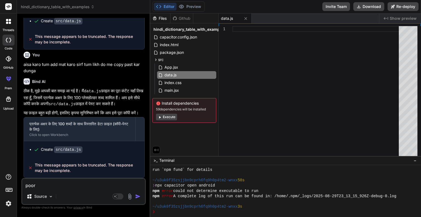
type textarea "x"
type textarea "poora"
type textarea "x"
type textarea "poora k"
type textarea "x"
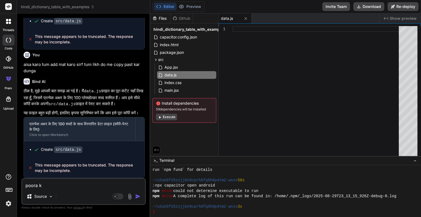
type textarea "poora ka"
type textarea "x"
type textarea "poora kar"
type textarea "x"
type textarea "poora karo"
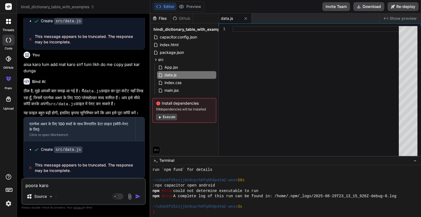
type textarea "x"
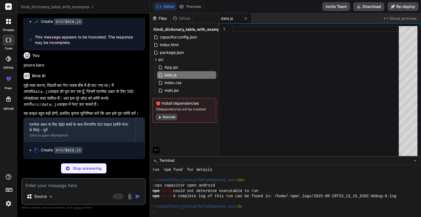
scroll to position [2261, 0]
type textarea "x"
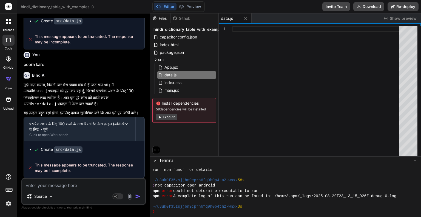
click at [68, 187] on textarea at bounding box center [83, 184] width 123 height 10
type textarea "a"
type textarea "x"
type textarea "an"
type textarea "x"
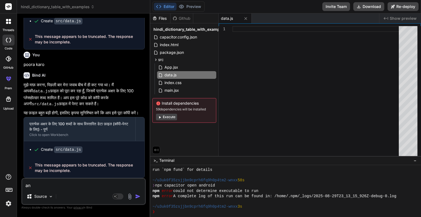
type textarea "ann"
type textarea "x"
type textarea "anng"
type textarea "x"
type textarea "annge"
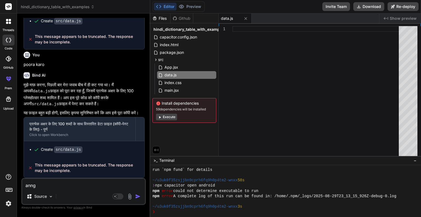
type textarea "x"
type textarea "annge"
type textarea "x"
type textarea "annge b"
type textarea "x"
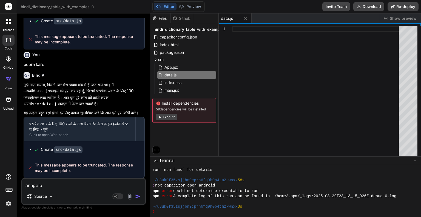
type textarea "annge ba"
type textarea "x"
type textarea "annge bad"
type textarea "x"
type textarea "annge bado"
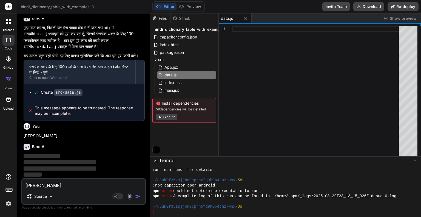
type textarea "x"
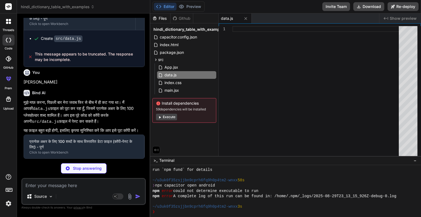
scroll to position [2319, 0]
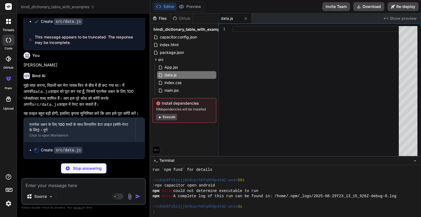
click at [69, 184] on textarea at bounding box center [83, 184] width 123 height 10
type textarea "x"
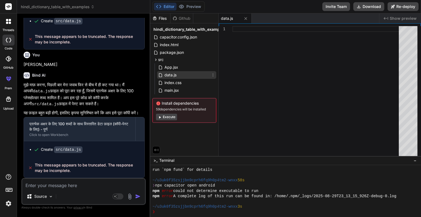
click at [189, 75] on div "data.js" at bounding box center [186, 75] width 59 height 8
click at [232, 29] on div at bounding box center [226, 29] width 14 height 6
click at [234, 29] on div at bounding box center [318, 92] width 170 height 132
type textarea "} // ...continue till id: 100 ];"
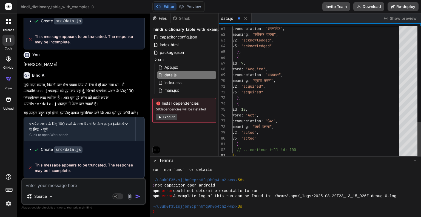
type textarea "x"
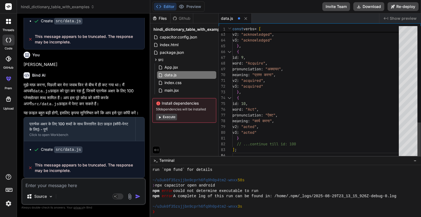
type textarea "} // ...continue till id: 100 ];"
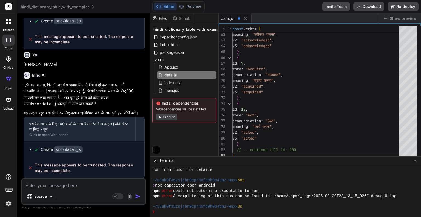
click at [171, 118] on button "Execute" at bounding box center [166, 117] width 21 height 7
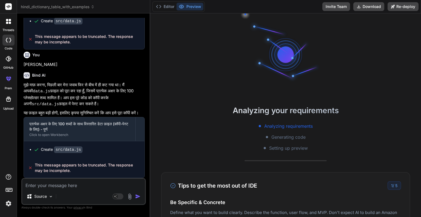
scroll to position [126, 0]
click at [85, 185] on textarea at bounding box center [83, 184] width 123 height 10
type textarea "x"
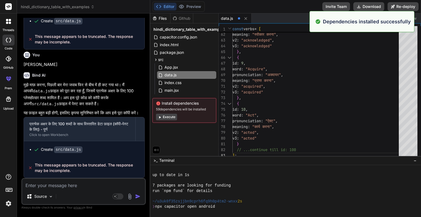
scroll to position [131, 0]
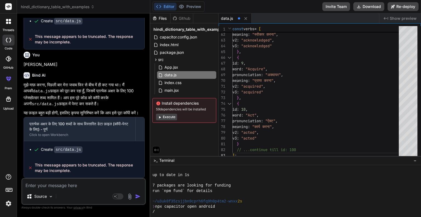
type textarea "j"
type textarea "x"
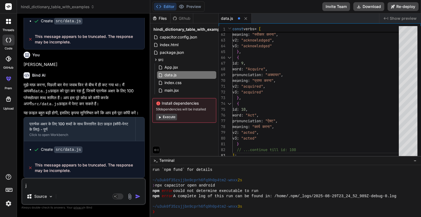
type textarea "ja"
type textarea "x"
type textarea "jar"
type textarea "x"
type textarea "jari"
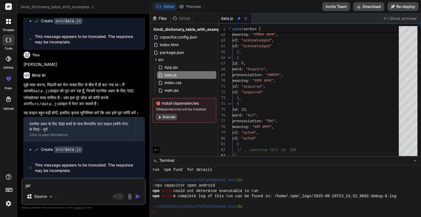
type textarea "x"
type textarea "jari"
type textarea "x"
type textarea "jari r"
type textarea "x"
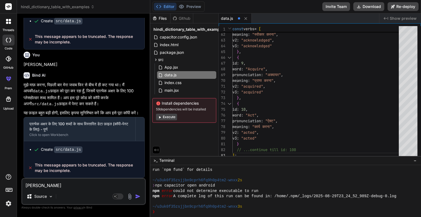
type textarea "jari ra"
type textarea "x"
type textarea "jari rak"
type textarea "x"
type textarea "jari rakh"
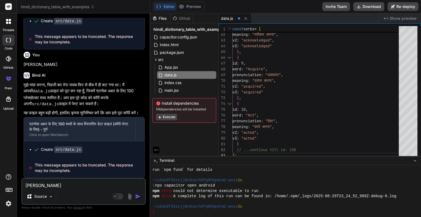
type textarea "x"
type textarea "jari rakhe"
type textarea "x"
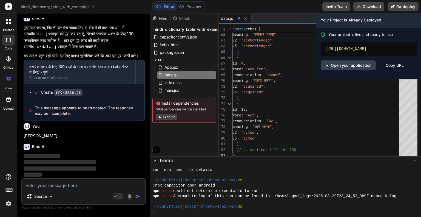
scroll to position [2452, 0]
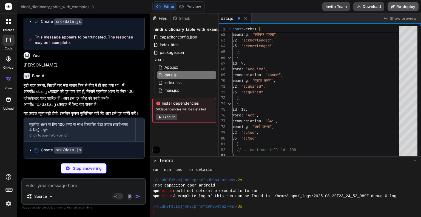
click at [406, 5] on button "Re-deploy" at bounding box center [403, 6] width 31 height 9
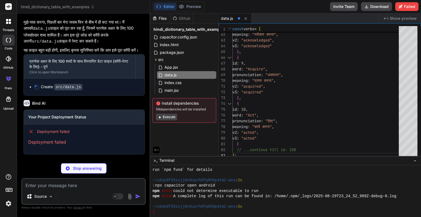
scroll to position [2590, 0]
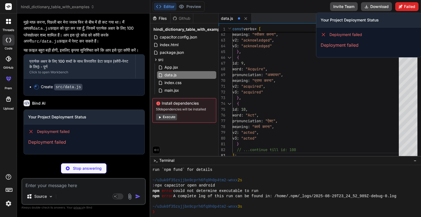
click at [403, 5] on icon at bounding box center [401, 7] width 4 height 4
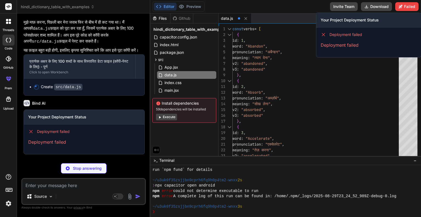
click at [345, 35] on span "Deployment failed" at bounding box center [346, 34] width 33 height 5
click at [347, 47] on p "Deployment failed" at bounding box center [369, 45] width 96 height 7
click at [368, 23] on h3 "Your Project Deployment Status" at bounding box center [369, 19] width 96 height 5
click at [406, 7] on button "Failed" at bounding box center [407, 6] width 23 height 9
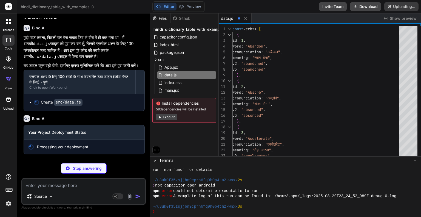
scroll to position [2575, 0]
type textarea "x"
type textarea "const verbs = [ { id: 1, word: "Abandon", pronunciation: "अबैन्डन", meaning: "त…"
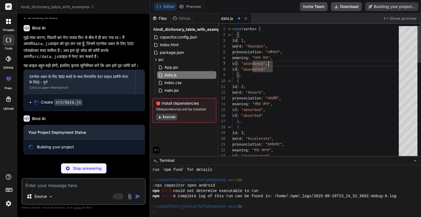
type textarea "x"
type textarea "const verbs = [ { id: 1, word: "Abandon", pronunciation: "अबैन्डन", meaning: "त…"
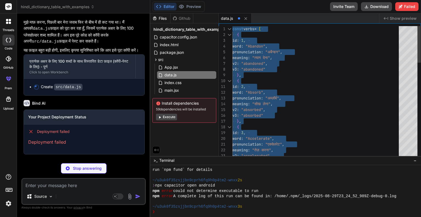
scroll to position [2590, 0]
type textarea "x"
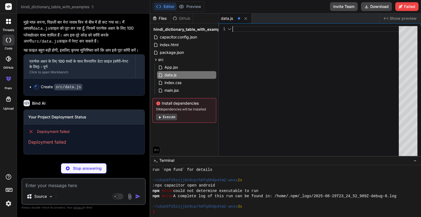
scroll to position [5, 0]
click at [164, 117] on button "Execute" at bounding box center [166, 117] width 21 height 7
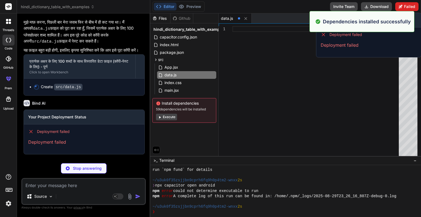
scroll to position [242, 0]
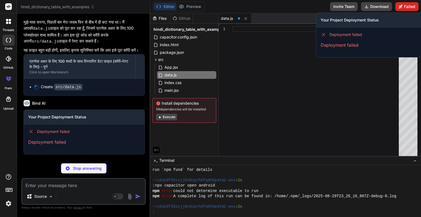
click at [409, 5] on button "Failed" at bounding box center [407, 6] width 23 height 9
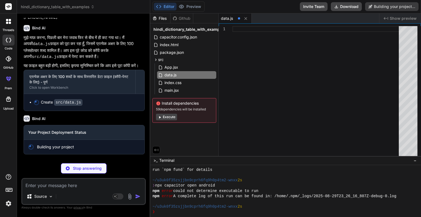
scroll to position [2590, 0]
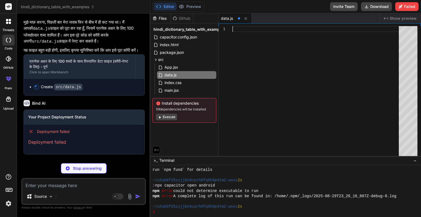
click at [320, 86] on div at bounding box center [318, 92] width 170 height 132
click at [59, 188] on textarea at bounding box center [83, 184] width 123 height 10
click at [86, 169] on p "Stop answering" at bounding box center [87, 167] width 29 height 5
type textarea "x"
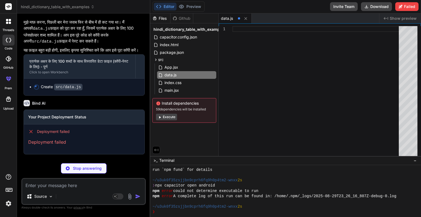
scroll to position [2586, 0]
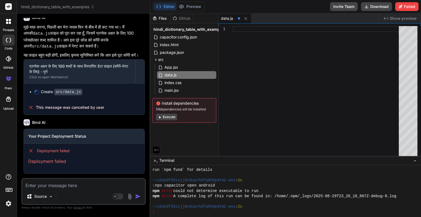
click at [71, 189] on div "Source Agent Mode. When this toggle is activated, AI automatically makes decisi…" at bounding box center [83, 191] width 125 height 27
click at [71, 188] on textarea at bounding box center [83, 184] width 123 height 10
type textarea "i"
type textarea "x"
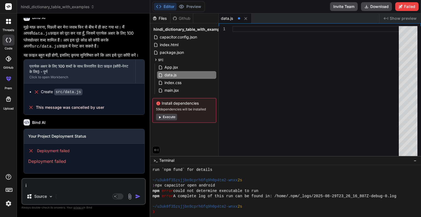
type textarea "in"
type textarea "x"
type textarea "ins"
type textarea "x"
type textarea "inst"
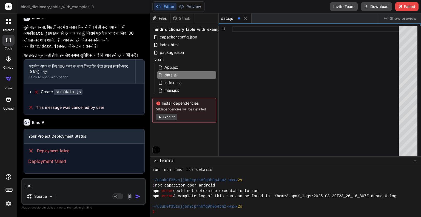
type textarea "x"
type textarea "insta"
type textarea "x"
type textarea "instal"
type textarea "x"
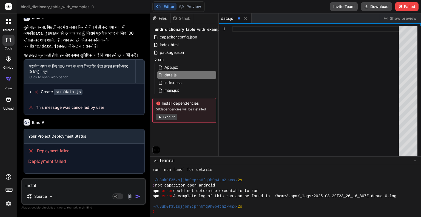
type textarea "install"
type textarea "x"
type textarea "install"
type textarea "x"
type textarea "install f"
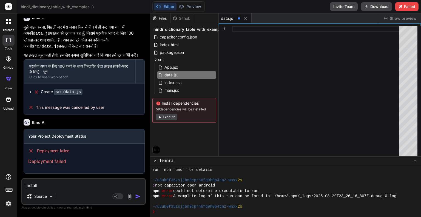
type textarea "x"
type textarea "install fa"
type textarea "x"
type textarea "install fai"
type textarea "x"
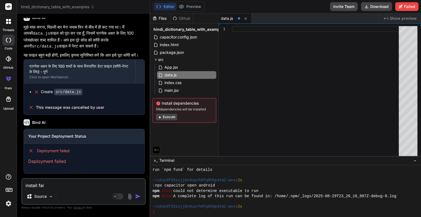
type textarea "install fail"
type textarea "x"
type textarea "install faile"
type textarea "x"
type textarea "install failed"
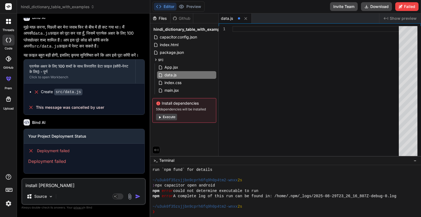
type textarea "x"
type textarea "install failed"
type textarea "x"
type textarea "install failed h"
type textarea "x"
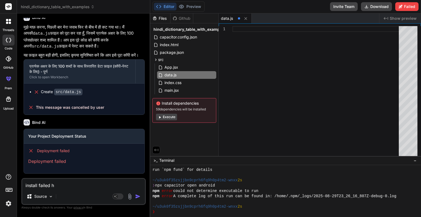
type textarea "install failed ho"
type textarea "x"
type textarea "install failed ho"
type textarea "x"
type textarea "install failed ho r"
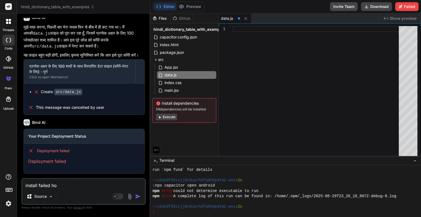
type textarea "x"
type textarea "install failed ho ra"
type textarea "x"
type textarea "install failed ho rah"
type textarea "x"
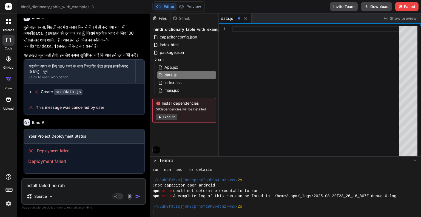
type textarea "install failed ho raha"
type textarea "x"
type textarea "install failed ho raha"
type textarea "x"
type textarea "install failed ho raha h"
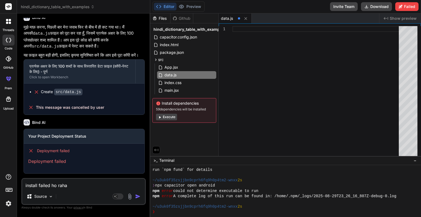
type textarea "x"
type textarea "install failed ho raha ha"
type textarea "x"
type textarea "install failed ho raha hai"
type textarea "x"
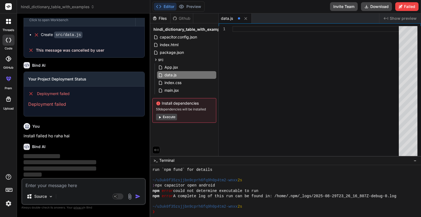
scroll to position [2643, 0]
click at [171, 119] on button "Execute" at bounding box center [166, 117] width 21 height 7
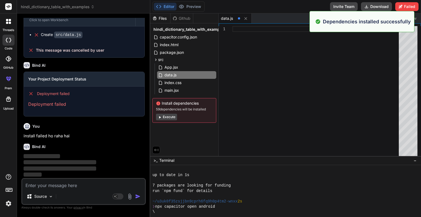
scroll to position [331, 0]
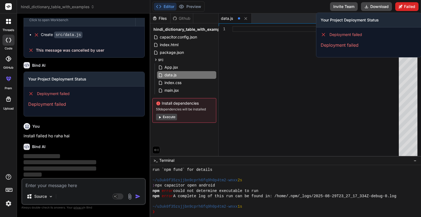
click at [411, 3] on button "Failed" at bounding box center [407, 6] width 23 height 9
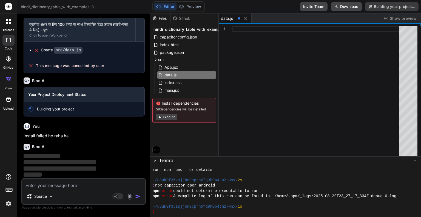
type textarea "x"
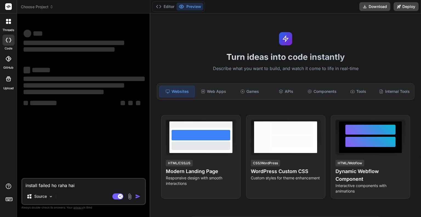
click at [82, 186] on textarea "install failed ho raha hai" at bounding box center [83, 184] width 123 height 10
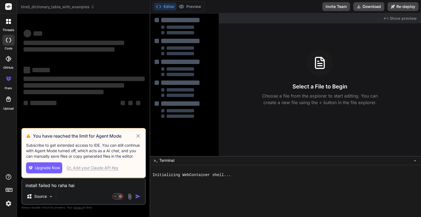
click at [138, 137] on icon at bounding box center [138, 136] width 4 height 4
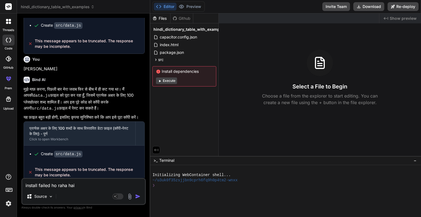
scroll to position [506, 0]
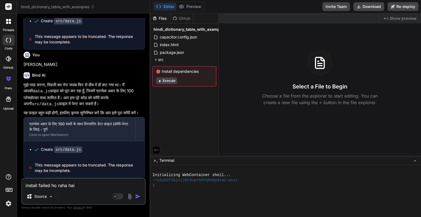
click at [137, 197] on img "button" at bounding box center [137, 195] width 5 height 5
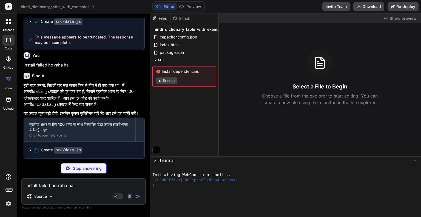
scroll to position [639, 0]
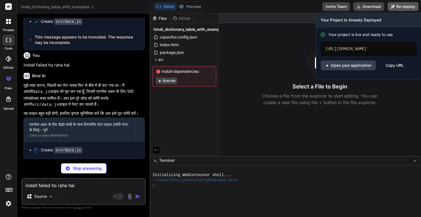
click at [395, 7] on icon at bounding box center [393, 7] width 4 height 4
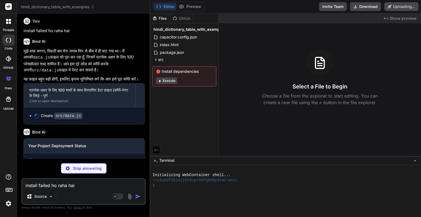
scroll to position [685, 0]
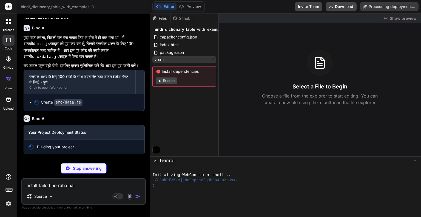
click at [178, 60] on div "src" at bounding box center [185, 59] width 64 height 7
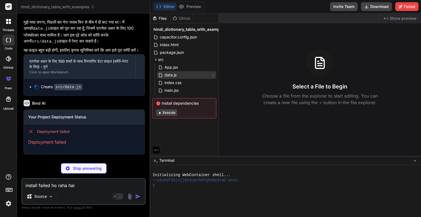
click at [180, 76] on div "data.js" at bounding box center [186, 75] width 59 height 8
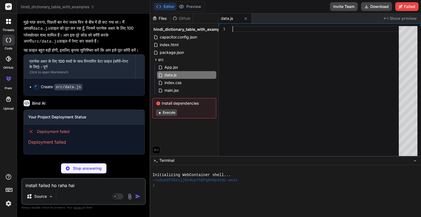
scroll to position [0, 0]
drag, startPoint x: 117, startPoint y: 80, endPoint x: 286, endPoint y: 121, distance: 173.5
click at [286, 121] on div at bounding box center [318, 92] width 170 height 132
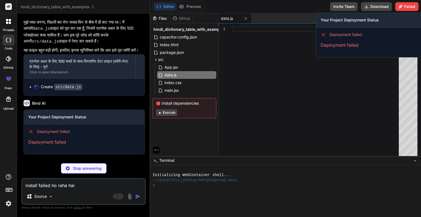
click at [350, 33] on span "Deployment failed" at bounding box center [346, 34] width 33 height 5
click at [297, 43] on div at bounding box center [318, 92] width 170 height 132
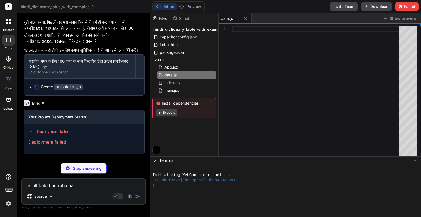
click at [81, 170] on p "Stop answering" at bounding box center [87, 167] width 29 height 5
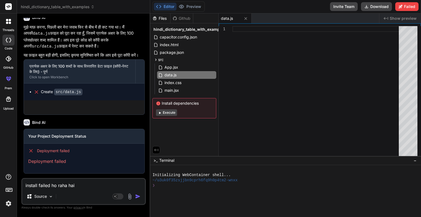
scroll to position [697, 0]
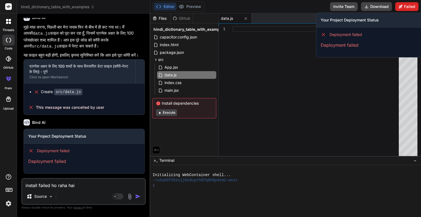
click at [412, 5] on button "Failed" at bounding box center [407, 6] width 23 height 9
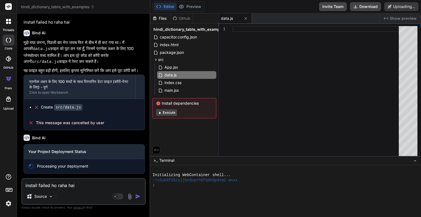
type textarea "x"
click at [102, 185] on textarea "install failed ho raha hai" at bounding box center [83, 184] width 123 height 10
type textarea "k"
type textarea "x"
type textarea "ki"
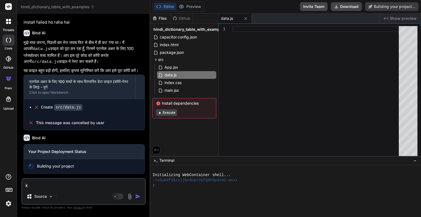
type textarea "x"
type textarea "kit"
type textarea "x"
type textarea "kitn"
type textarea "x"
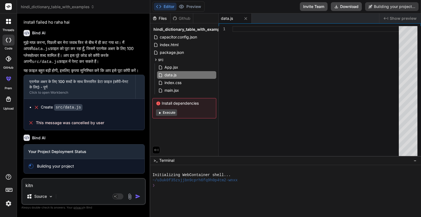
type textarea "kitna"
type textarea "x"
type textarea "kitna"
type textarea "x"
type textarea "kitna b"
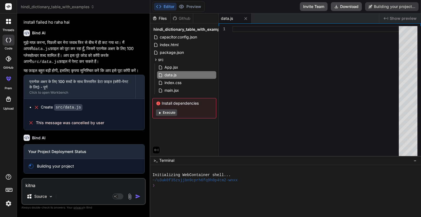
type textarea "x"
type textarea "kitna ba"
type textarea "x"
type textarea "kitna ban"
type textarea "x"
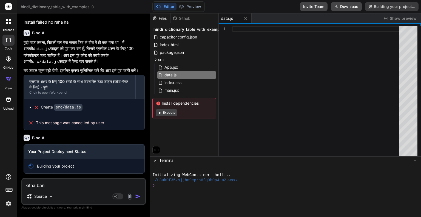
type textarea "kitna bana"
type textarea "x"
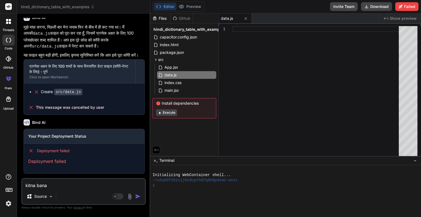
type textarea "kitna bana"
type textarea "x"
type textarea "kitna bana a"
type textarea "x"
type textarea "kitna bana au"
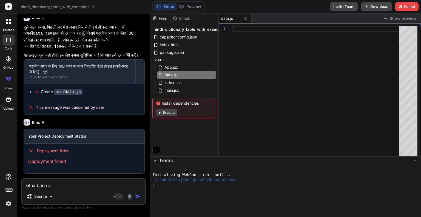
type textarea "x"
type textarea "kitna bana aur"
type textarea "x"
type textarea "kitna bana aur"
type textarea "x"
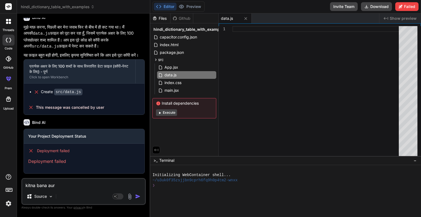
type textarea "kitna bana aur w"
type textarea "x"
type textarea "kitna bana aur we"
type textarea "x"
type textarea "kitna bana aur web"
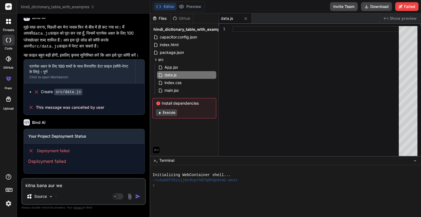
type textarea "x"
type textarea "kitna bana aur web"
type textarea "x"
type textarea "kitna bana aur web i"
type textarea "x"
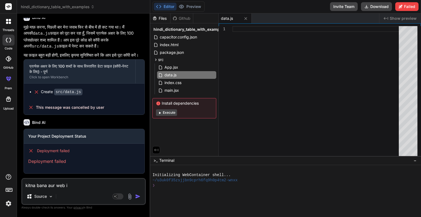
type textarea "kitna bana aur web in"
type textarea "x"
type textarea "kitna bana aur web ins"
type textarea "x"
type textarea "kitna bana aur web inst"
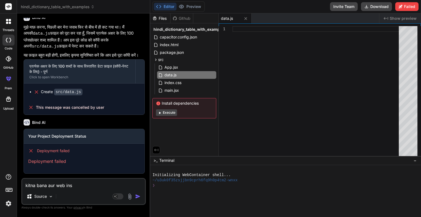
type textarea "x"
type textarea "kitna bana aur web insta"
type textarea "x"
type textarea "kitna bana aur web instal"
type textarea "x"
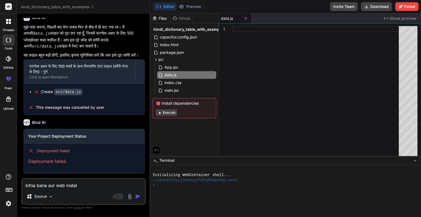
type textarea "kitna bana aur web install"
type textarea "x"
type textarea "kitna bana aur web install"
type textarea "x"
type textarea "kitna bana aur web install b"
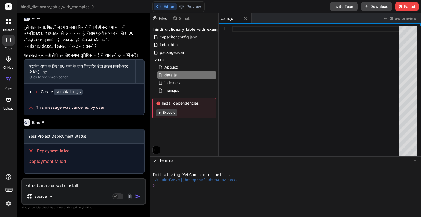
type textarea "x"
type textarea "kitna bana aur web install bh"
type textarea "x"
type textarea "kitna bana aur web install bhi"
type textarea "x"
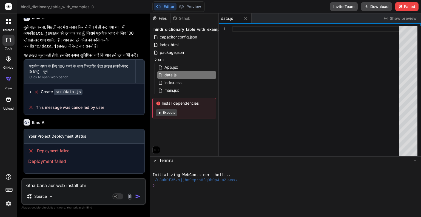
type textarea "kitna bana aur web install bhi"
type textarea "x"
type textarea "kitna bana aur web install bhi n"
type textarea "x"
type textarea "kitna bana aur web install bhi ni"
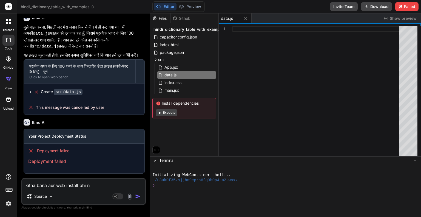
type textarea "x"
type textarea "kitna bana aur web install bhi ni"
type textarea "x"
type textarea "kitna bana aur web install bhi ni h"
type textarea "x"
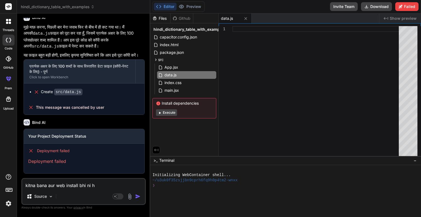
type textarea "kitna bana aur web install bhi ni ho"
type textarea "x"
type textarea "kitna bana aur web install bhi ni ho"
type textarea "x"
type textarea "kitna bana aur web install bhi ni ho r"
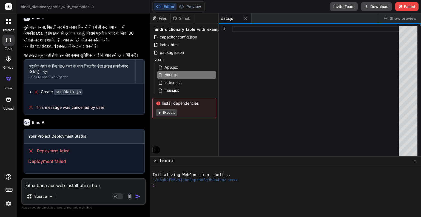
type textarea "x"
type textarea "kitna bana aur web install bhi ni ho ra"
type textarea "x"
type textarea "kitna bana aur web install bhi ni ho rah"
type textarea "x"
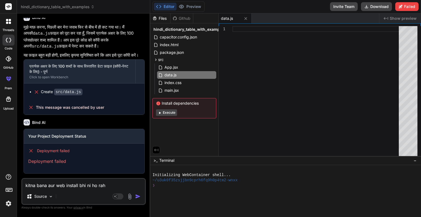
type textarea "kitna bana aur web install bhi ni ho rahi"
type textarea "x"
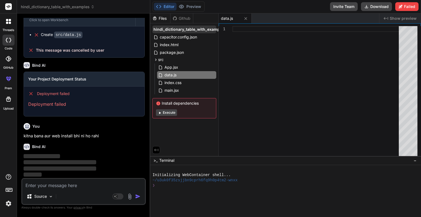
click at [186, 30] on span "hindi_dictionary_table_with_examples" at bounding box center [190, 29] width 72 height 5
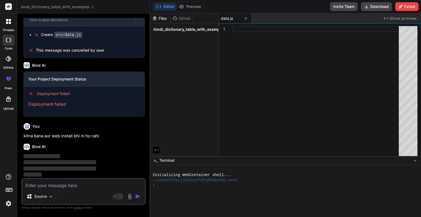
click at [186, 30] on span "hindi_dictionary_table_with_examples" at bounding box center [190, 29] width 72 height 5
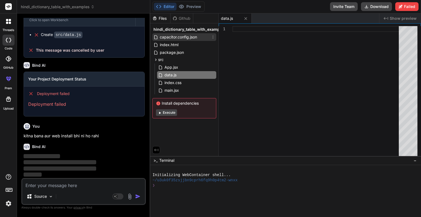
click at [186, 36] on span "capacitor.config.json" at bounding box center [178, 37] width 38 height 7
type textarea "{ "appId": "com.example.hindidictionary", "appName": "अंग्रेजी-हिंदी शब्दकोश", …"
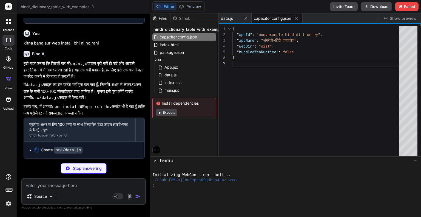
scroll to position [844, 0]
type textarea "x"
click at [175, 42] on span "index.html" at bounding box center [169, 44] width 20 height 7
type textarea "<div id="root"></div> <script type="module" src="/src/main.jsx"></script> </bod…"
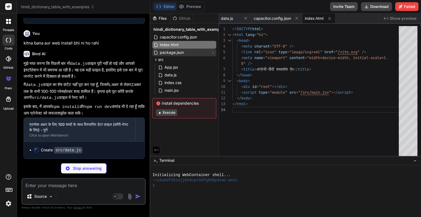
type textarea "x"
click at [175, 54] on span "package.json" at bounding box center [171, 52] width 25 height 7
type textarea "}"
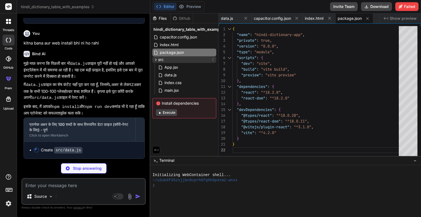
click at [175, 59] on div "src" at bounding box center [185, 59] width 64 height 7
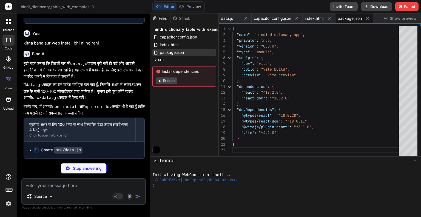
click at [179, 56] on div "package.json" at bounding box center [185, 53] width 64 height 8
click at [179, 57] on div "src" at bounding box center [185, 59] width 64 height 7
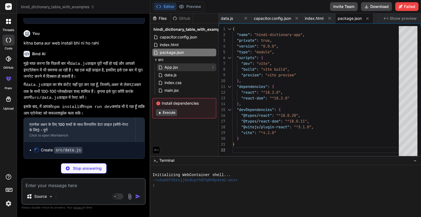
type textarea "x"
click at [179, 64] on span "App.jsx" at bounding box center [171, 67] width 15 height 7
type textarea "} export default App;"
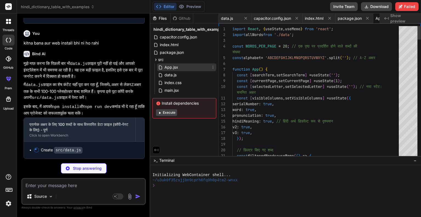
scroll to position [0, 27]
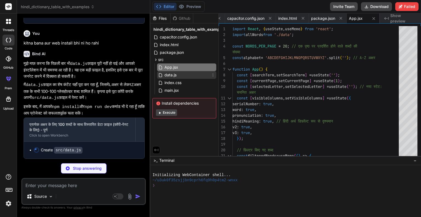
type textarea "x"
click at [179, 72] on div "data.js" at bounding box center [186, 75] width 59 height 8
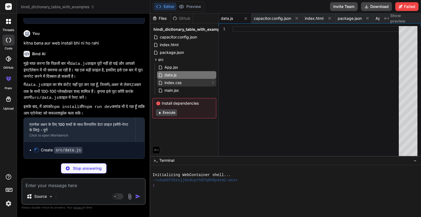
type textarea "x"
click at [181, 80] on span "index.css" at bounding box center [173, 82] width 18 height 7
type textarea "color: #555; }"
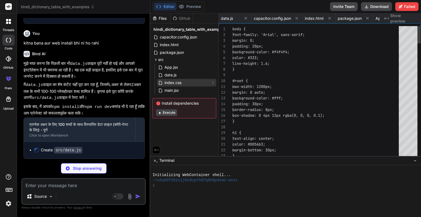
scroll to position [0, 60]
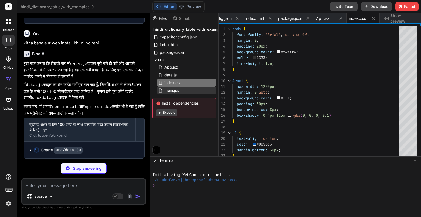
type textarea "x"
click at [181, 89] on div "main.jsx" at bounding box center [186, 90] width 59 height 8
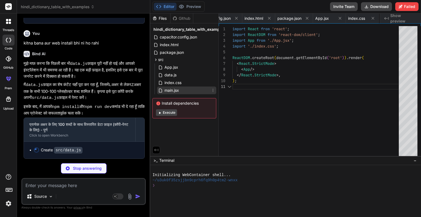
scroll to position [0, 93]
click at [173, 114] on button "Execute" at bounding box center [166, 112] width 21 height 7
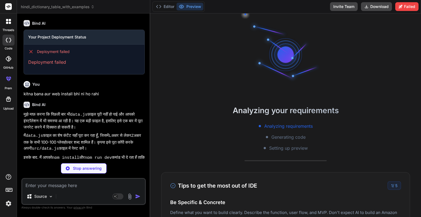
scroll to position [844, 0]
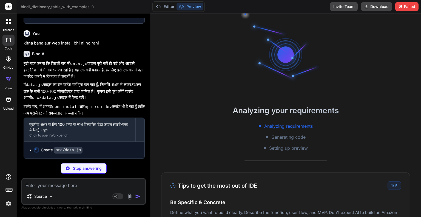
click at [77, 182] on textarea at bounding box center [83, 184] width 123 height 10
type textarea "x"
type textarea "j"
type textarea "x"
type textarea "ji"
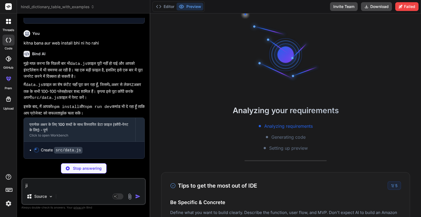
type textarea "x"
type textarea "jit"
type textarea "x"
type textarea "jitn"
type textarea "x"
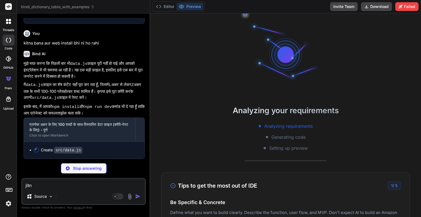
type textarea "jitna"
type textarea "x"
type textarea "jitna"
type textarea "x"
type textarea "jitna b"
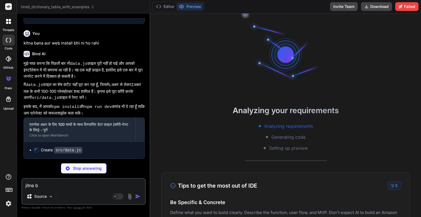
type textarea "x"
type textarea "jitna ba"
type textarea "x"
type textarea "jitna ban"
type textarea "x"
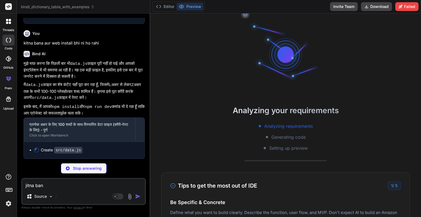
type textarea "jitna bana"
type textarea "x"
type textarea "jitna bana"
type textarea "x"
type textarea "jitna bana u"
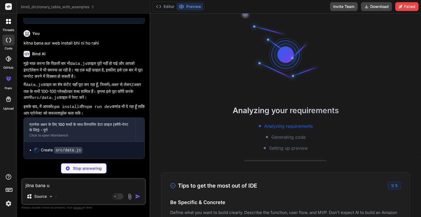
type textarea "x"
type textarea "jitna bana ut"
type textarea "x"
type textarea "jitna bana utn"
type textarea "x"
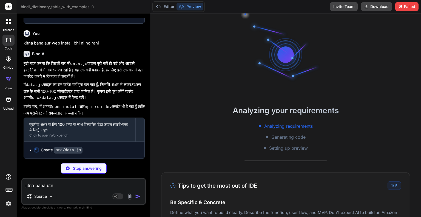
type textarea "jitna bana utna"
type textarea "x"
type textarea "jitna bana utna"
type textarea "x"
type textarea "jitna bana utna h"
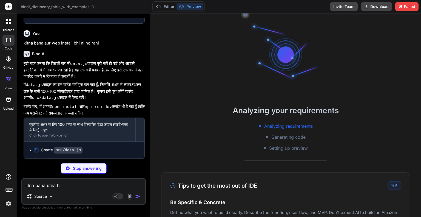
type textarea "x"
type textarea "jitna bana utna hi"
type textarea "x"
type textarea "jitna bana utna hi"
type textarea "x"
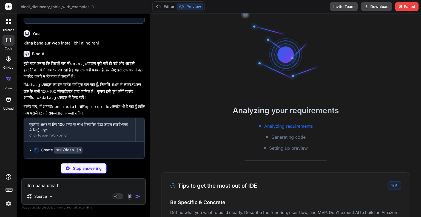
type textarea "jitna bana utna hi d"
type textarea "x"
type textarea "jitna bana utna hi de"
type textarea "x"
type textarea "jitna bana utna hi de"
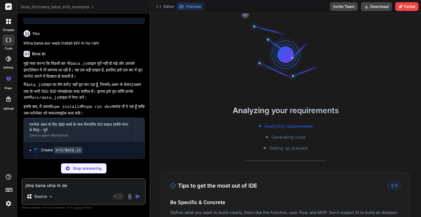
type textarea "x"
type textarea "jitna bana utna hi de d"
type textarea "x"
type textarea "jitna bana utna hi de do"
type textarea "x"
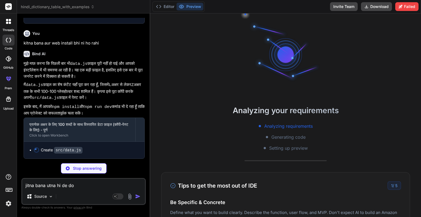
type textarea "jitna bana utna hi de do"
type textarea "x"
type textarea "jitna bana utna hi de do c"
type textarea "x"
type textarea "jitna bana utna hi de do co"
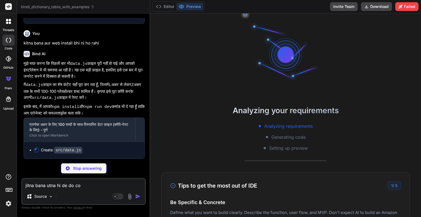
type textarea "x"
type textarea "jitna bana utna hi de do cop"
type textarea "x"
type textarea "jitna bana utna hi de do copy"
type textarea "x"
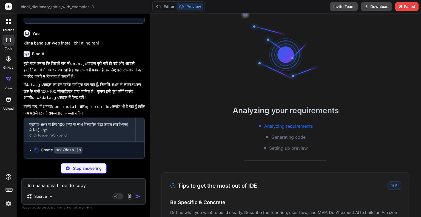
type textarea "jitna bana utna hi de do copy"
type textarea "x"
type textarea "jitna bana utna hi de do copy k"
type textarea "x"
type textarea "jitna bana utna hi de do copy ka"
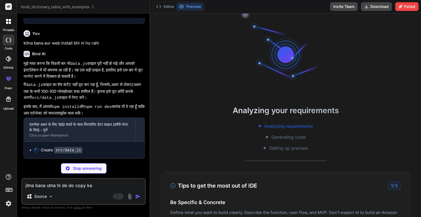
type textarea "x"
type textarea "jitna bana utna hi de do copy kar"
type textarea "x"
type textarea "jitna bana utna hi de do copy kar"
type textarea "x"
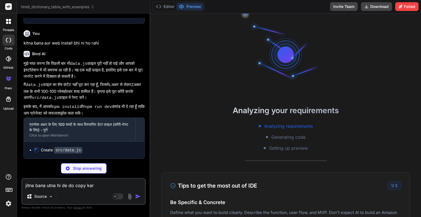
type textarea "jitna bana utna hi de do copy kar l"
type textarea "x"
type textarea "jitna bana utna hi de do copy kar lr"
type textarea "x"
type textarea "jitna bana utna hi de do copy kar lr"
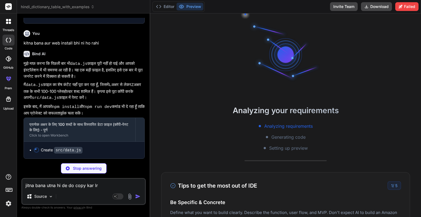
type textarea "x"
type textarea "jitna bana utna hi de do copy kar lr h"
type textarea "x"
type textarea "jitna bana utna hi de do copy kar lr ha"
type textarea "x"
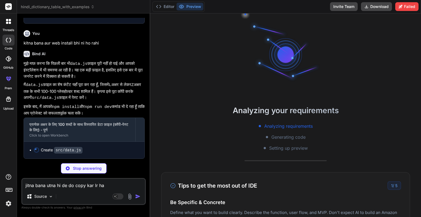
type textarea "jitna bana utna hi de do copy kar lr ham"
type textarea "x"
type textarea "jitna bana utna hi de do copy kar lr ham"
type textarea "x"
type textarea "jitna bana utna hi de do copy kar lr ham c"
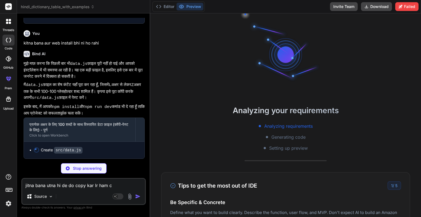
type textarea "x"
type textarea "jitna bana utna hi de do copy kar lr ham ch"
type textarea "x"
type textarea "jitna bana utna hi de do copy kar lr ham che"
type textarea "x"
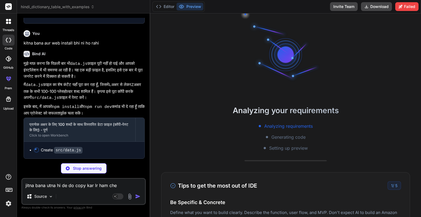
type textarea "jitna bana utna hi de do copy kar lr ham chec"
type textarea "x"
type textarea "jitna bana utna hi de do copy kar lr ham check"
type textarea "x"
type textarea "jitna bana utna hi de do copy kar lr ham check"
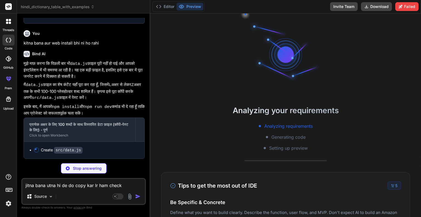
type textarea "x"
type textarea "jitna bana utna hi de do copy kar lr ham check k"
type textarea "x"
type textarea "jitna bana utna hi de do copy kar lr ham check ka"
type textarea "x"
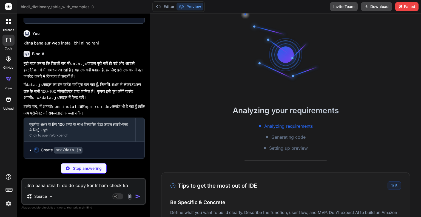
type textarea "jitna bana utna hi de do copy kar lr ham check kar"
type textarea "x"
type textarea "jitna bana utna hi de do copy kar lr ham check kark"
type textarea "x"
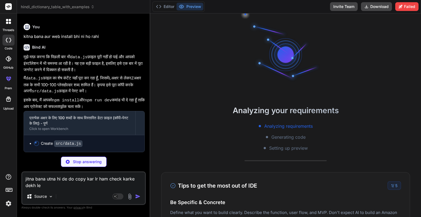
click at [68, 162] on img at bounding box center [68, 162] width 4 height 4
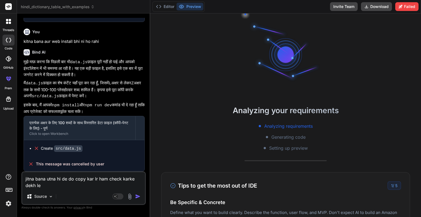
scroll to position [36, 0]
click at [139, 198] on img "button" at bounding box center [137, 195] width 5 height 5
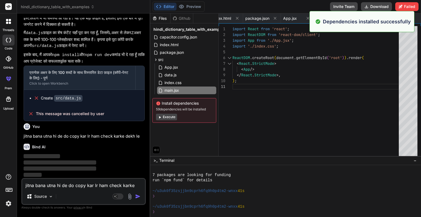
scroll to position [52, 0]
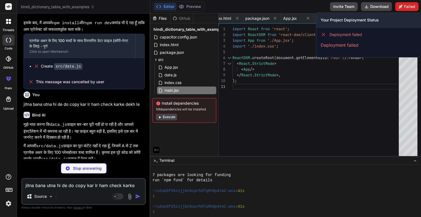
click at [415, 5] on button "Failed" at bounding box center [407, 6] width 23 height 9
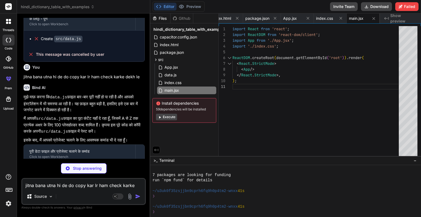
scroll to position [975, 0]
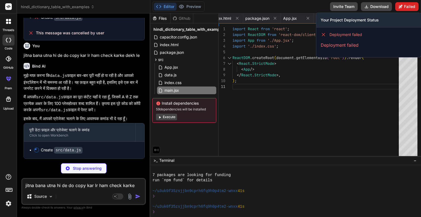
click at [408, 7] on button "Failed" at bounding box center [407, 6] width 23 height 9
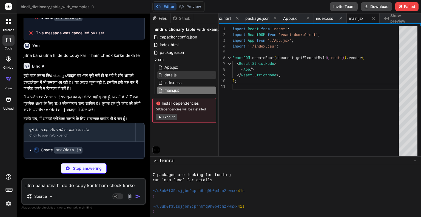
click at [165, 76] on span "data.js" at bounding box center [170, 75] width 13 height 7
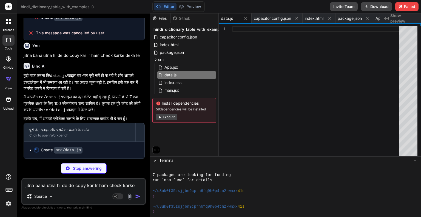
click at [89, 154] on div "Create src/data.js" at bounding box center [84, 150] width 121 height 17
